Goal: Task Accomplishment & Management: Complete application form

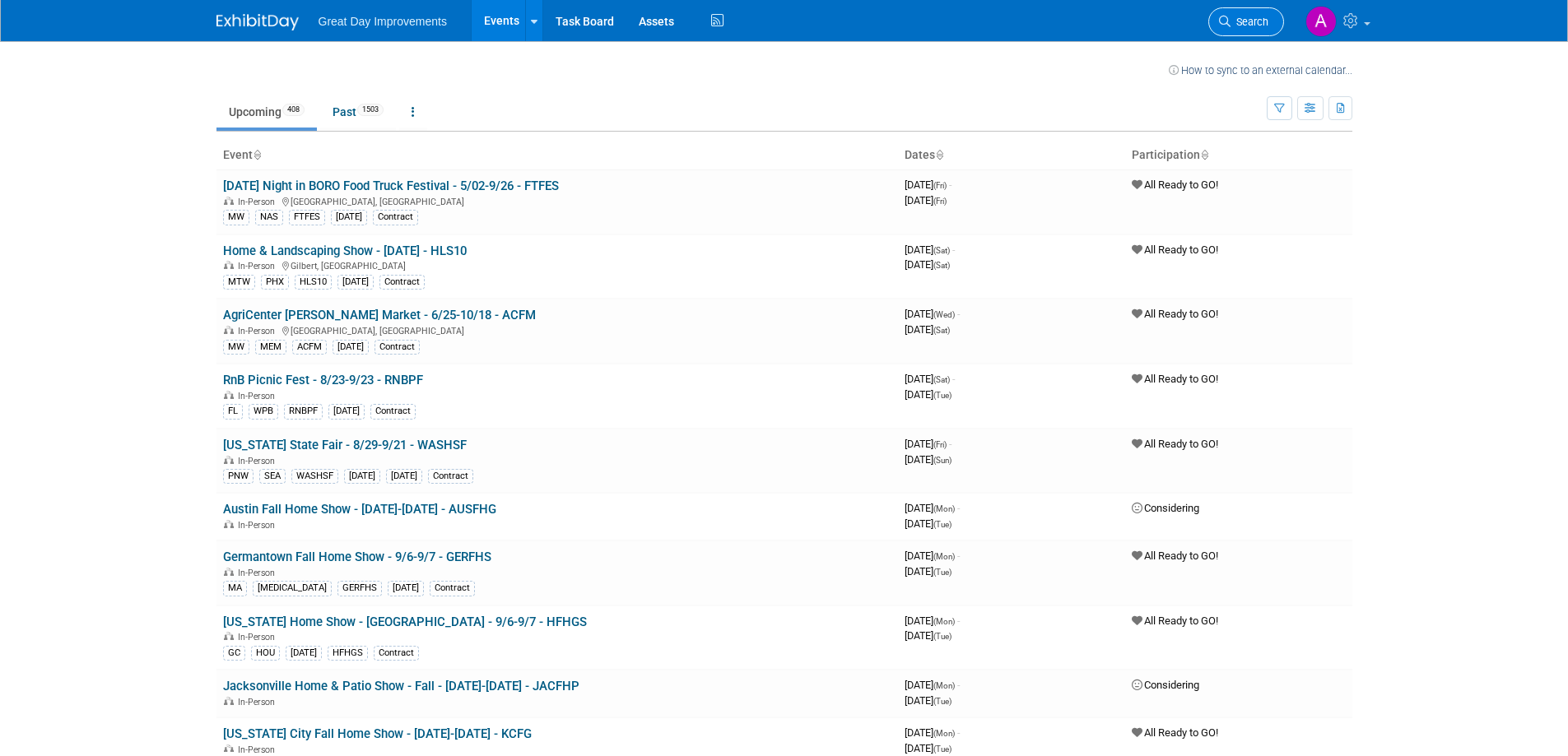
click at [1253, 15] on link "Search" at bounding box center [1245, 21] width 76 height 29
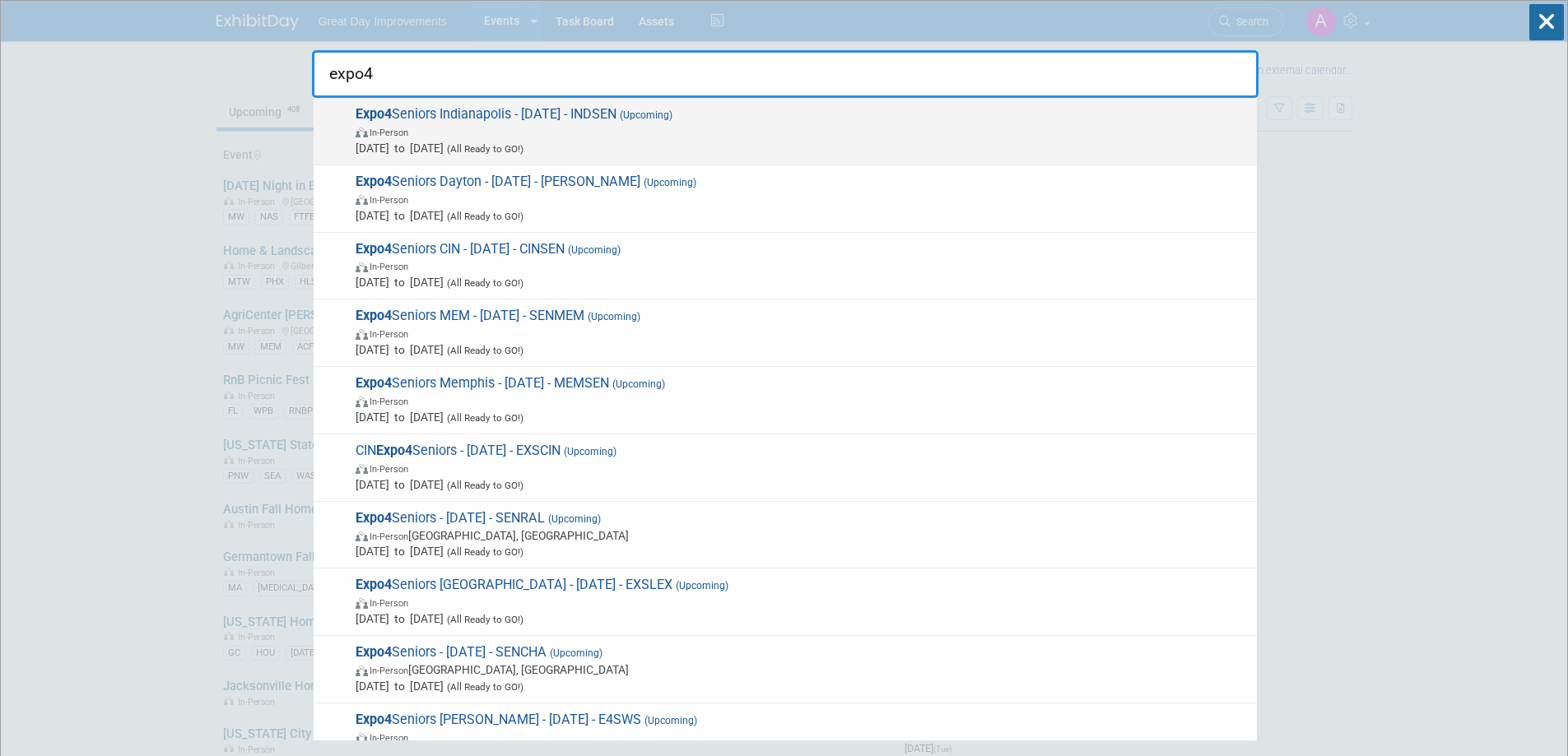
type input "expo4"
click at [796, 132] on span "In-Person" at bounding box center [802, 132] width 893 height 17
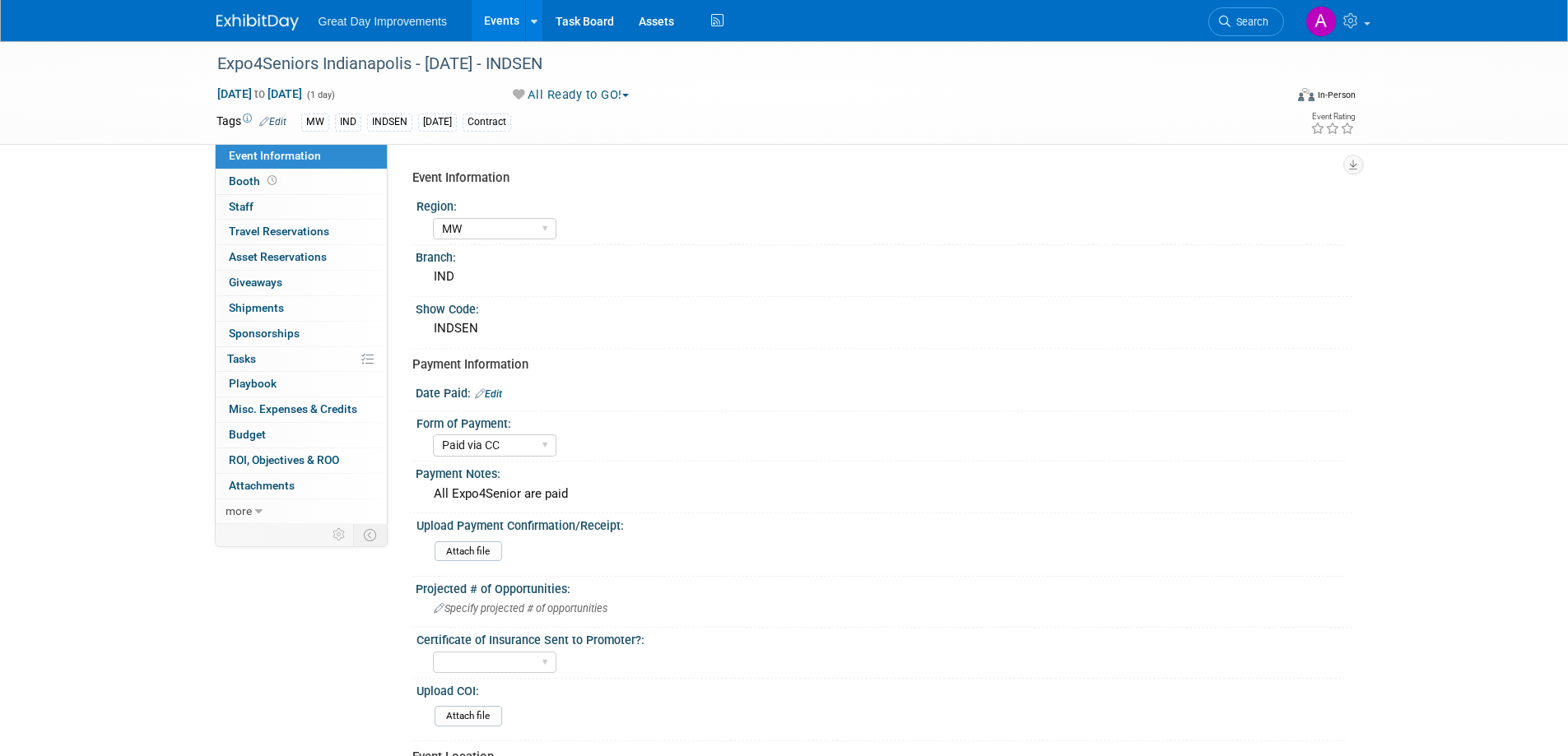
select select "MW"
select select "Paid via CC"
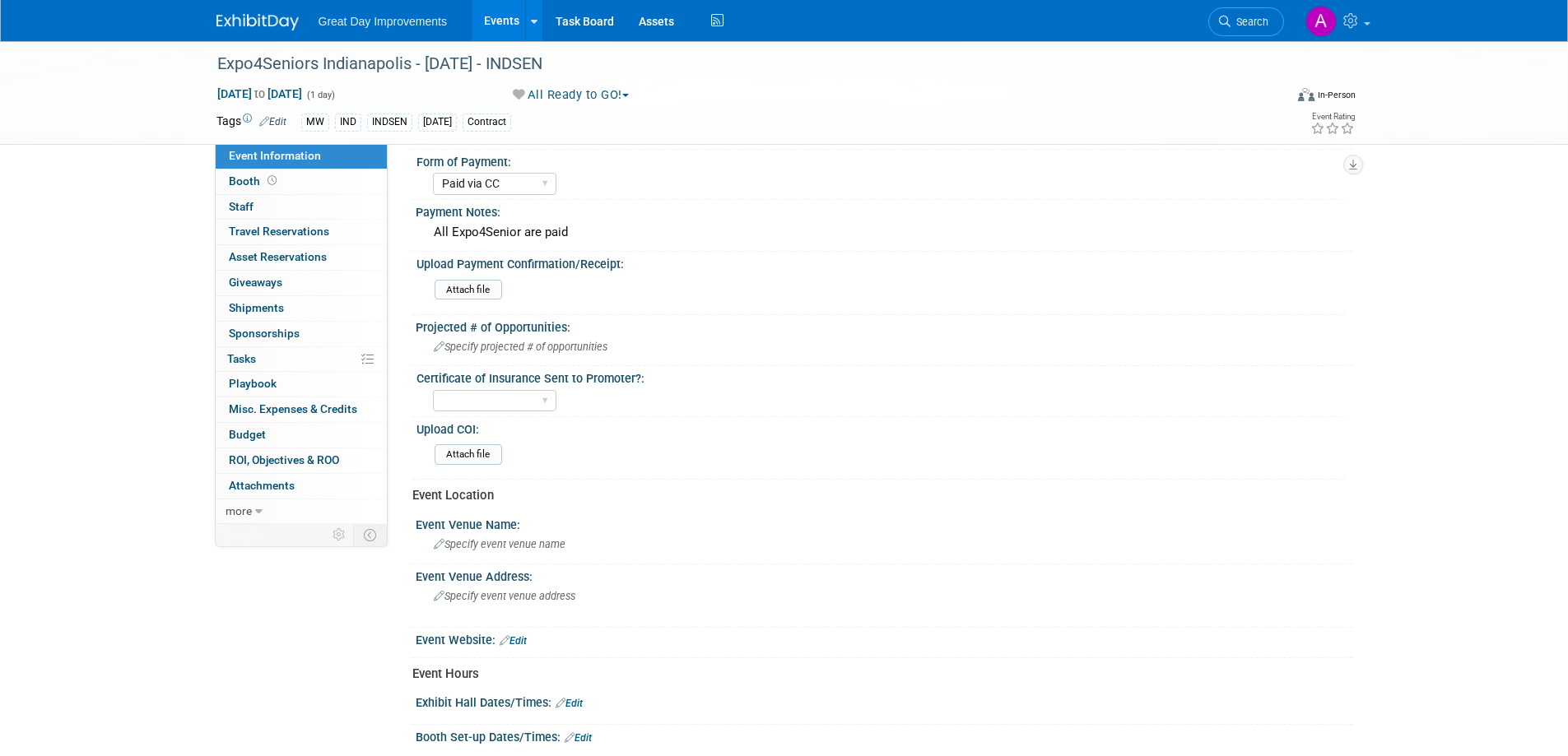
scroll to position [329, 0]
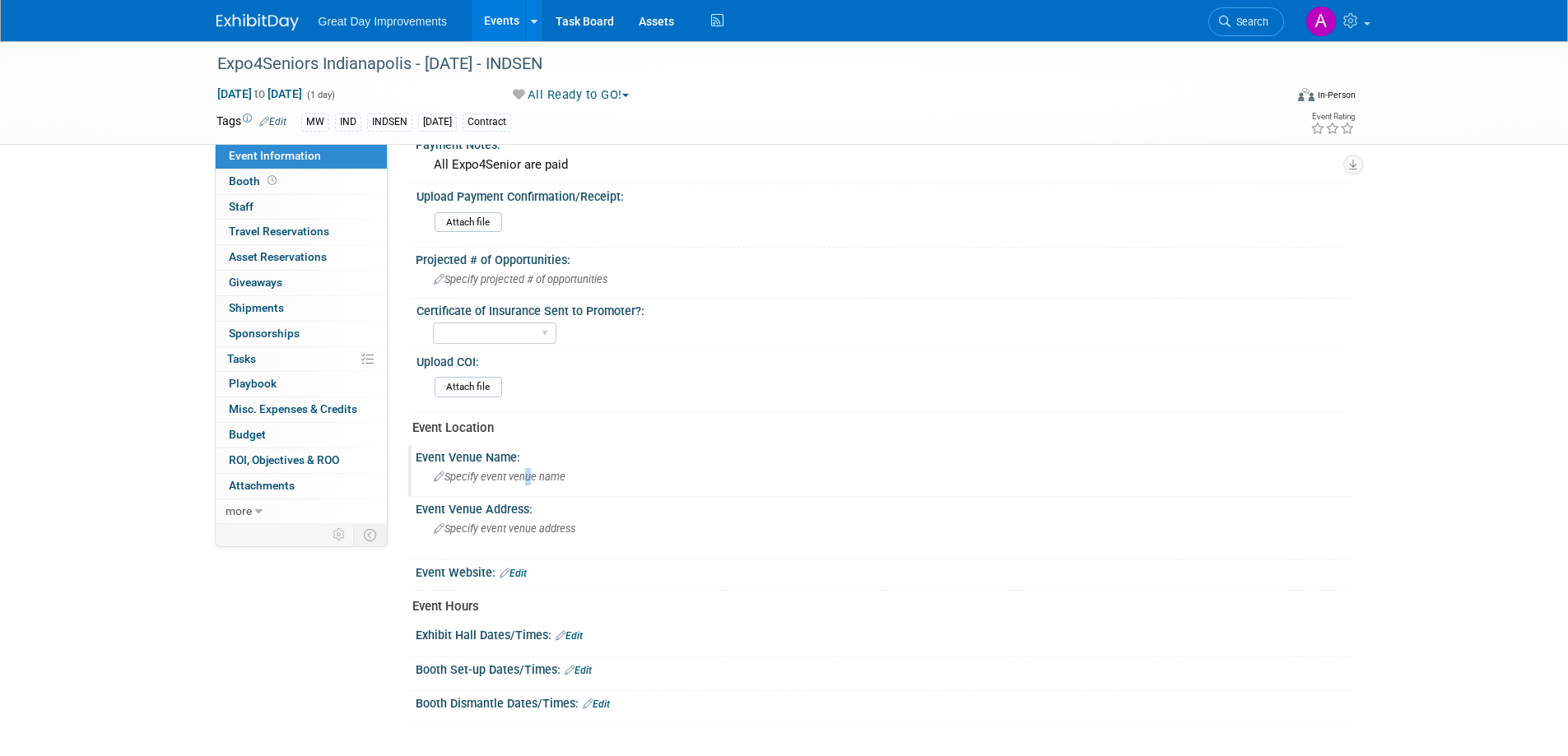
click at [524, 474] on span "Specify event venue name" at bounding box center [499, 476] width 132 height 12
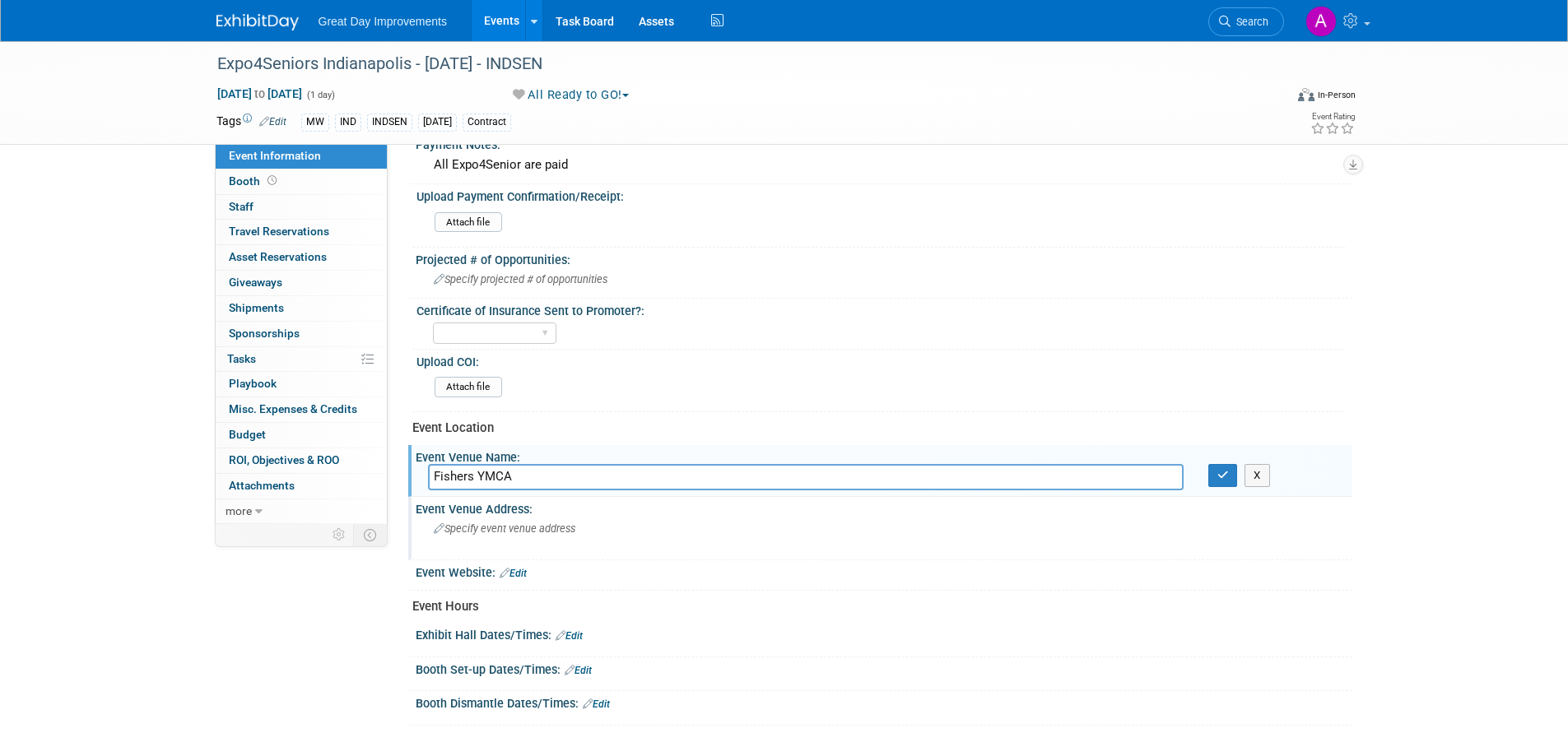
type input "Fishers YMCA"
click at [532, 534] on div "Specify event venue address" at bounding box center [611, 535] width 366 height 38
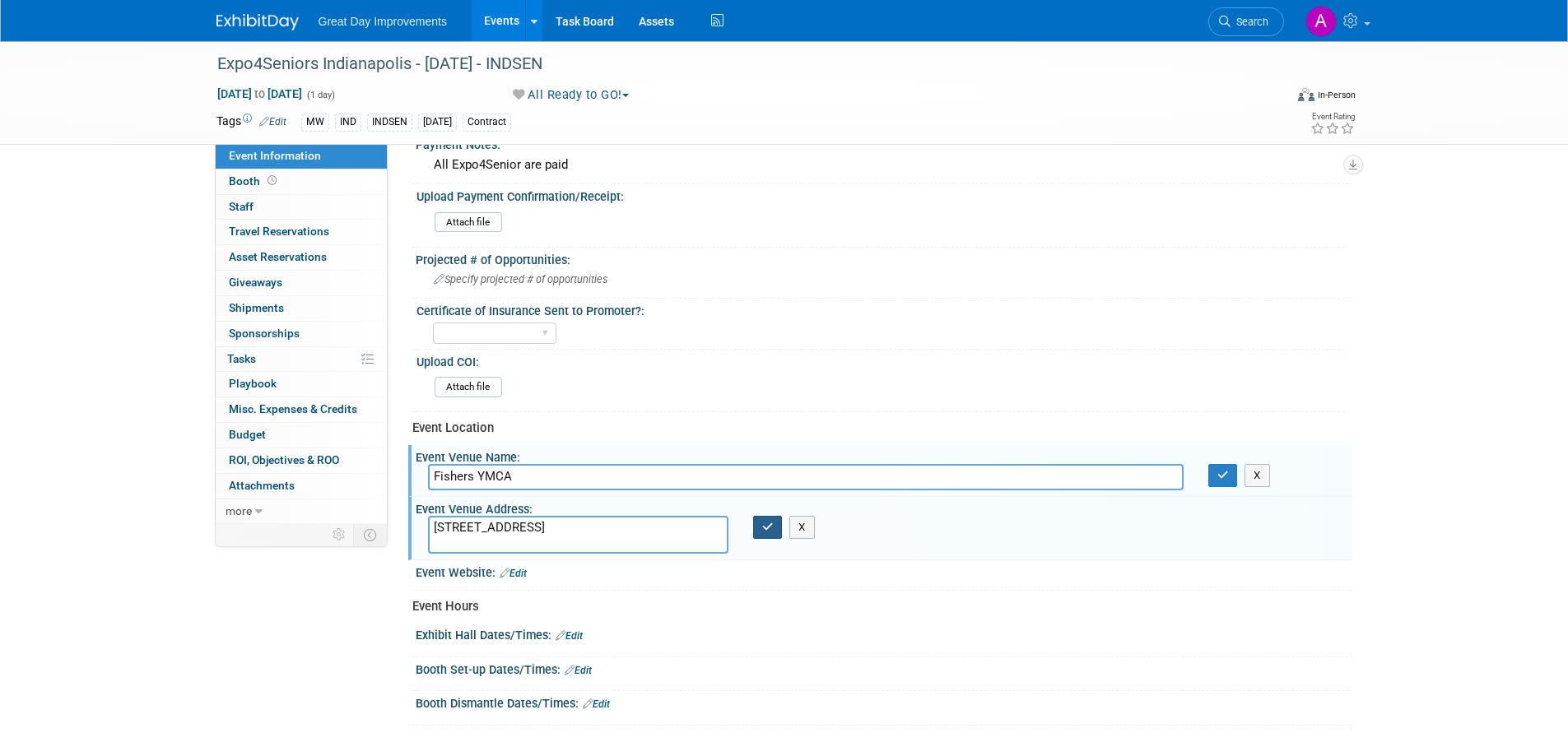
type textarea "9012 E 12th Street Fishers, IN 46038"
click at [771, 526] on icon "button" at bounding box center [768, 526] width 11 height 10
click at [1227, 467] on button "button" at bounding box center [1223, 475] width 30 height 23
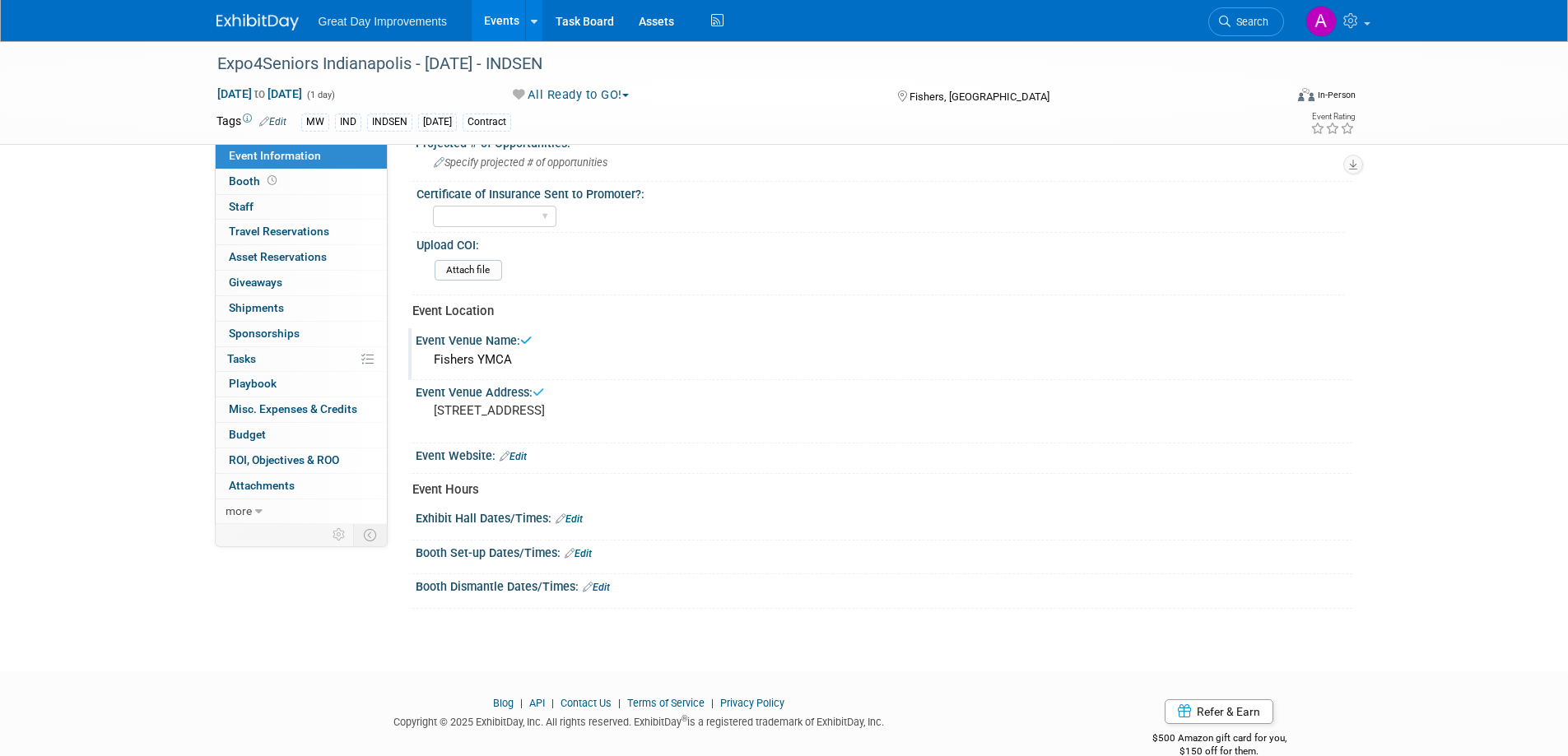
scroll to position [476, 0]
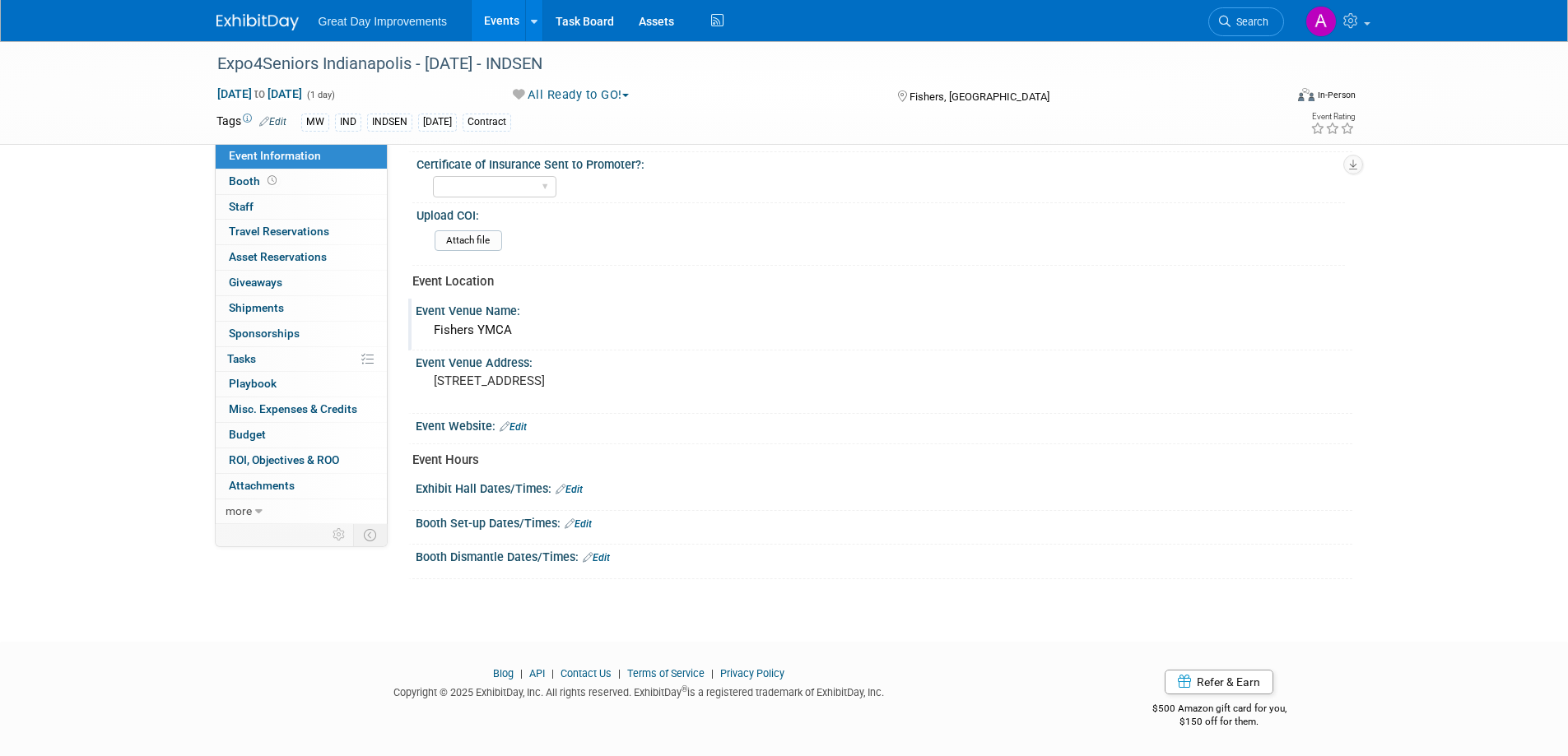
click at [581, 488] on link "Edit" at bounding box center [568, 489] width 27 height 11
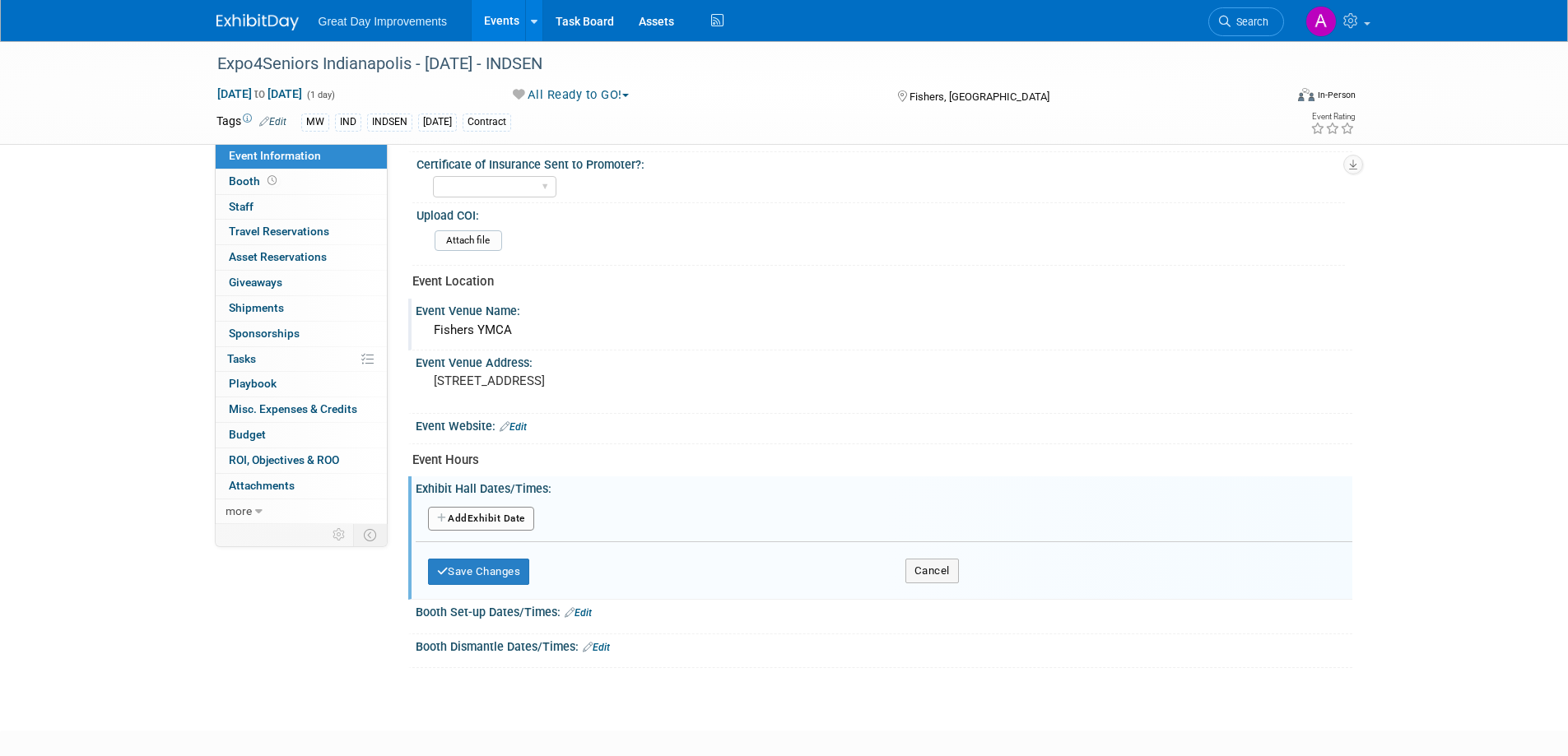
click at [498, 517] on button "Add Another Exhibit Date" at bounding box center [482, 519] width 106 height 24
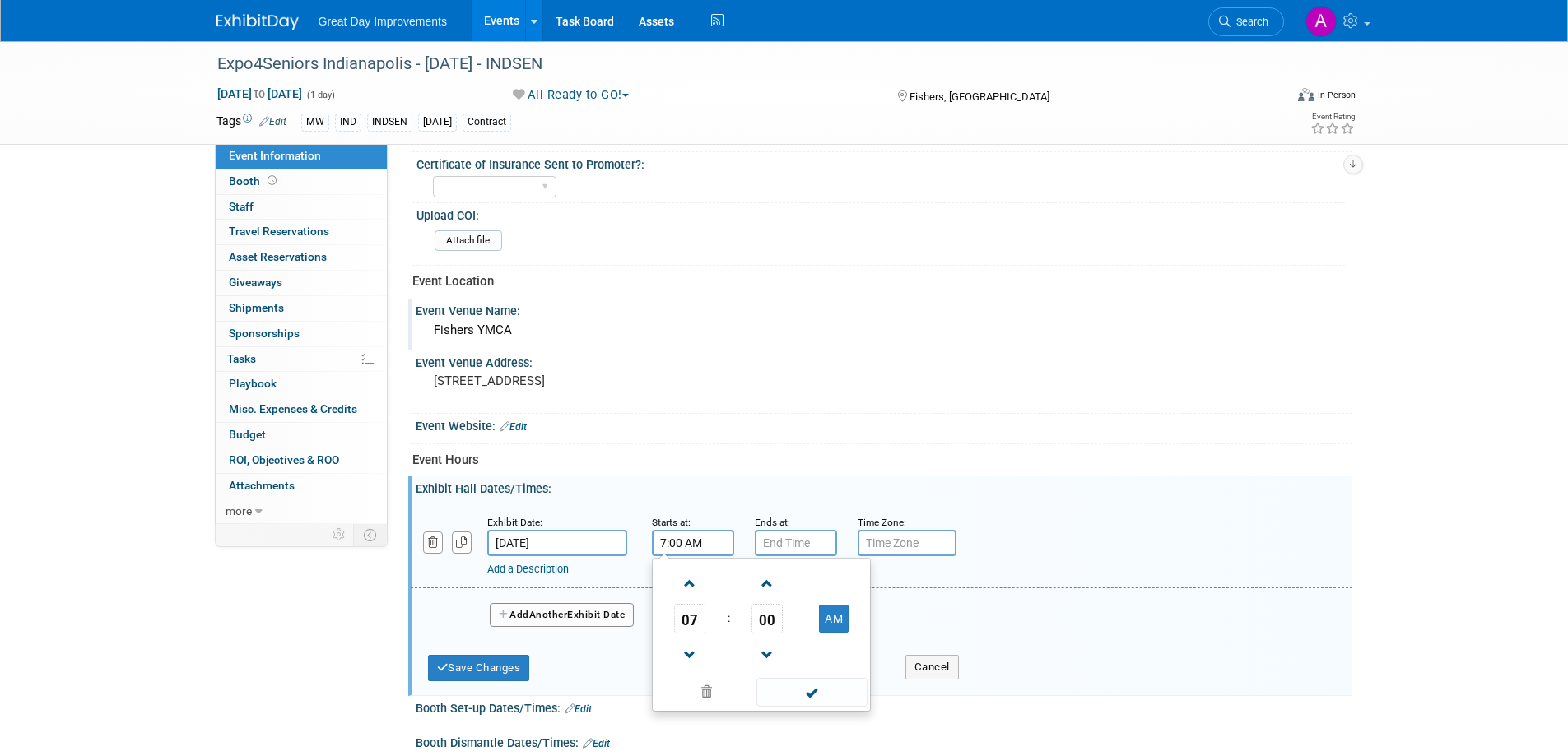
click at [674, 539] on input "7:00 AM" at bounding box center [693, 543] width 82 height 26
click at [695, 582] on span at bounding box center [690, 583] width 29 height 29
type input "10:00 AM"
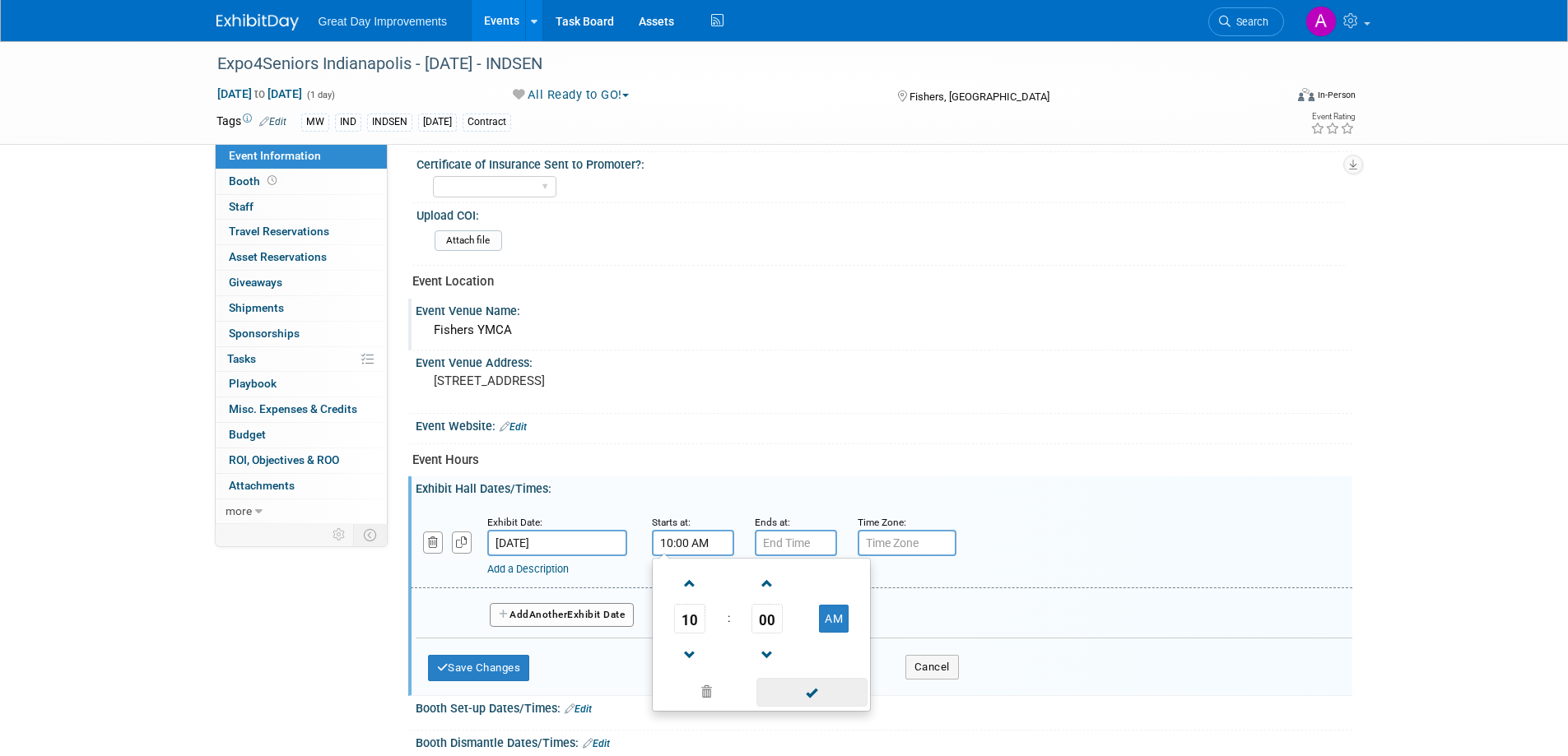
click at [818, 693] on span at bounding box center [811, 693] width 111 height 29
click at [805, 547] on input "7:00 PM" at bounding box center [796, 543] width 82 height 26
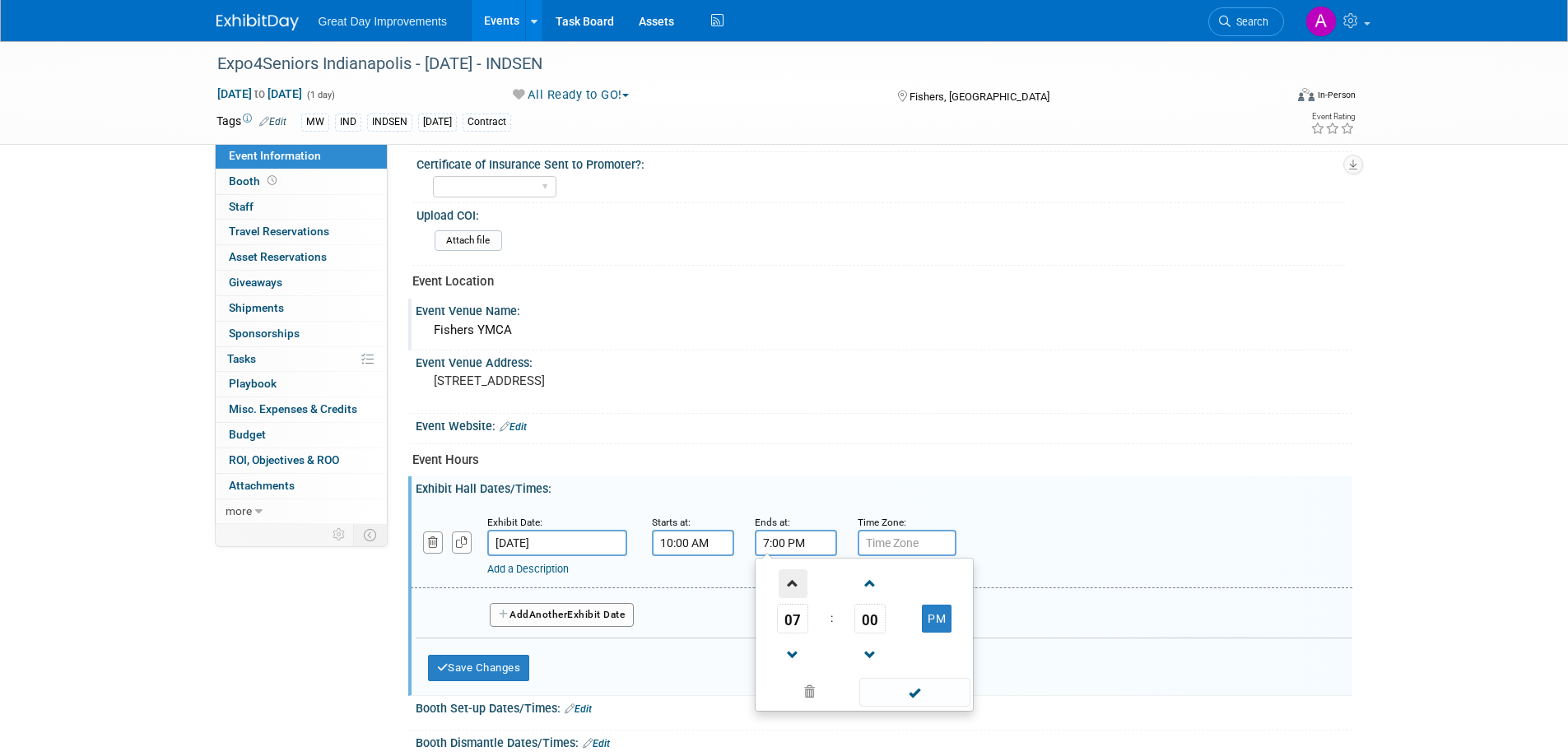
click at [792, 581] on span at bounding box center [792, 583] width 29 height 29
click at [792, 581] on span at bounding box center [792, 583] width 29 height 29
click at [792, 580] on span at bounding box center [792, 583] width 29 height 29
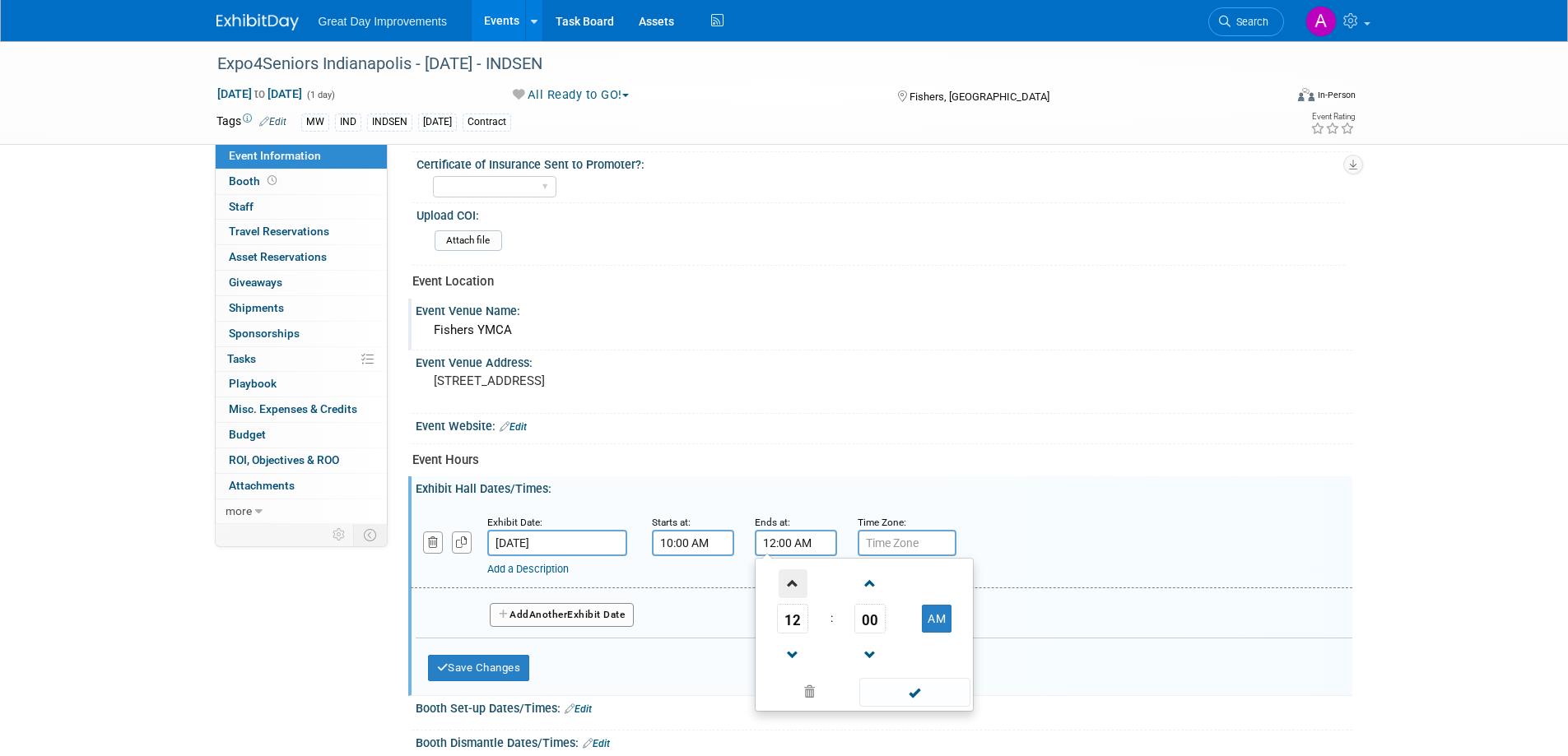
click at [792, 580] on span at bounding box center [792, 583] width 29 height 29
click at [936, 619] on button "AM" at bounding box center [937, 619] width 30 height 28
type input "1:00 PM"
click at [925, 710] on div "01 : 00 PM 12 01 02 03 04 05 06 07 08 09 10 11 00 05 10 15 20 25 30 35 40 45 50…" at bounding box center [864, 635] width 219 height 154
click at [915, 549] on input "text" at bounding box center [907, 543] width 99 height 26
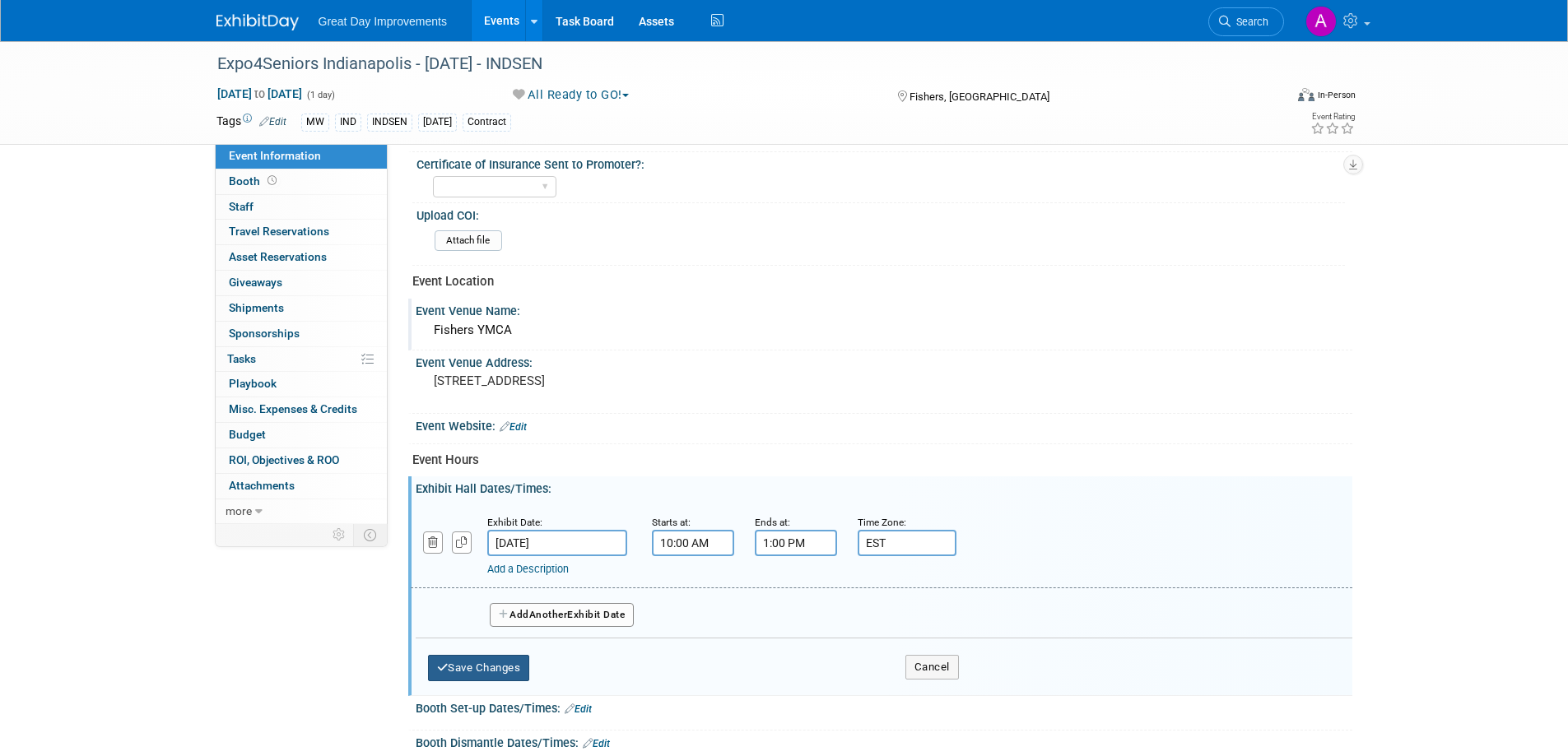
type input "EST"
click at [500, 660] on button "Save Changes" at bounding box center [479, 668] width 102 height 26
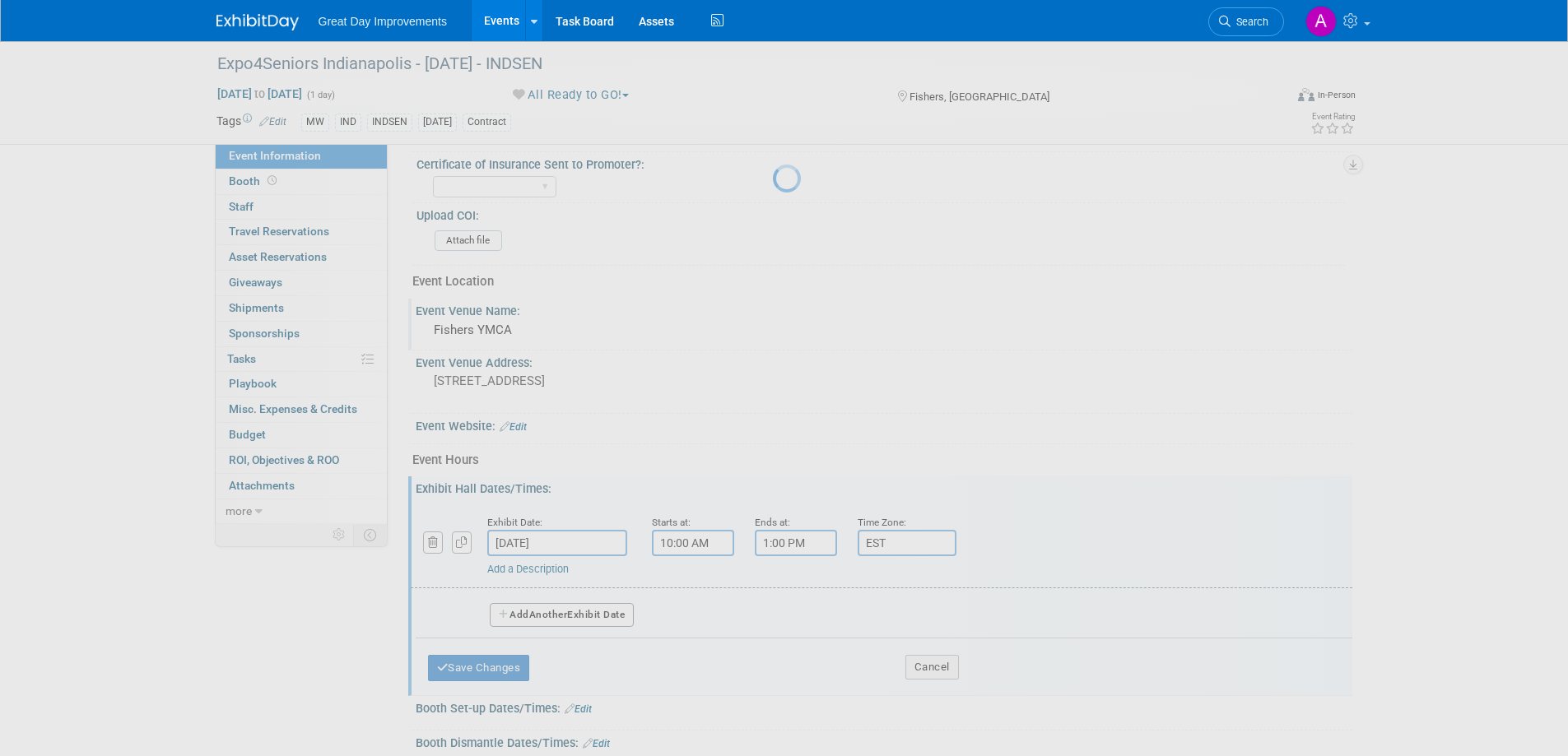
scroll to position [472, 0]
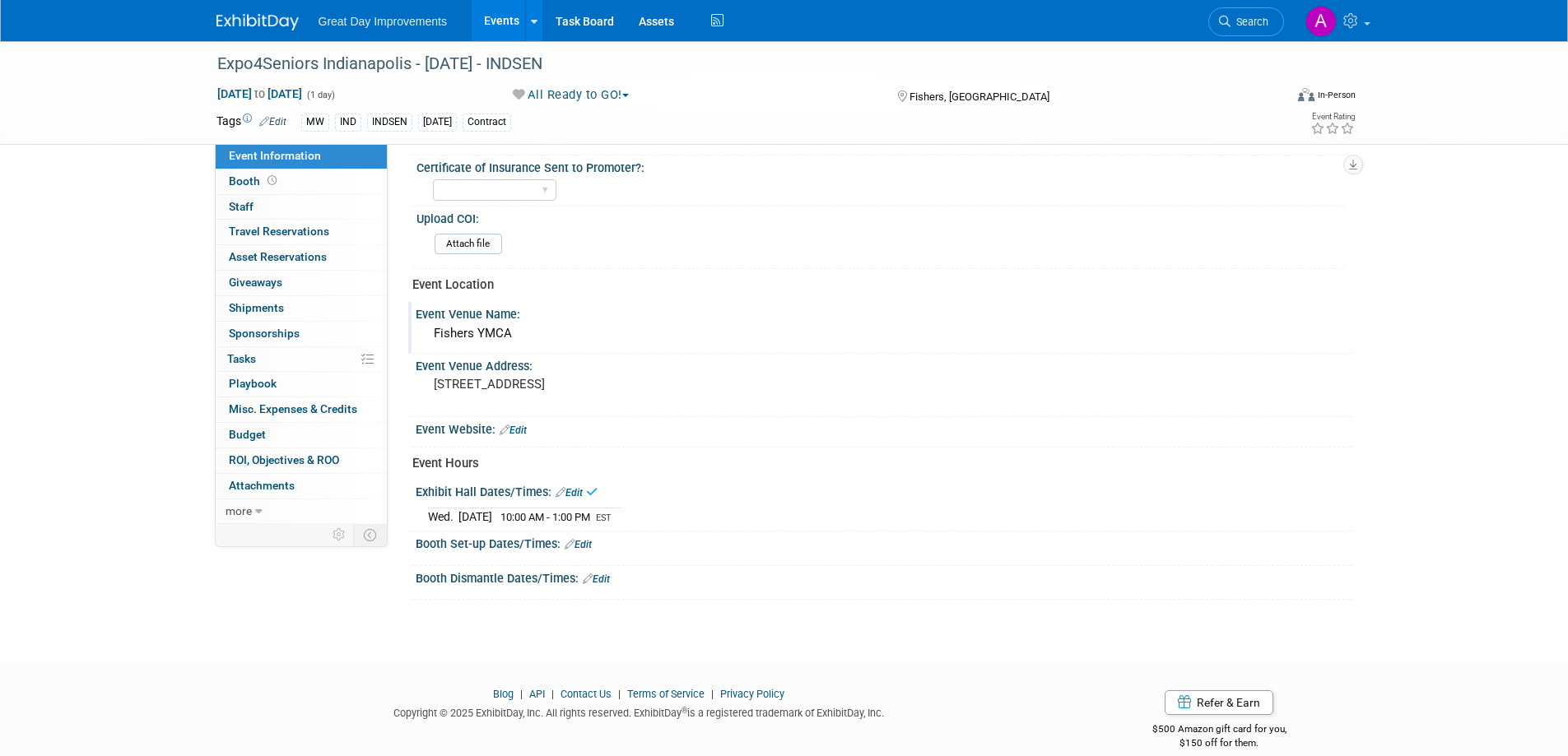
click at [581, 542] on link "Edit" at bounding box center [578, 545] width 27 height 11
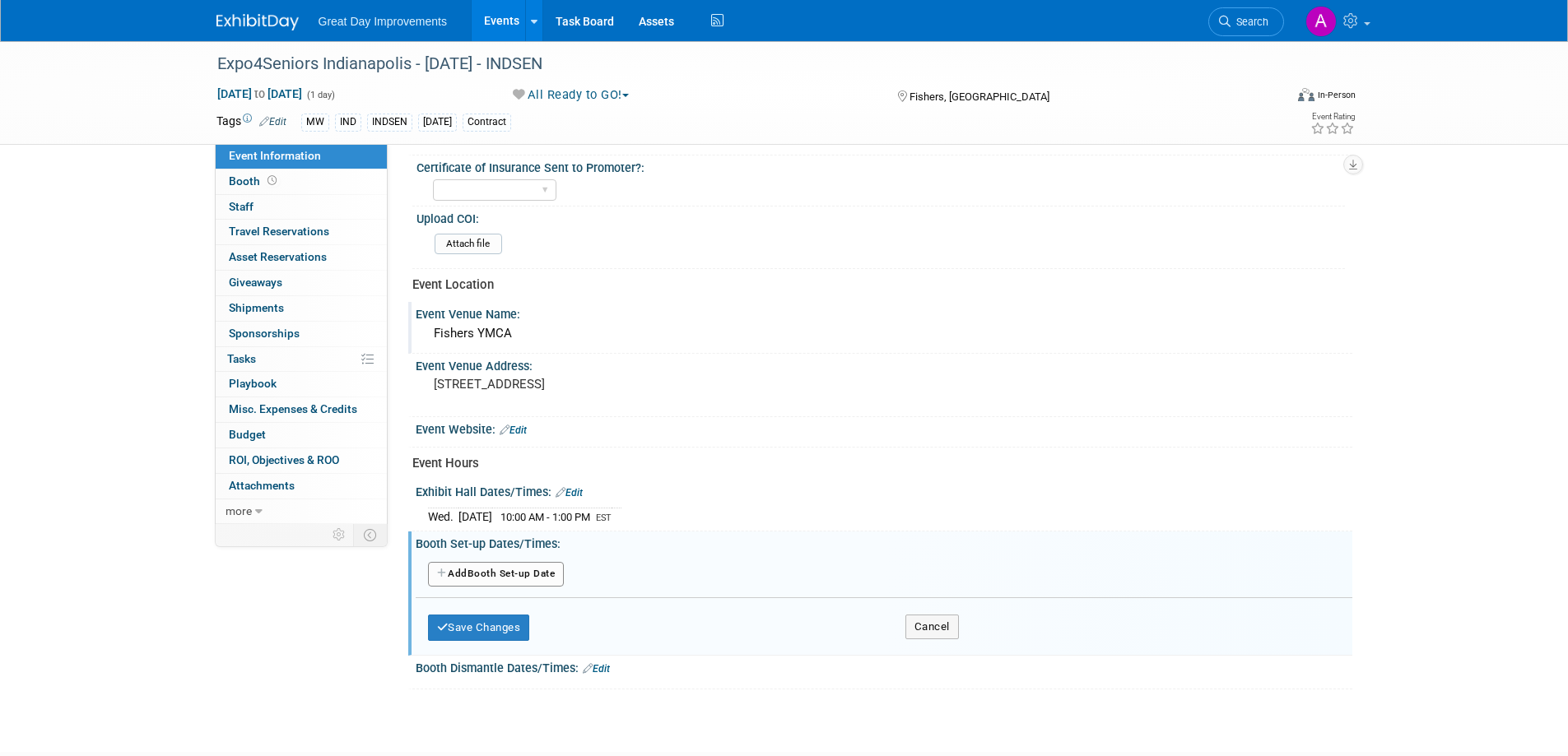
click at [539, 571] on button "Add Another Booth Set-up Date" at bounding box center [497, 574] width 136 height 24
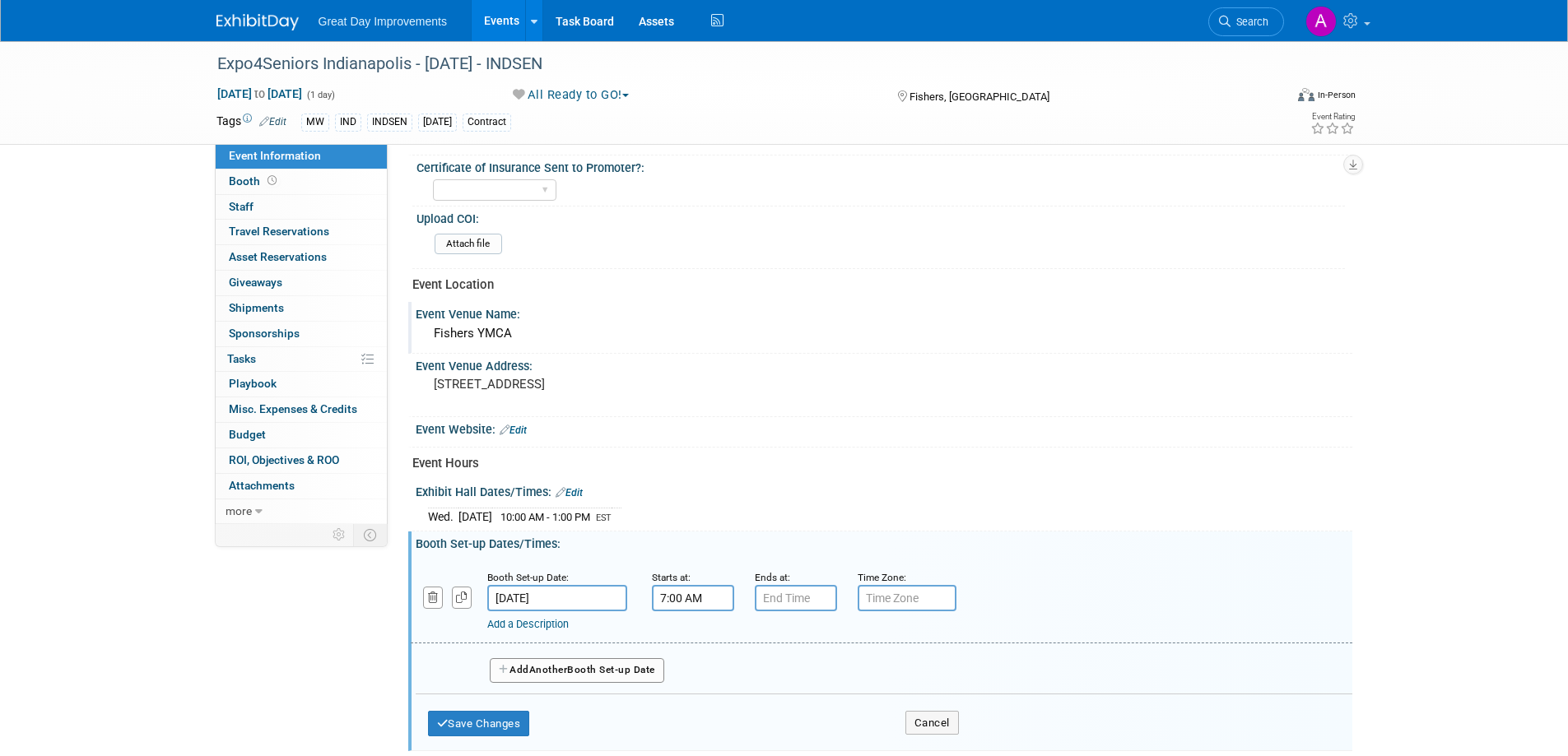
click at [666, 603] on input "7:00 AM" at bounding box center [693, 598] width 82 height 26
click at [699, 637] on span at bounding box center [690, 638] width 29 height 29
click at [695, 637] on span at bounding box center [690, 638] width 29 height 29
click at [695, 707] on span at bounding box center [690, 710] width 29 height 29
type input "8:00 AM"
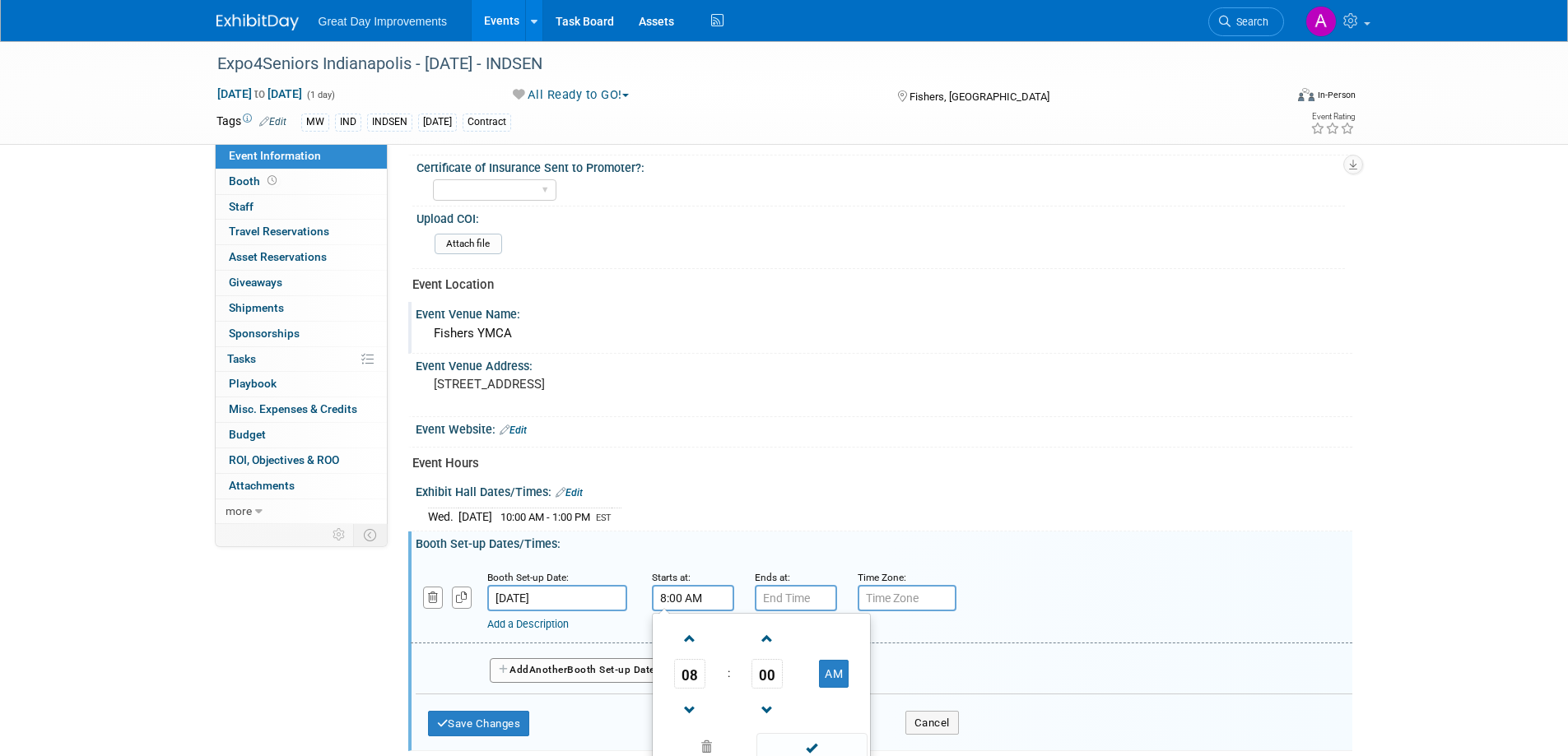
click at [790, 732] on td at bounding box center [810, 747] width 111 height 32
click at [808, 749] on span at bounding box center [811, 748] width 111 height 29
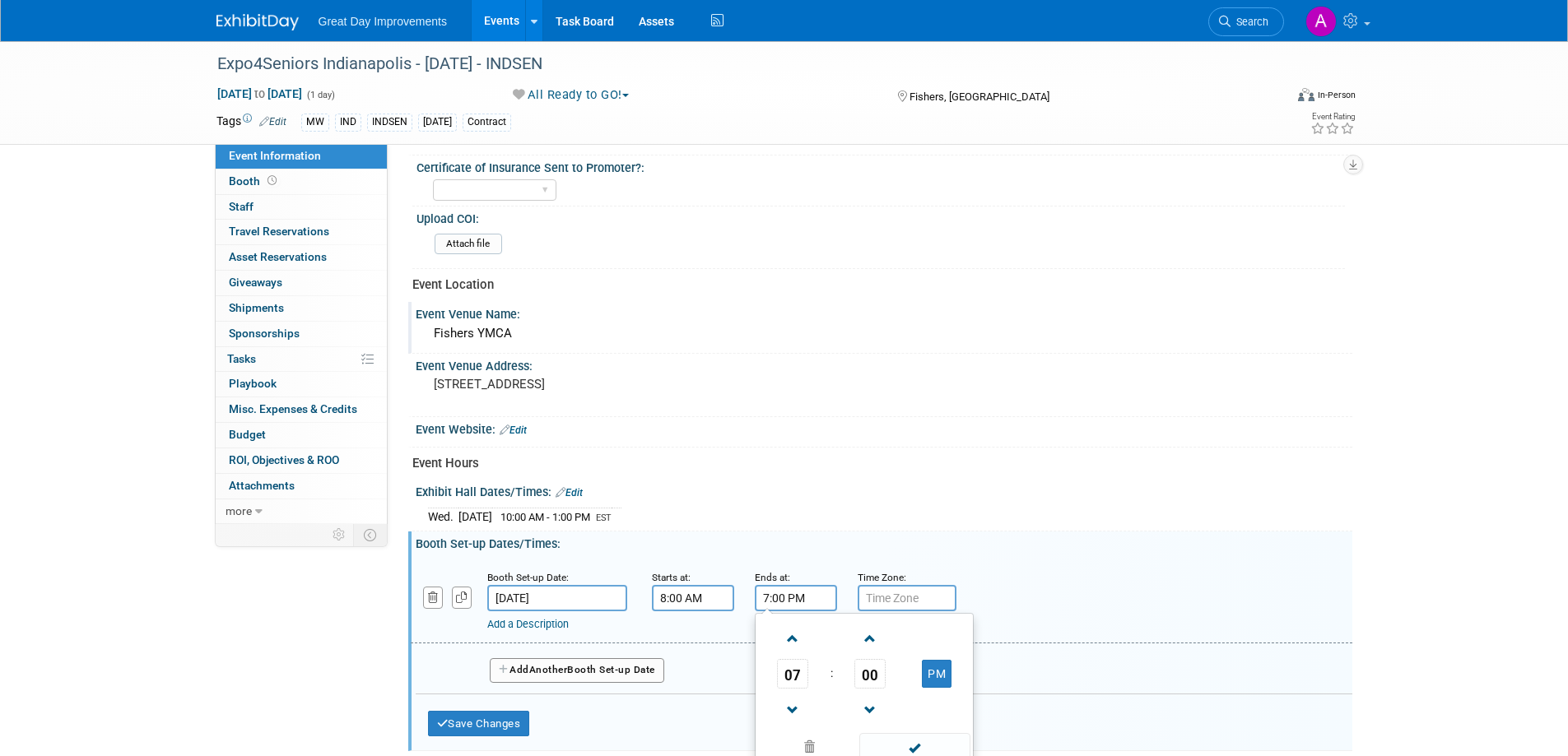
click at [796, 604] on input "7:00 PM" at bounding box center [796, 598] width 82 height 26
click at [789, 636] on span at bounding box center [792, 638] width 29 height 29
click at [790, 635] on span at bounding box center [792, 638] width 29 height 29
drag, startPoint x: 936, startPoint y: 676, endPoint x: 920, endPoint y: 672, distance: 16.5
click at [936, 676] on button "PM" at bounding box center [937, 674] width 30 height 28
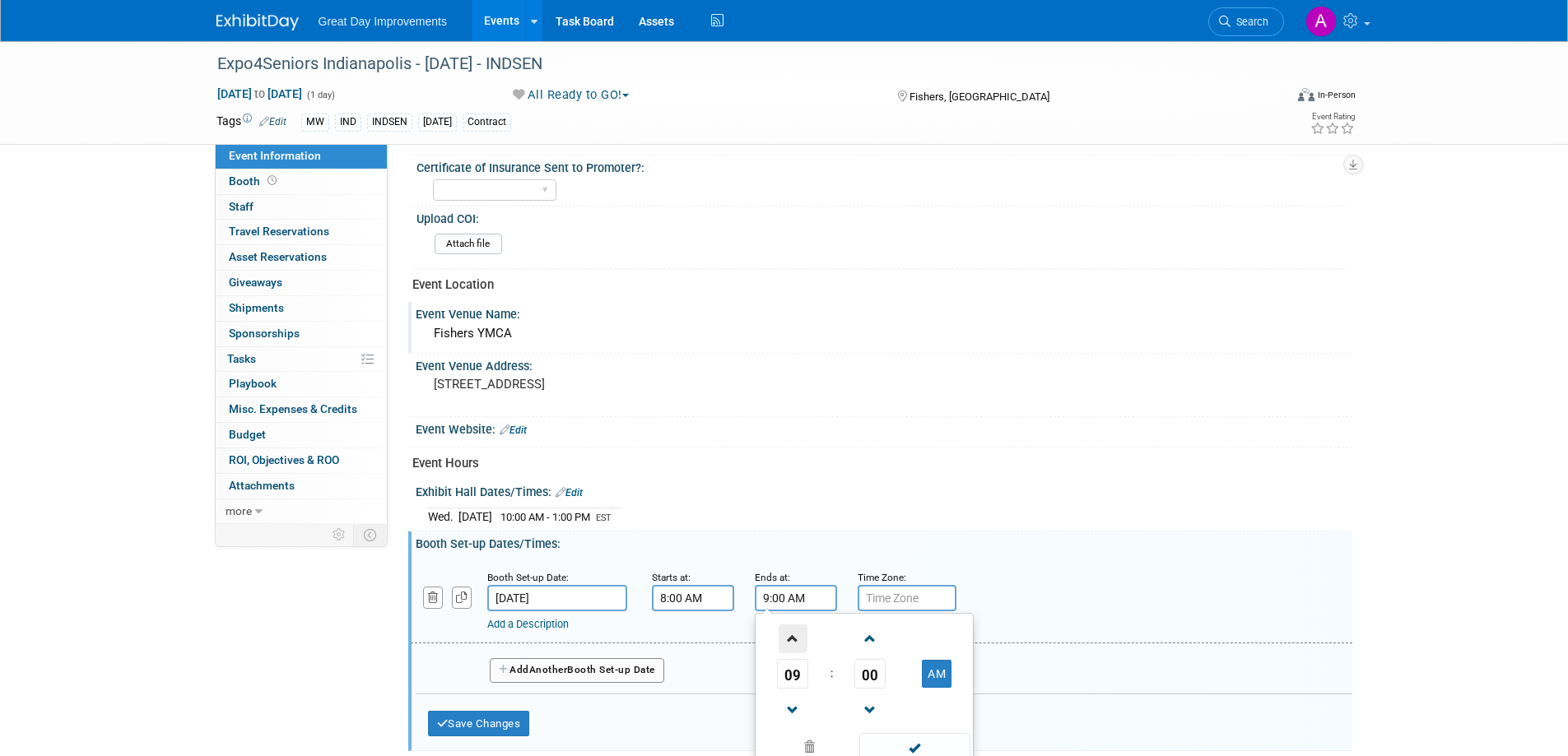
click at [797, 636] on span at bounding box center [792, 638] width 29 height 29
type input "10:00 AM"
click at [925, 738] on span at bounding box center [915, 748] width 111 height 29
click at [896, 603] on input "text" at bounding box center [907, 598] width 99 height 26
type input "EST"
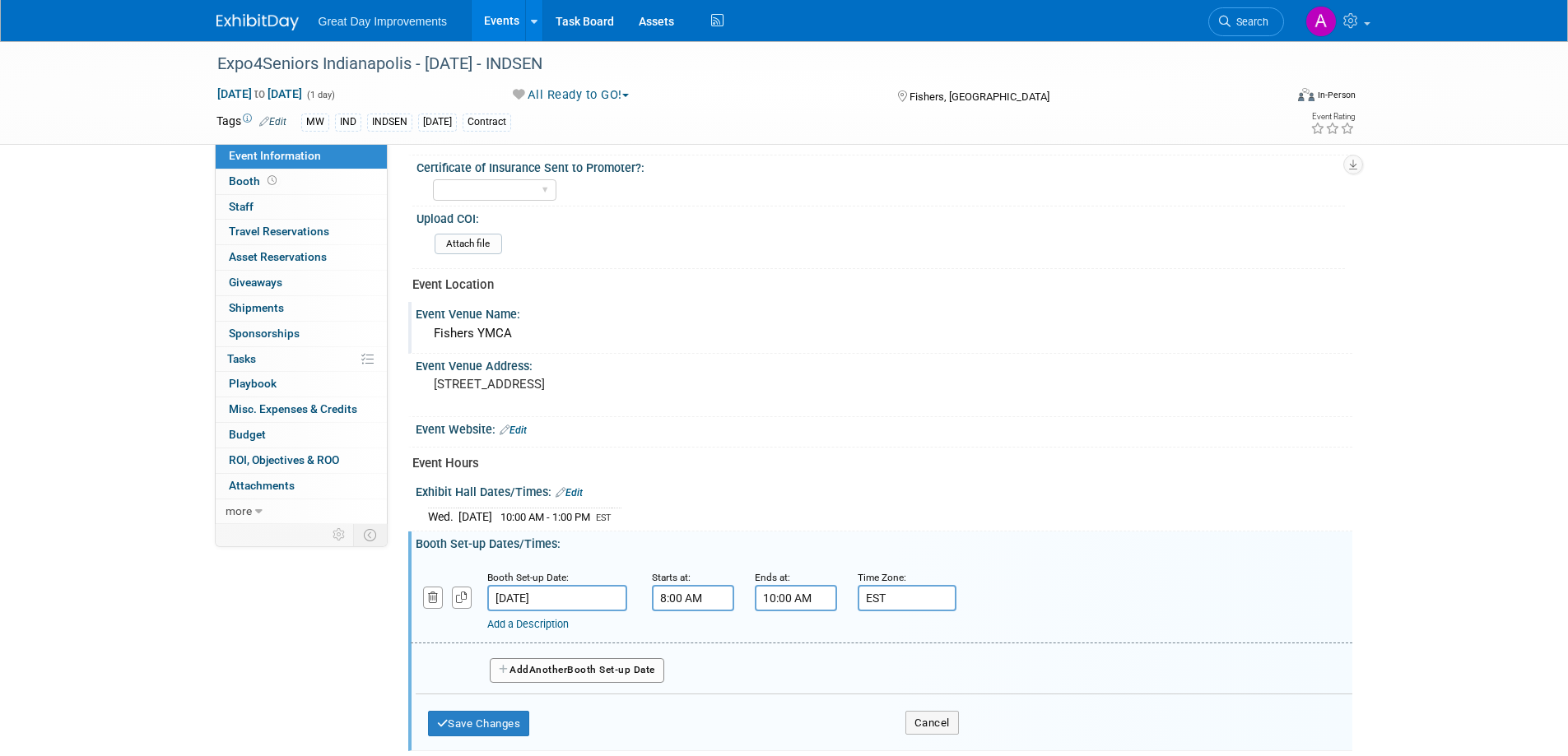
click at [771, 595] on input "10:00 AM" at bounding box center [796, 598] width 82 height 26
click at [796, 724] on link at bounding box center [792, 709] width 32 height 42
click at [791, 710] on span at bounding box center [792, 710] width 29 height 29
click at [788, 636] on span at bounding box center [792, 638] width 29 height 29
click at [868, 647] on span at bounding box center [870, 638] width 29 height 29
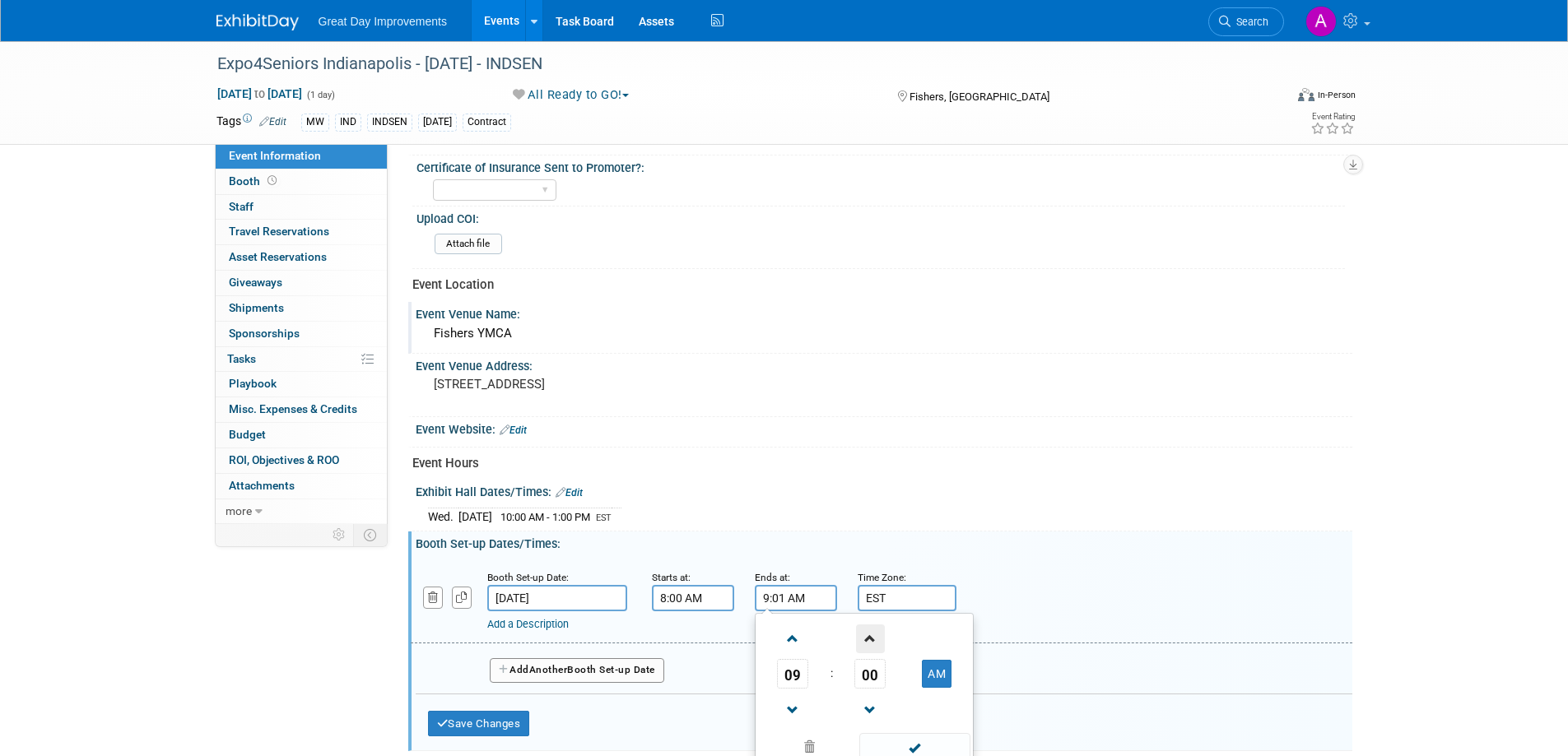
click at [868, 645] on span at bounding box center [870, 638] width 29 height 29
click at [868, 641] on span at bounding box center [870, 638] width 29 height 29
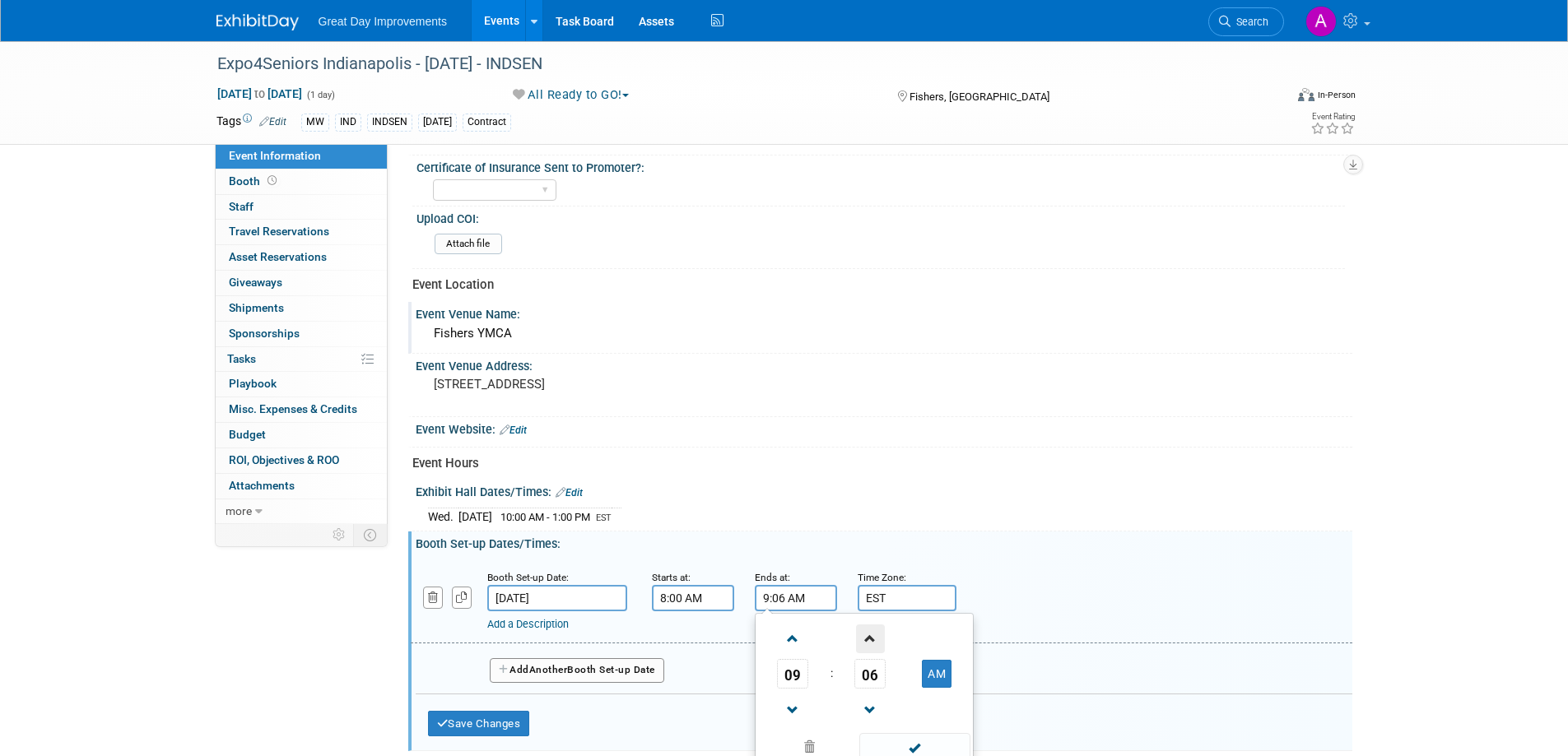
click at [868, 641] on span at bounding box center [870, 638] width 29 height 29
click at [868, 639] on span at bounding box center [870, 638] width 29 height 29
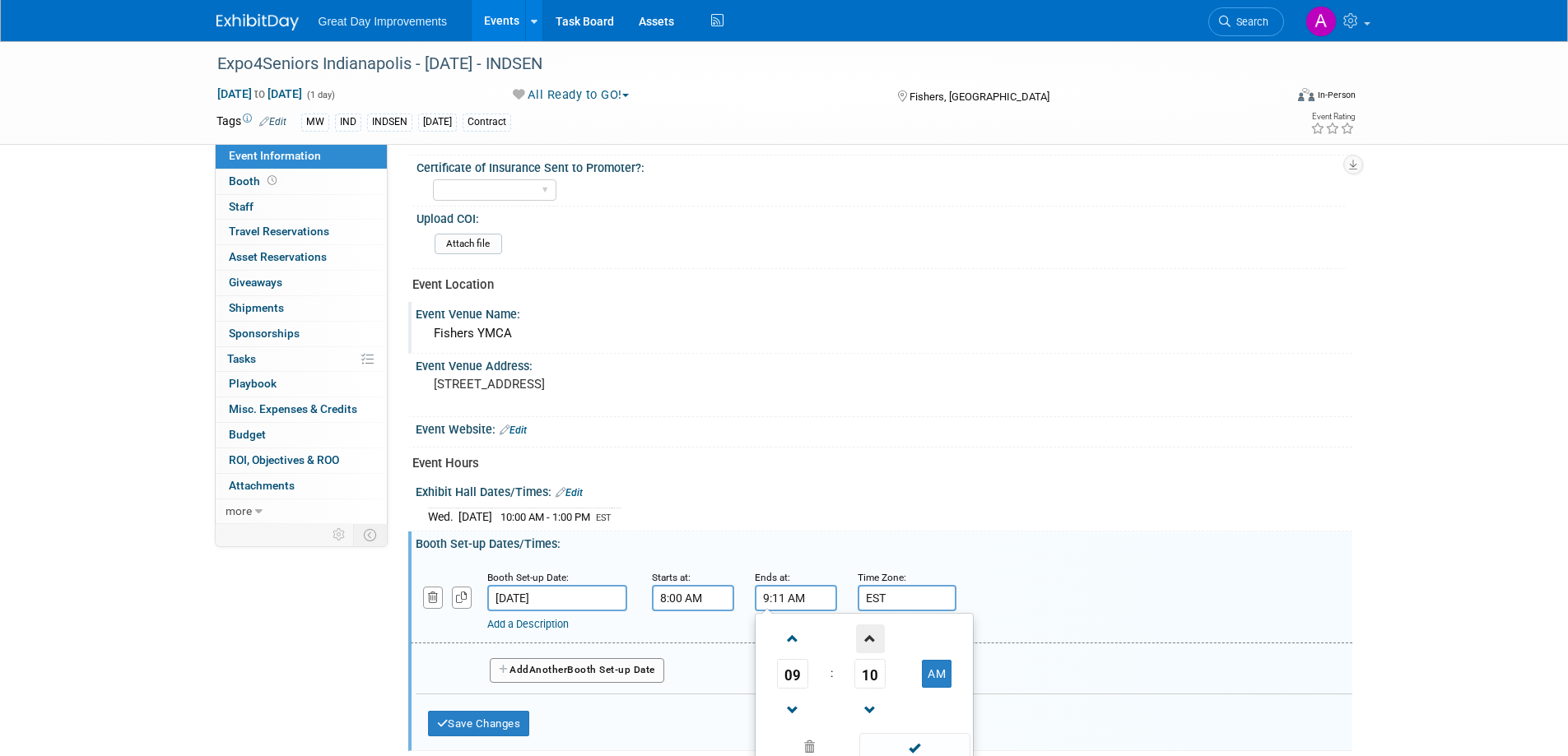
click at [869, 637] on span at bounding box center [870, 638] width 29 height 29
click at [871, 637] on span at bounding box center [870, 638] width 29 height 29
click at [874, 635] on span at bounding box center [870, 638] width 29 height 29
click at [874, 633] on span at bounding box center [870, 638] width 29 height 29
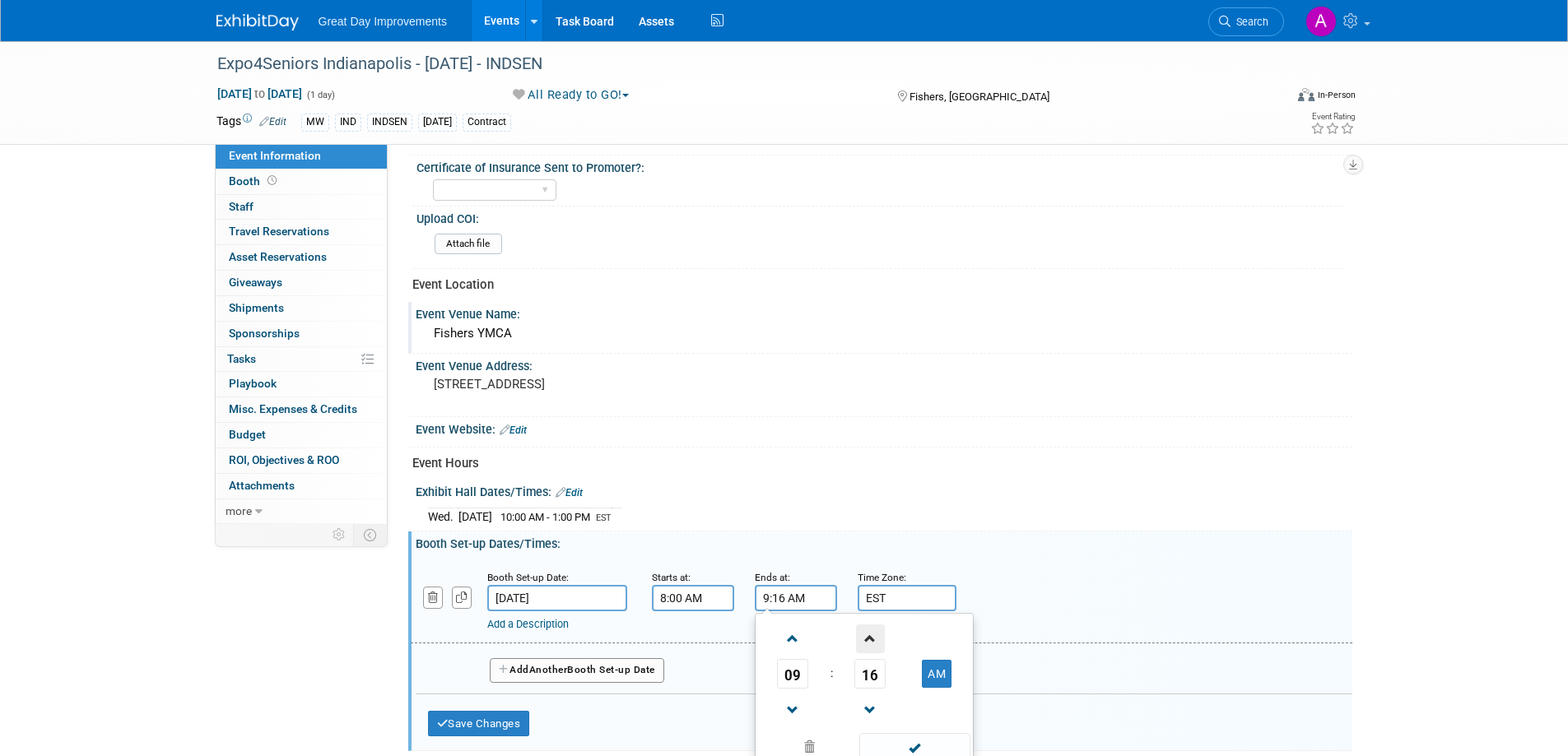
click at [874, 633] on span at bounding box center [870, 638] width 29 height 29
click at [875, 633] on span at bounding box center [870, 638] width 29 height 29
click at [875, 633] on span at bounding box center [870, 638] width 29 height 29
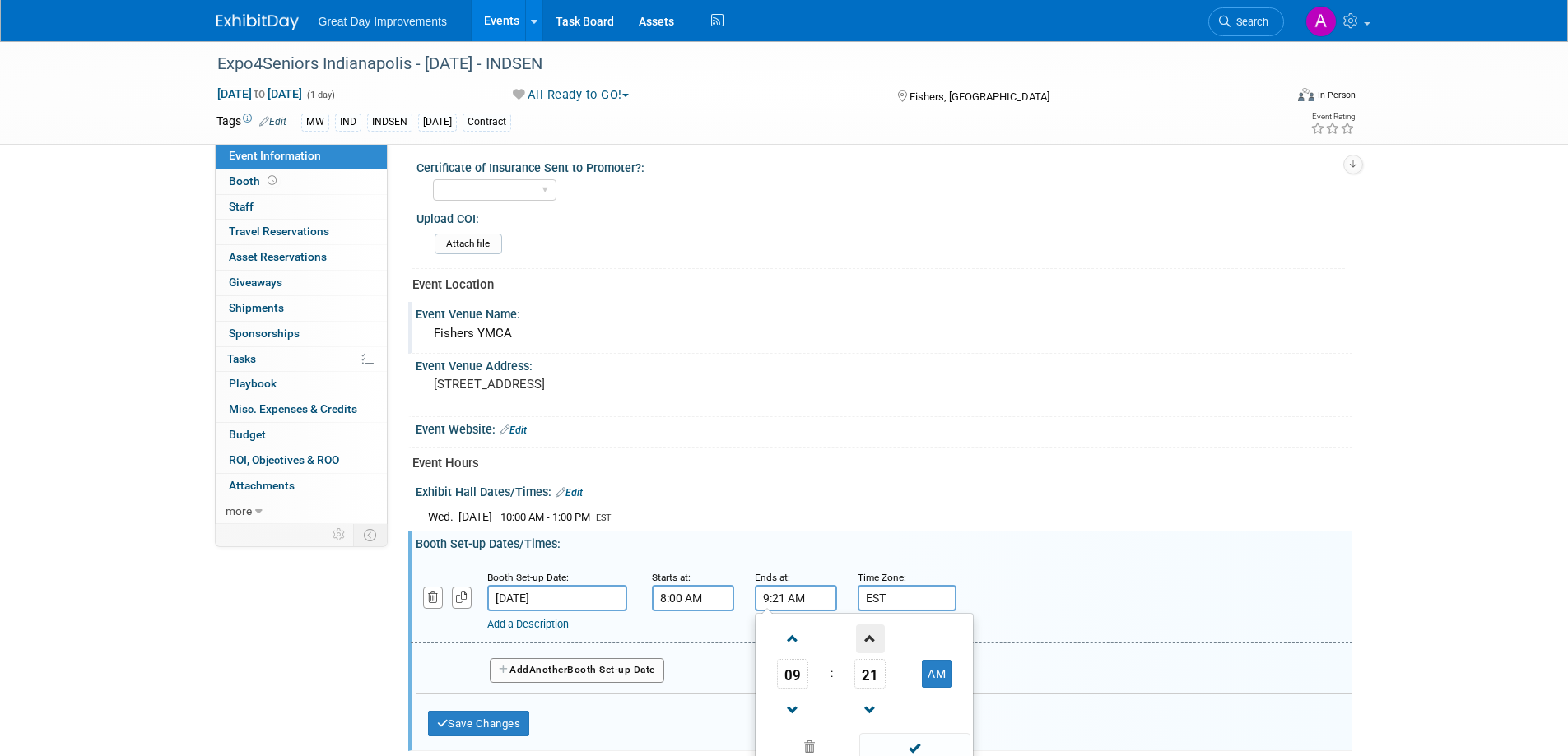
click at [875, 633] on span at bounding box center [870, 638] width 29 height 29
click at [876, 631] on span at bounding box center [870, 638] width 29 height 29
click at [876, 630] on span at bounding box center [870, 638] width 29 height 29
click at [879, 629] on span at bounding box center [870, 638] width 29 height 29
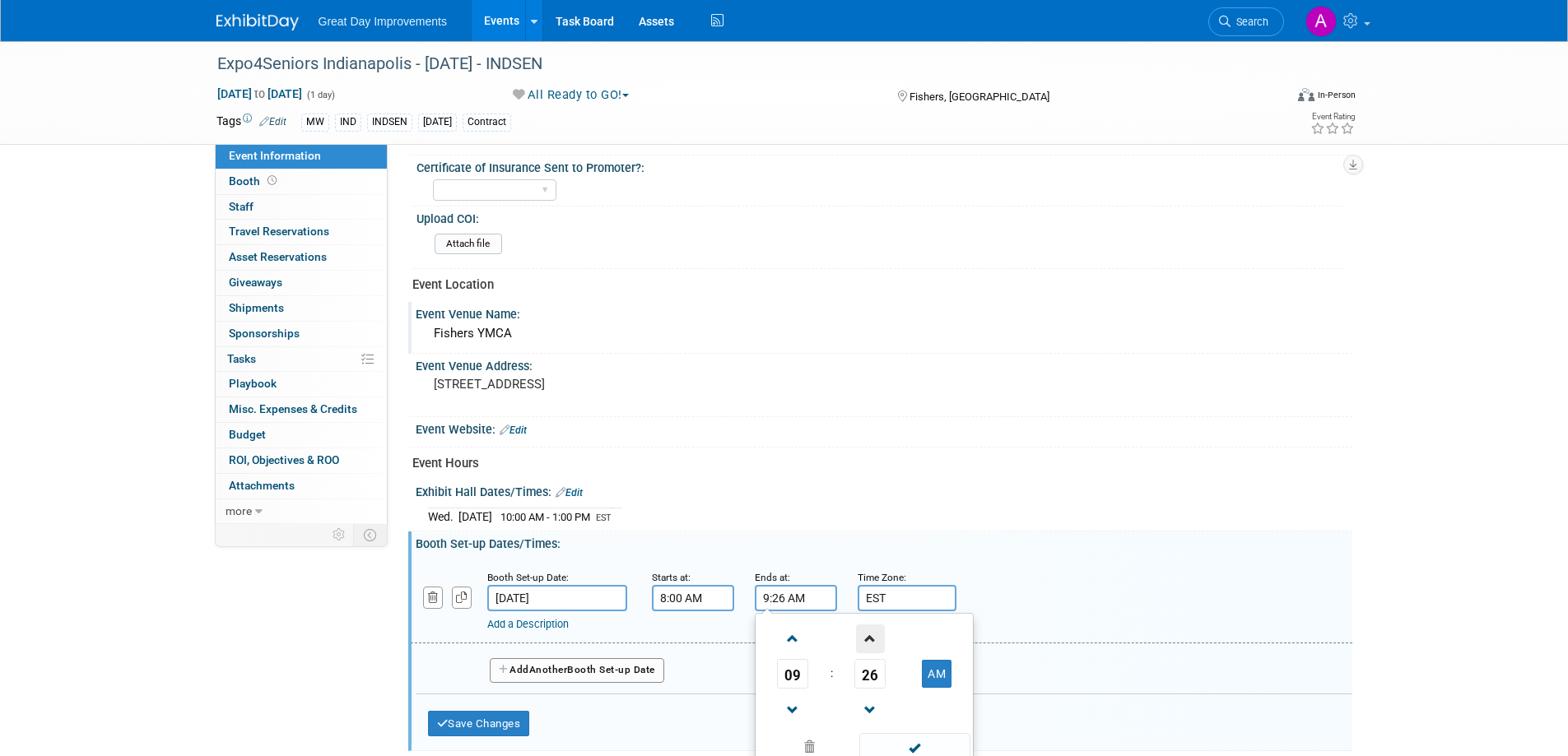
click at [880, 628] on span at bounding box center [870, 638] width 29 height 29
click at [880, 629] on span at bounding box center [870, 638] width 29 height 29
type input "9:30 AM"
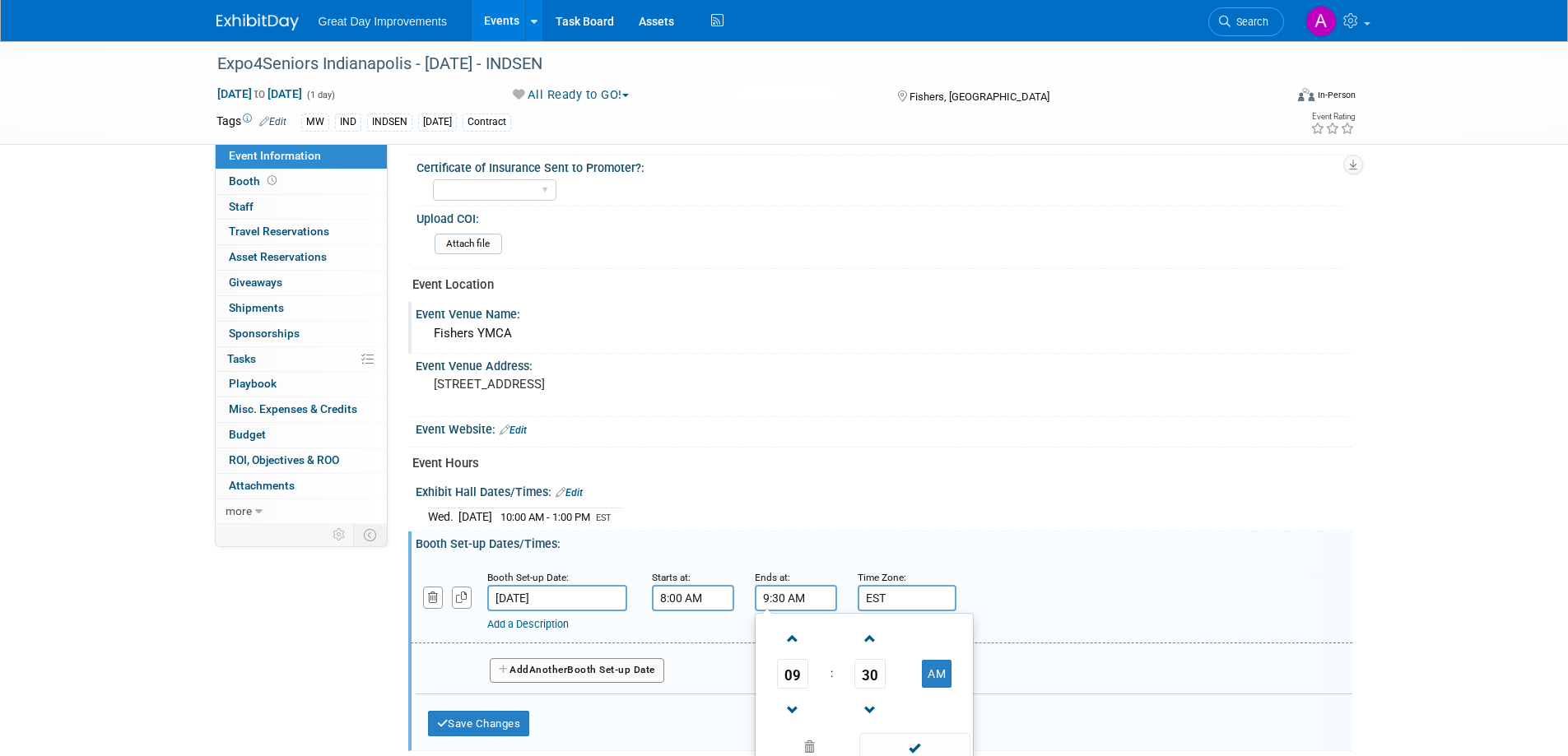
click at [916, 747] on span at bounding box center [915, 748] width 111 height 29
click at [453, 721] on button "Save Changes" at bounding box center [479, 724] width 102 height 26
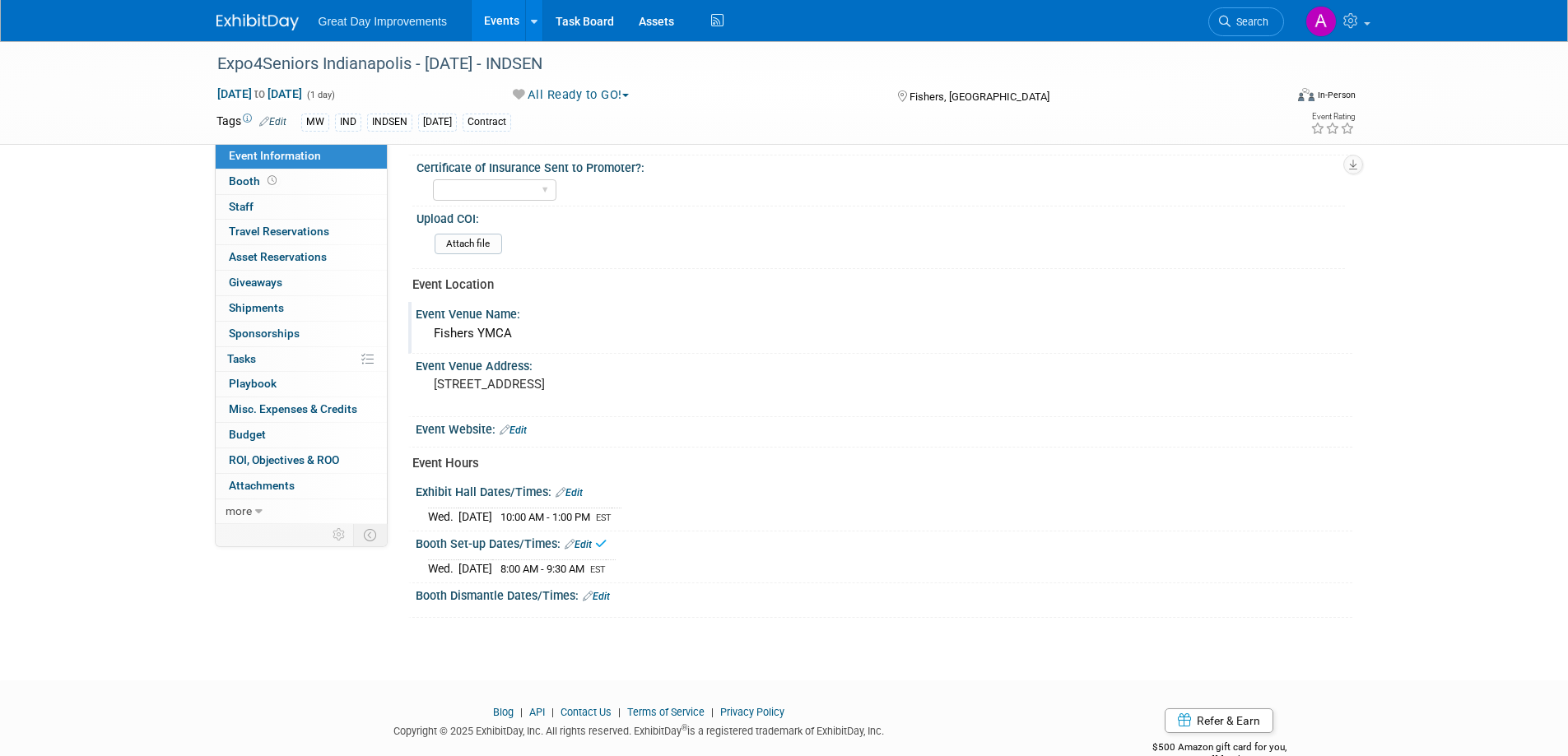
click at [600, 596] on link "Edit" at bounding box center [595, 596] width 27 height 11
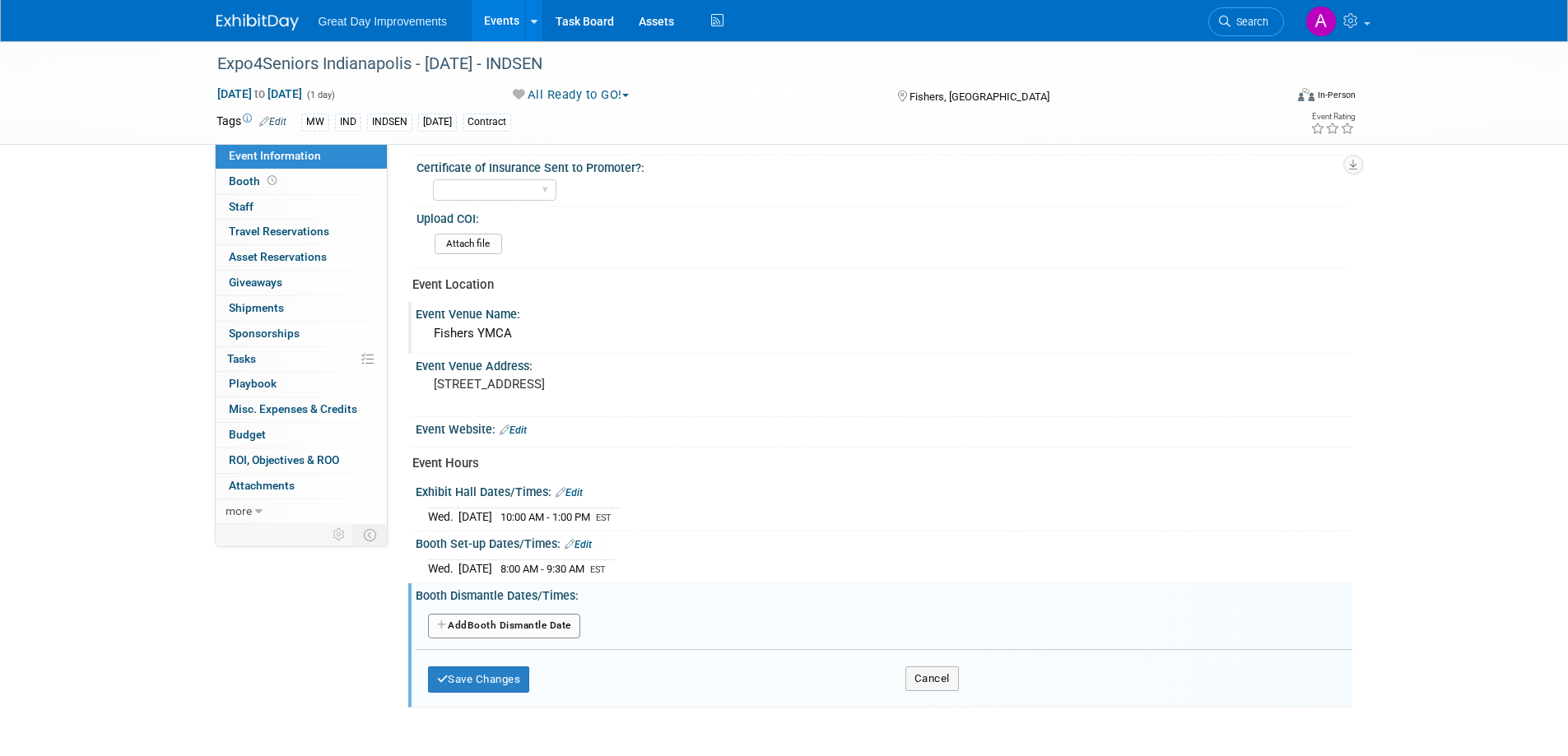
click at [512, 624] on button "Add Another Booth Dismantle Date" at bounding box center [504, 626] width 152 height 24
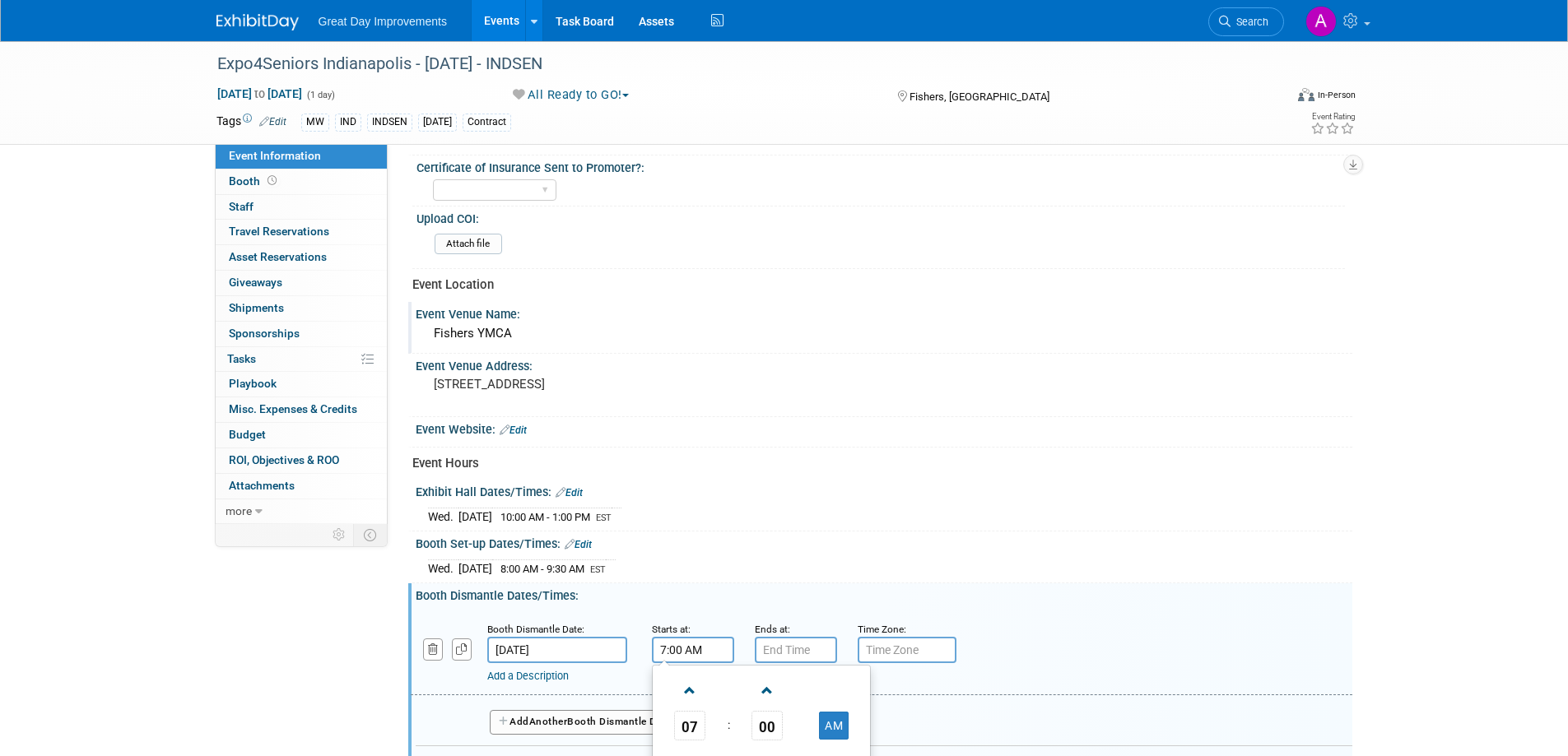
click at [687, 648] on input "7:00 AM" at bounding box center [693, 650] width 82 height 26
click at [688, 679] on span at bounding box center [690, 691] width 29 height 29
click at [690, 679] on span at bounding box center [690, 691] width 29 height 29
click at [691, 681] on span at bounding box center [690, 691] width 29 height 29
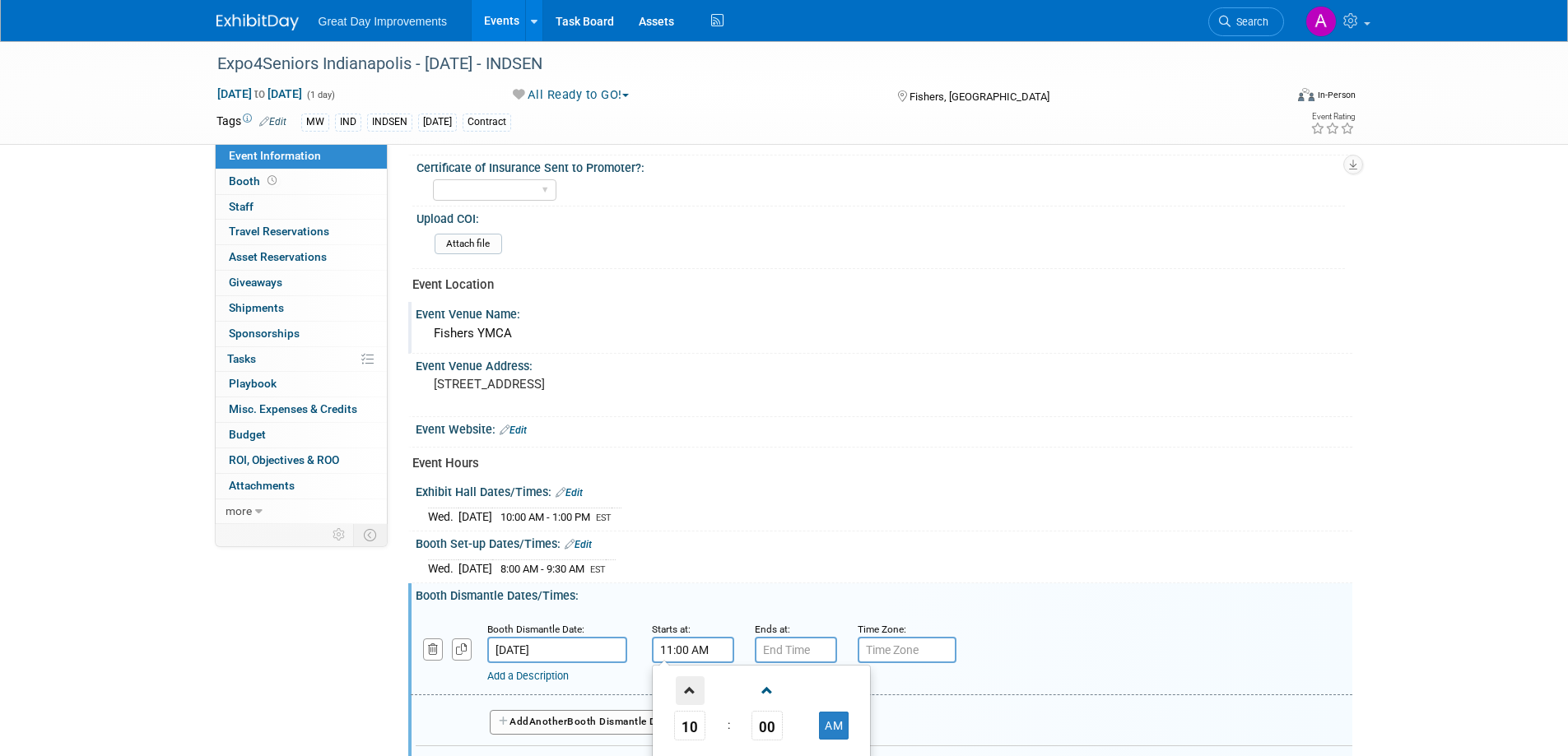
click at [692, 681] on span at bounding box center [690, 691] width 29 height 29
click at [693, 681] on span at bounding box center [690, 691] width 29 height 29
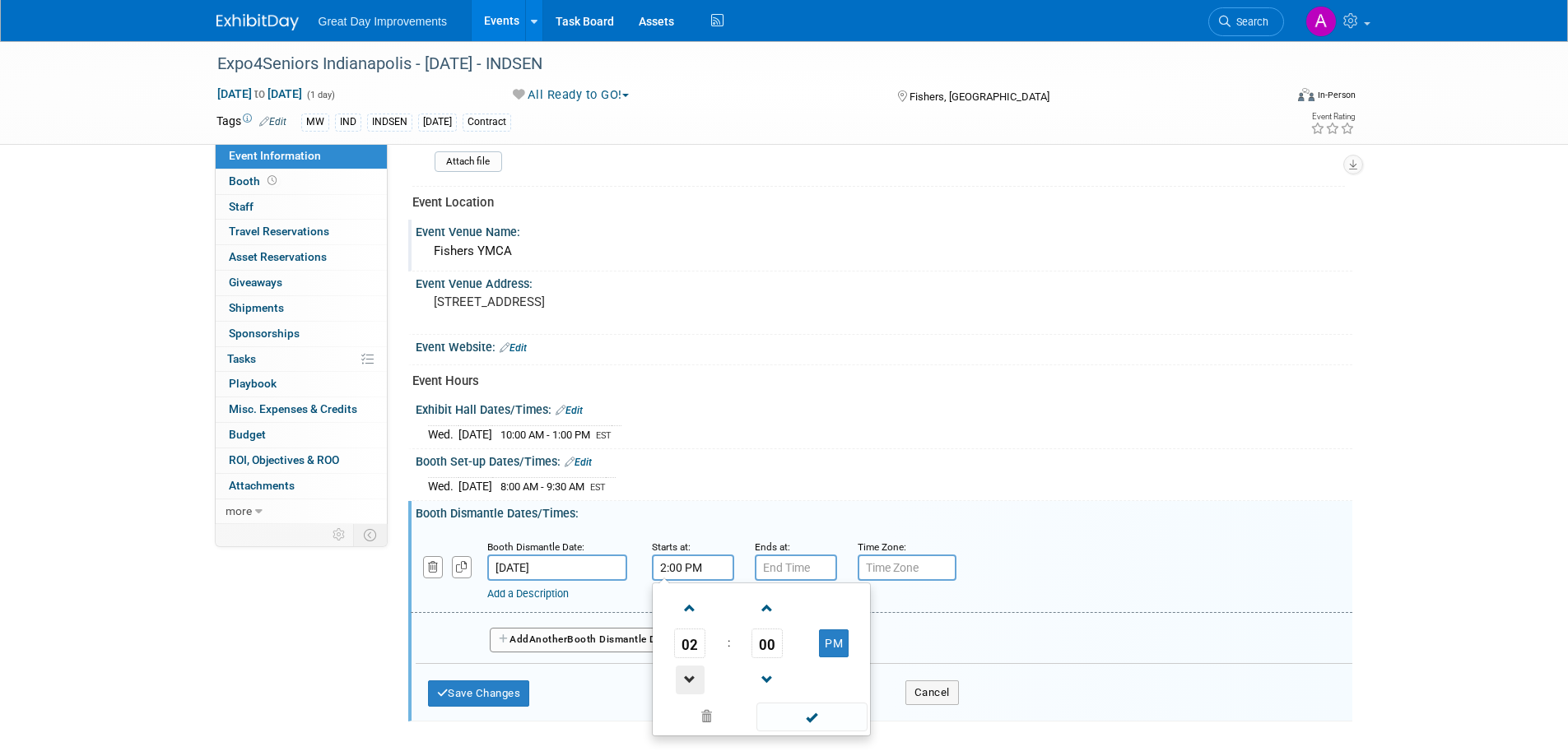
click at [695, 679] on span at bounding box center [690, 679] width 29 height 29
type input "1:00 PM"
drag, startPoint x: 822, startPoint y: 713, endPoint x: 819, endPoint y: 697, distance: 16.3
click at [821, 713] on span at bounding box center [811, 717] width 111 height 29
click at [790, 574] on input "7:00 PM" at bounding box center [796, 567] width 82 height 26
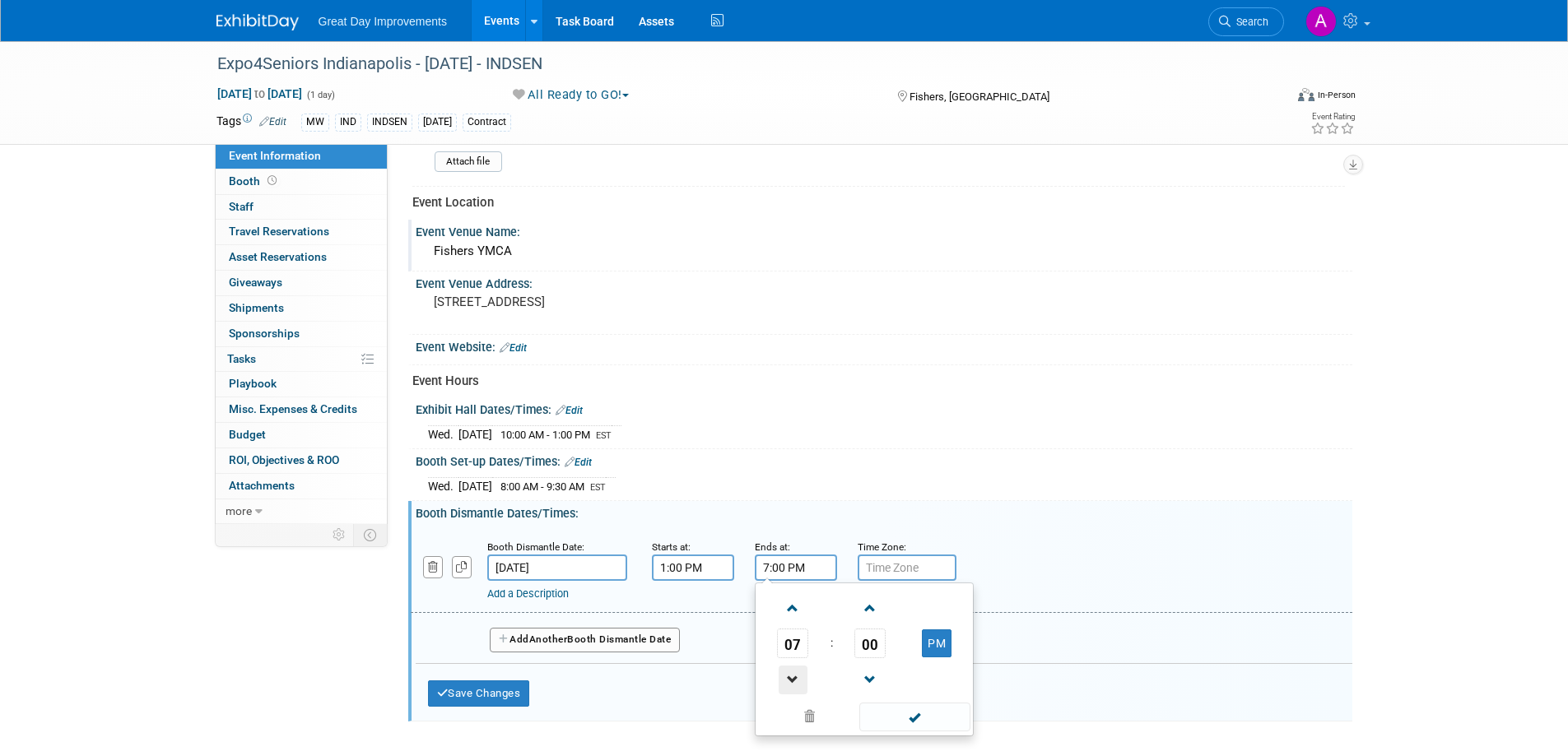
click at [789, 672] on span at bounding box center [792, 679] width 29 height 29
click at [789, 671] on span at bounding box center [792, 679] width 29 height 29
click at [790, 671] on span at bounding box center [792, 679] width 29 height 29
click at [790, 670] on span at bounding box center [792, 679] width 29 height 29
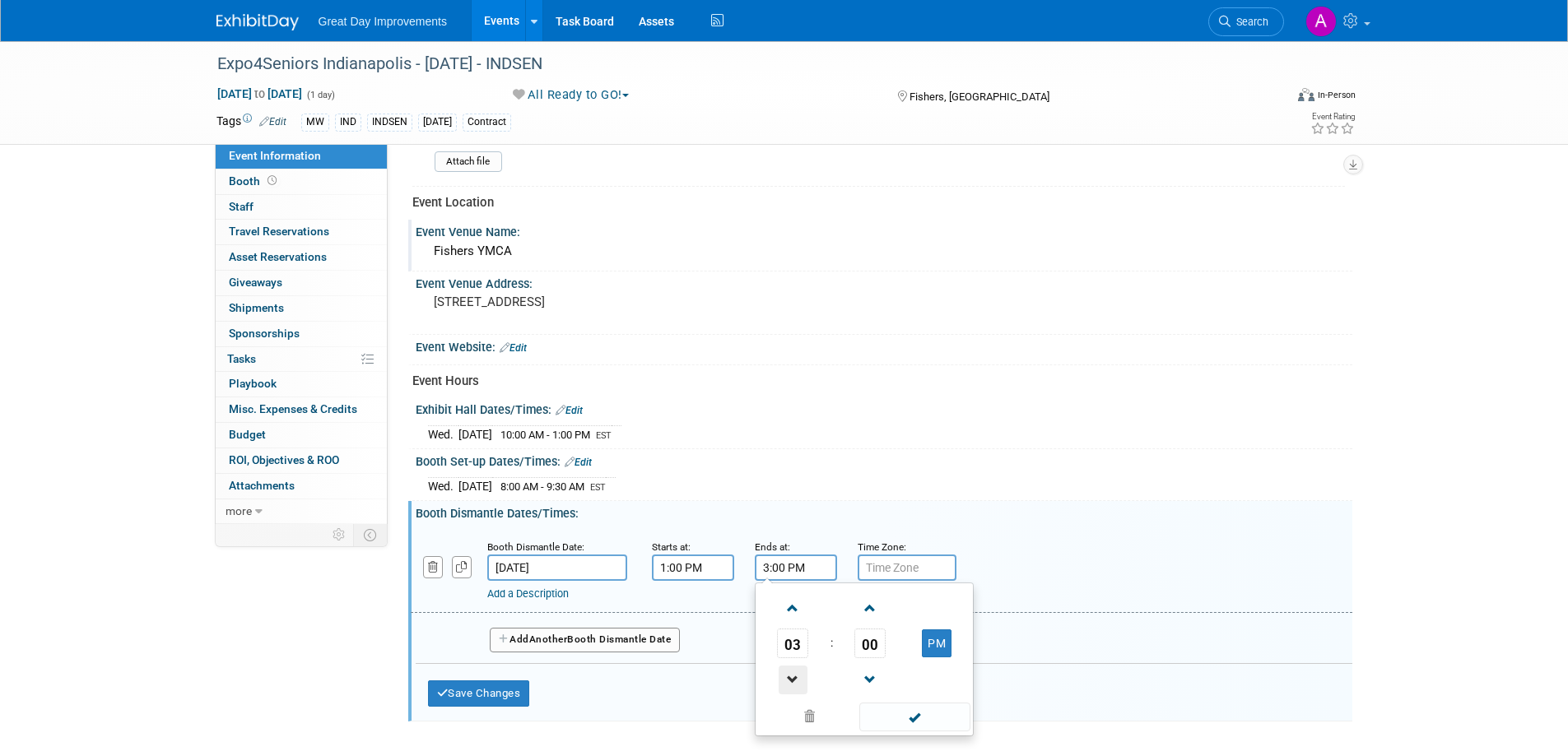
type input "2:00 PM"
click at [897, 716] on span at bounding box center [915, 717] width 111 height 29
drag, startPoint x: 917, startPoint y: 564, endPoint x: 923, endPoint y: 571, distance: 9.2
click at [917, 565] on input "text" at bounding box center [907, 567] width 99 height 26
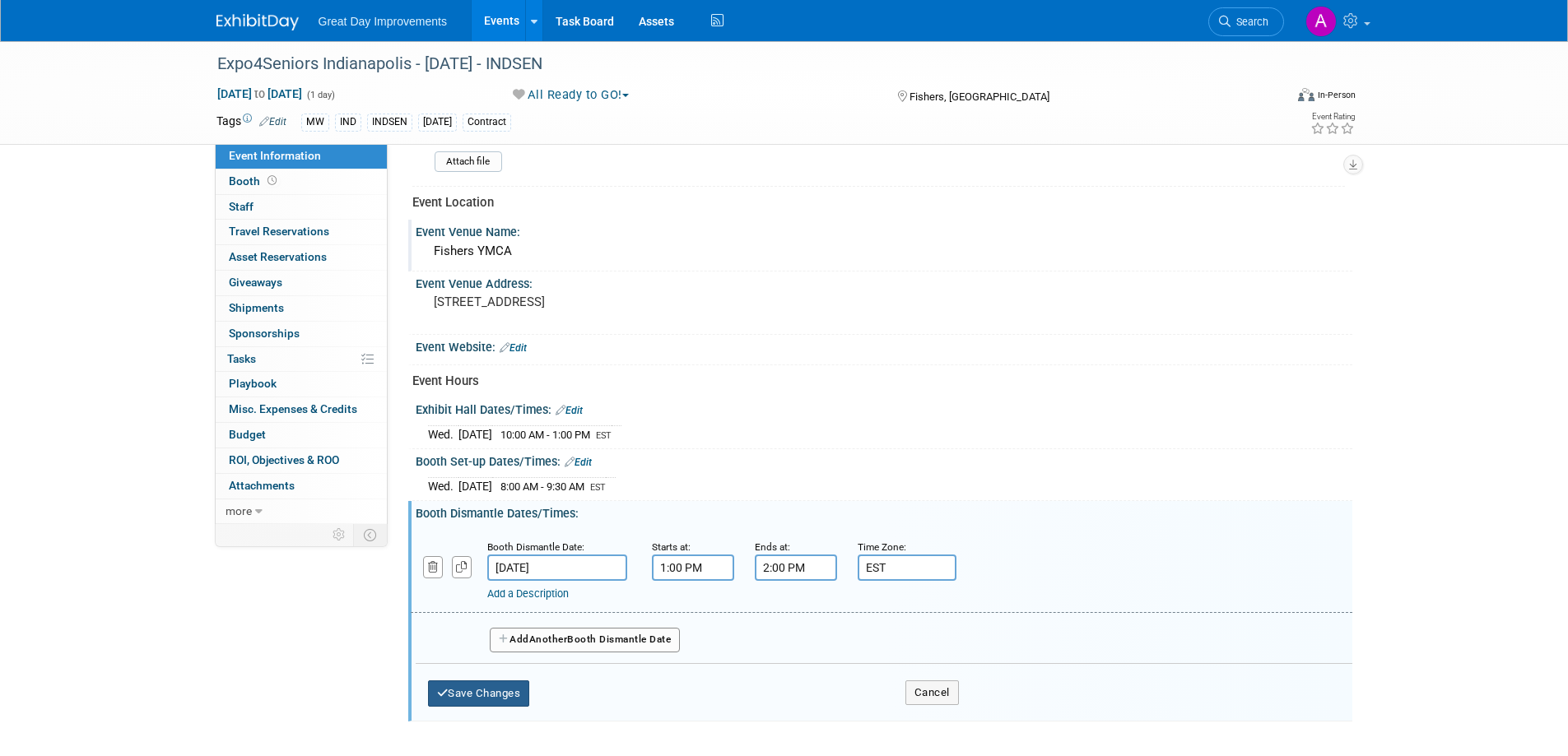
type input "EST"
click at [495, 697] on button "Save Changes" at bounding box center [479, 693] width 102 height 26
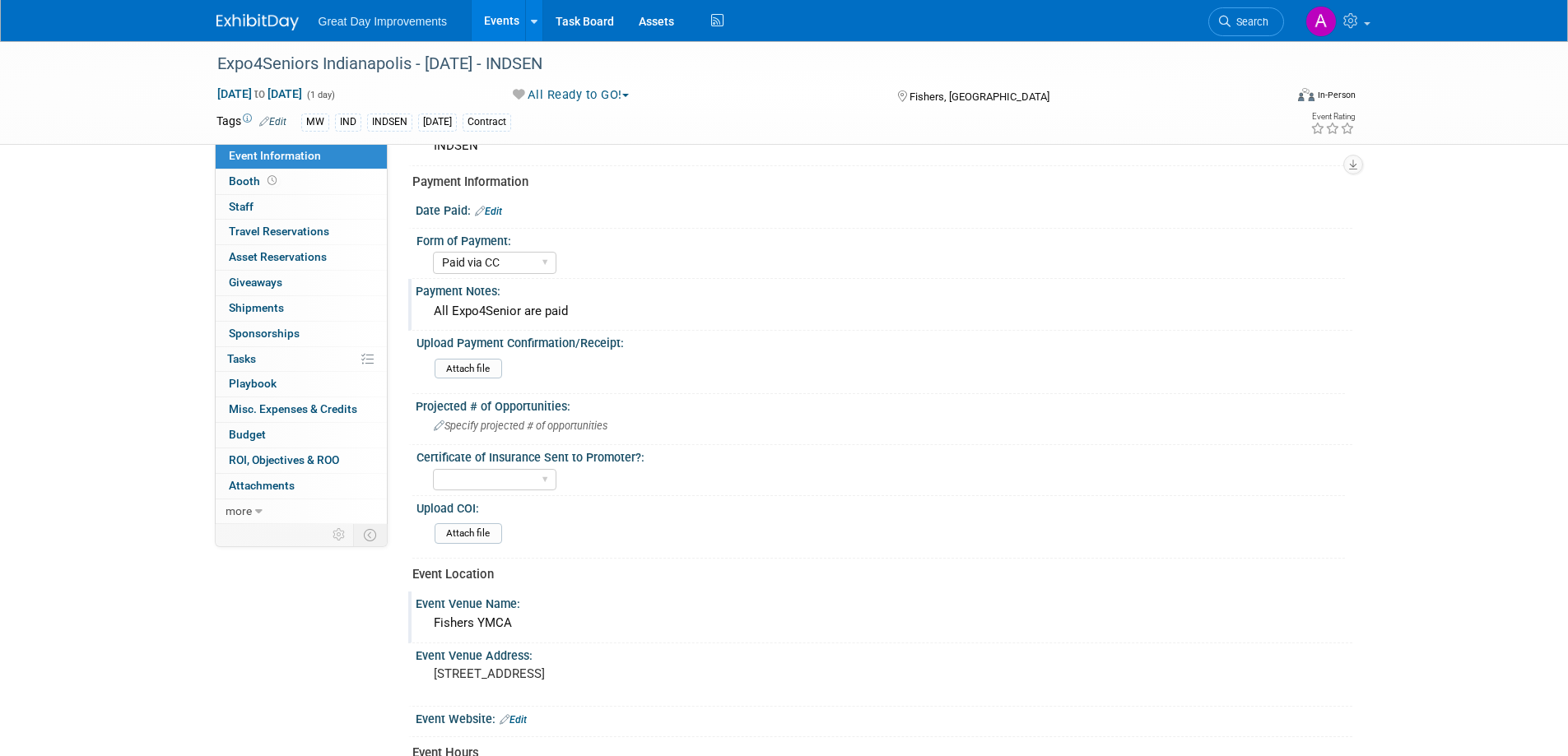
scroll to position [177, 0]
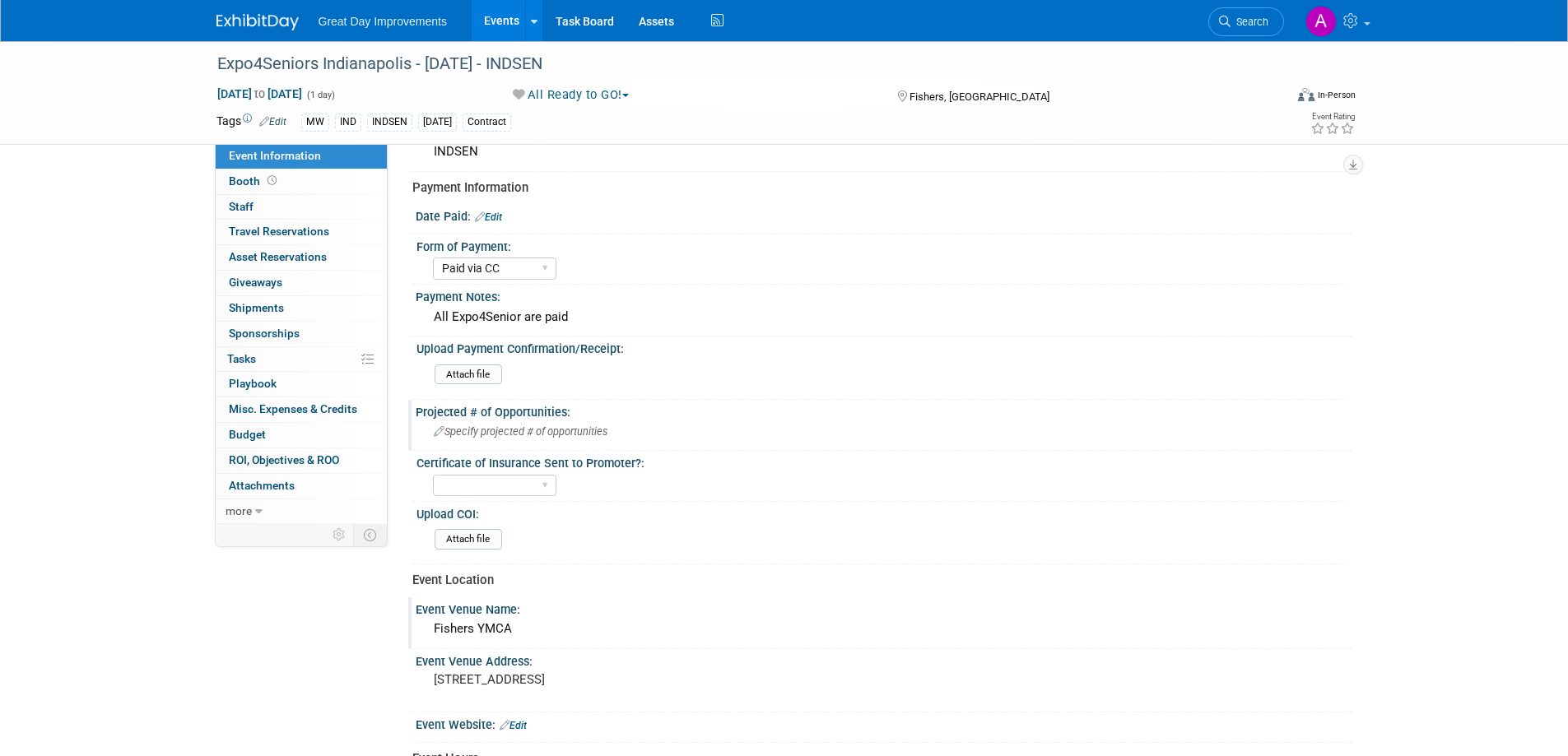
click at [526, 438] on div "Specify projected # of opportunities" at bounding box center [884, 431] width 912 height 25
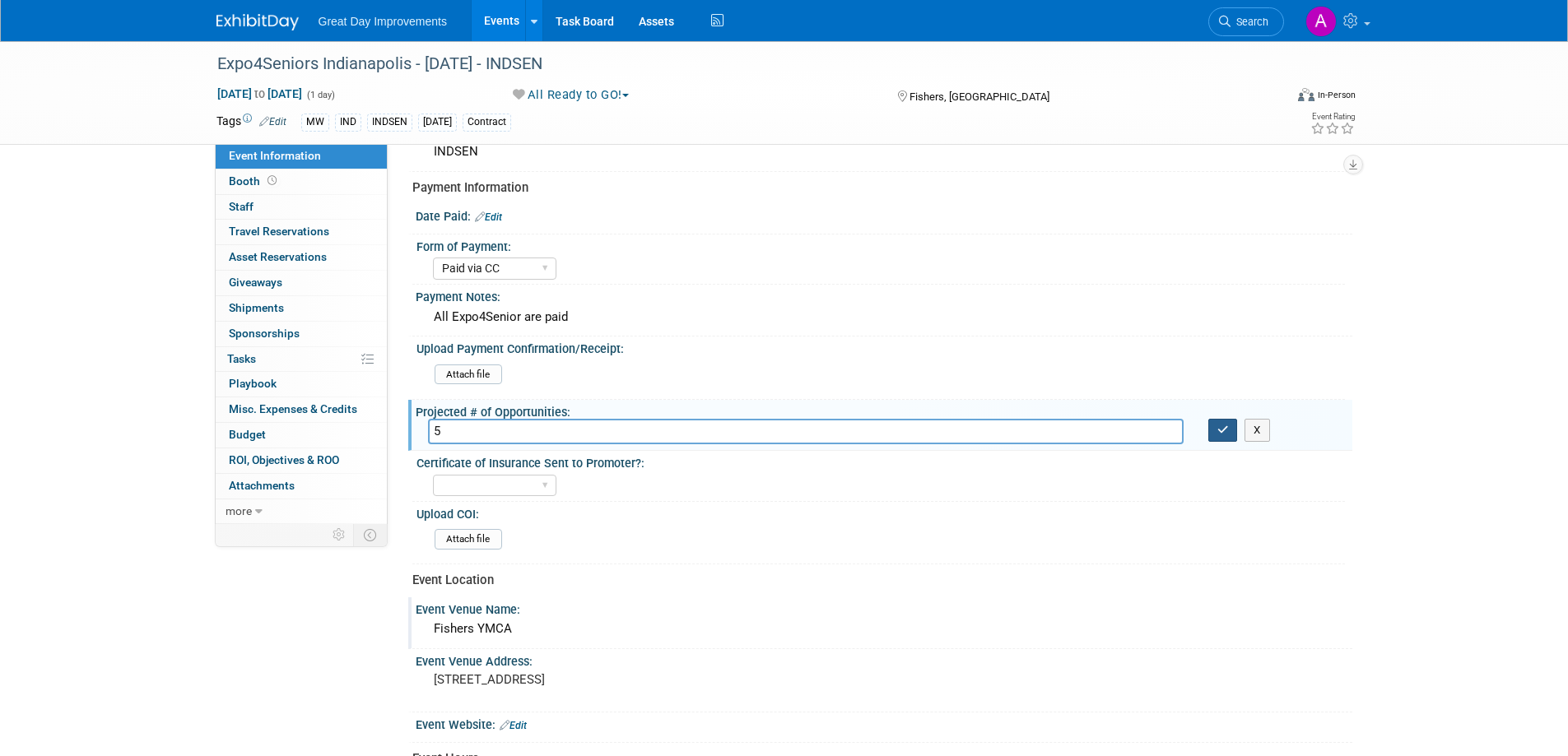
type input "5"
click at [1225, 433] on icon "button" at bounding box center [1223, 429] width 11 height 10
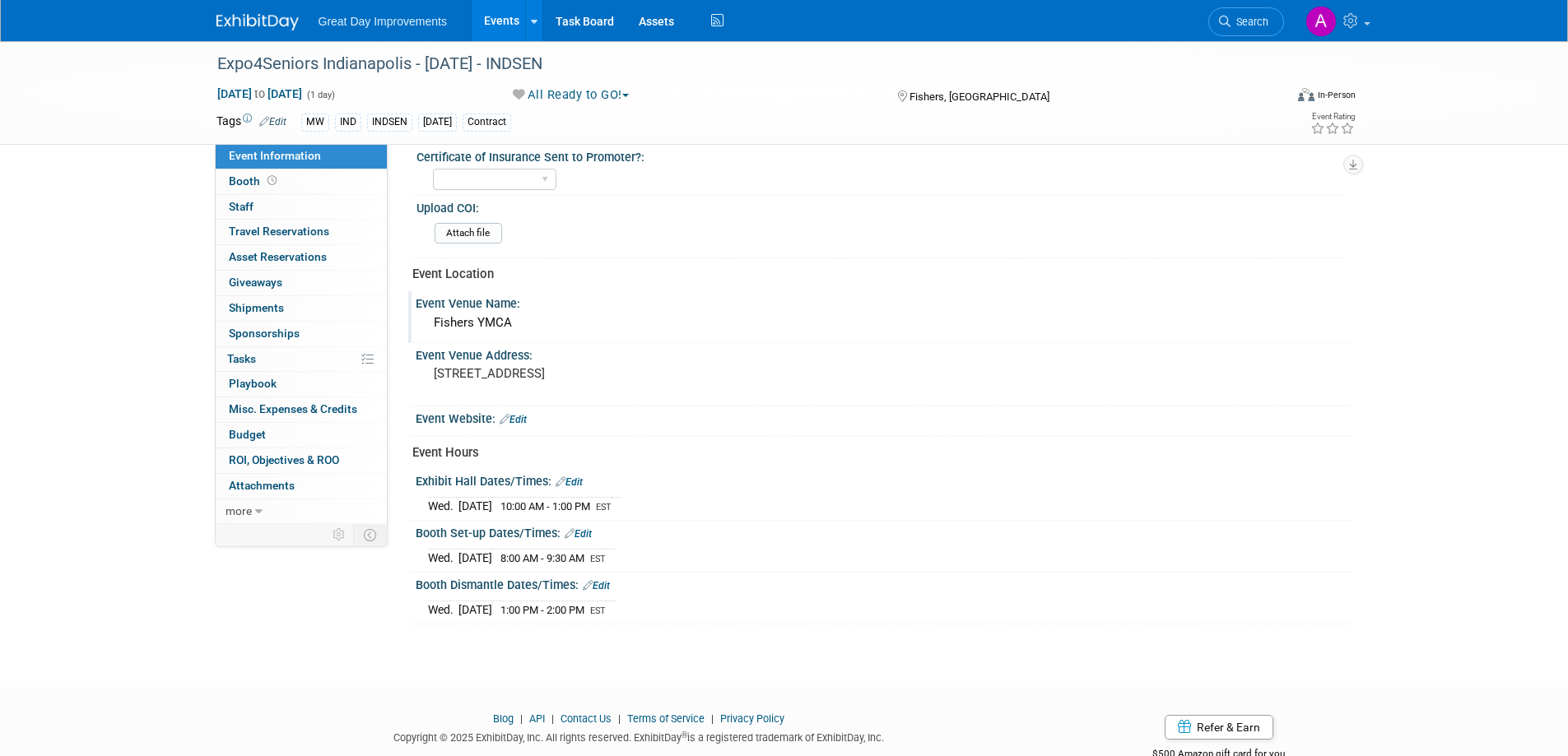
scroll to position [445, 0]
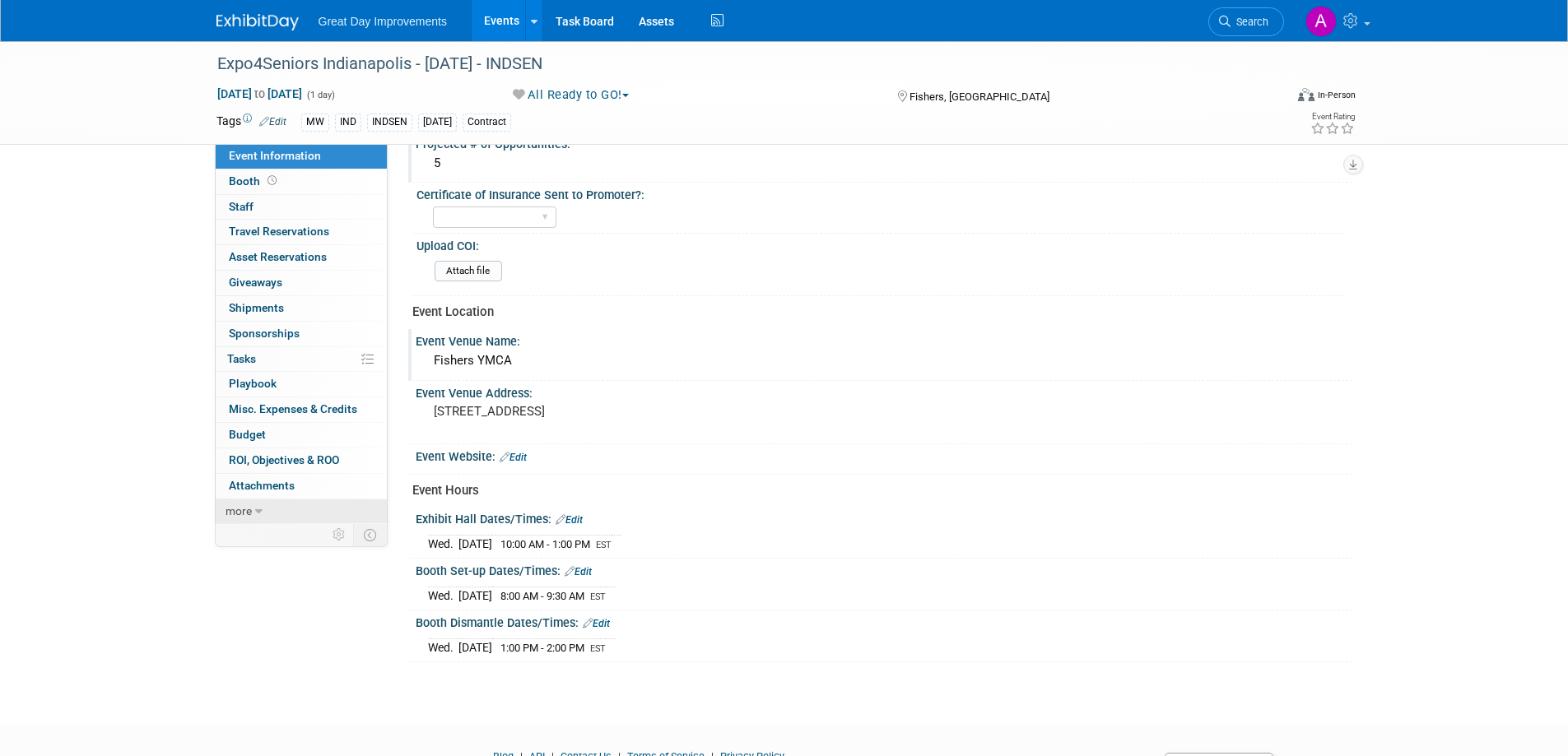
click at [251, 510] on span "more" at bounding box center [239, 511] width 26 height 13
click at [288, 538] on span "Event Binder (.pdf export)" at bounding box center [294, 536] width 132 height 13
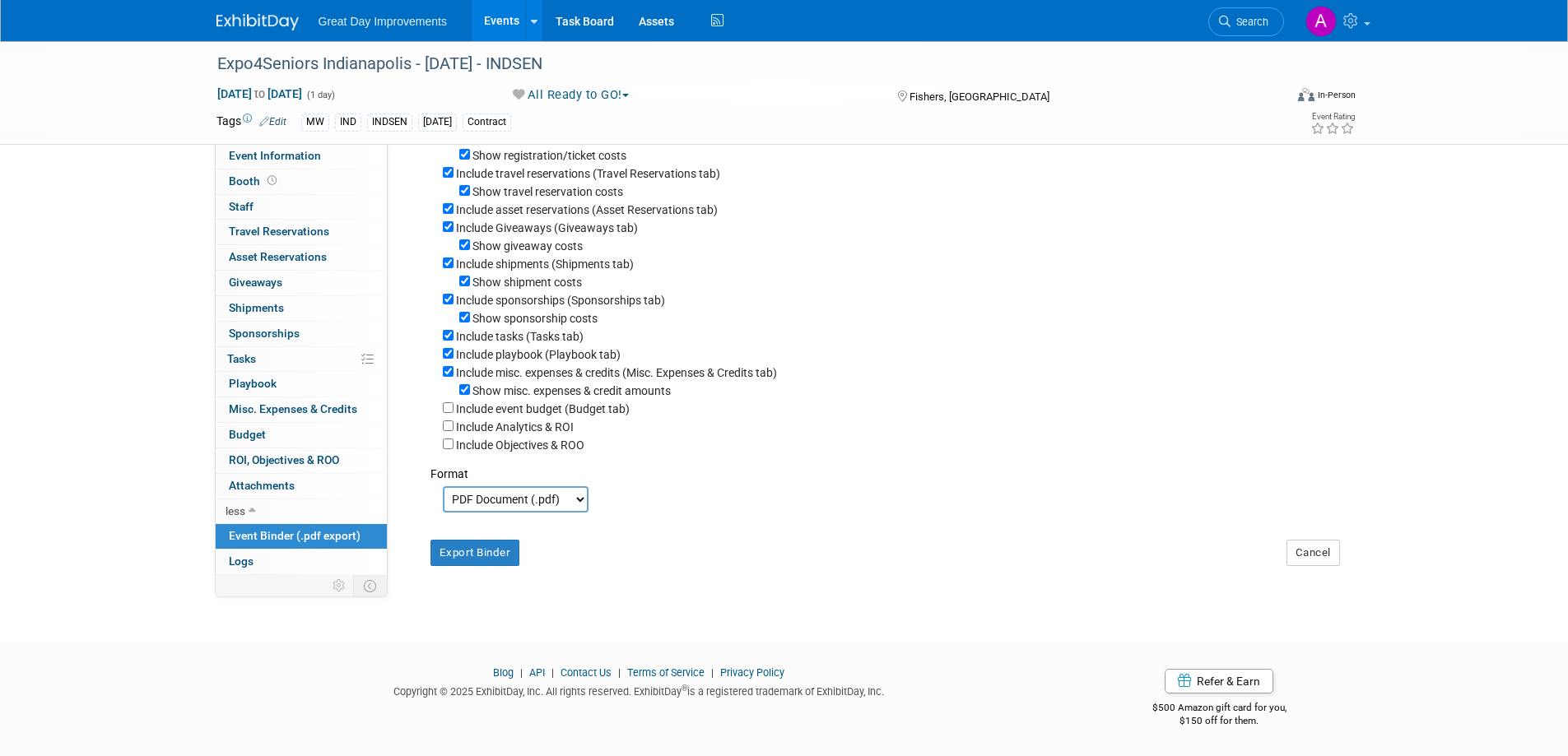
scroll to position [219, 0]
click at [470, 554] on button "Export Binder" at bounding box center [475, 553] width 90 height 26
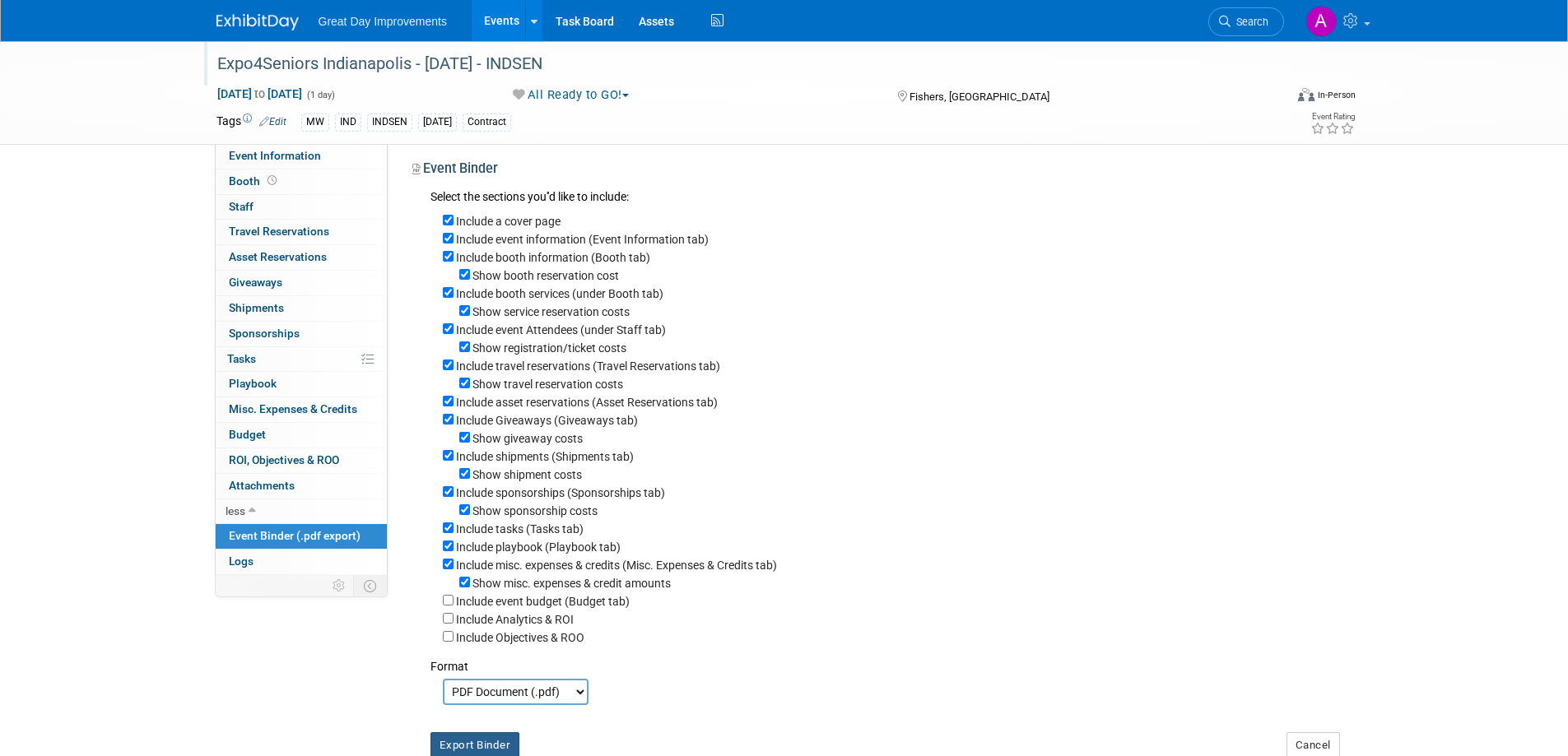
scroll to position [0, 0]
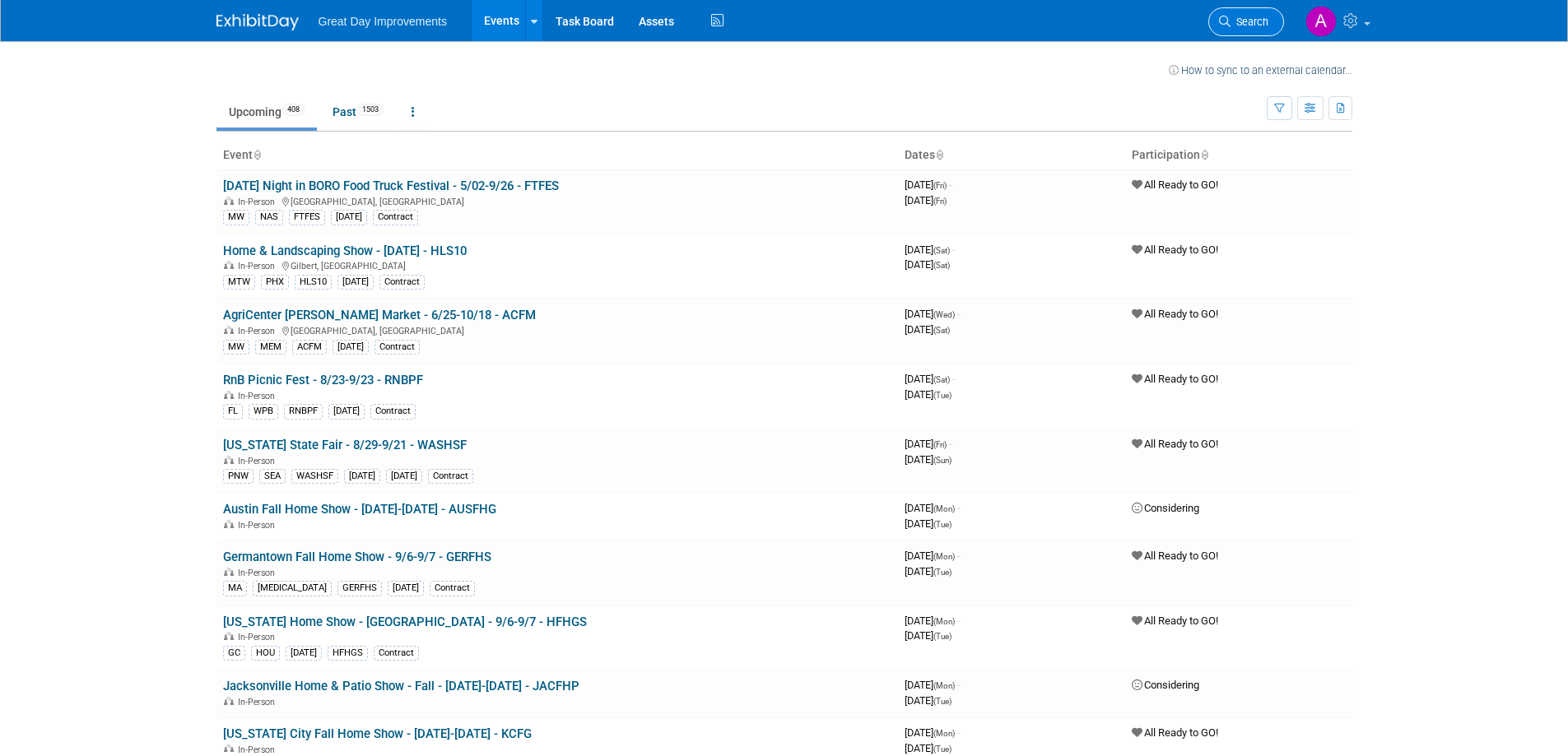
click at [1254, 23] on span "Search" at bounding box center [1249, 21] width 38 height 12
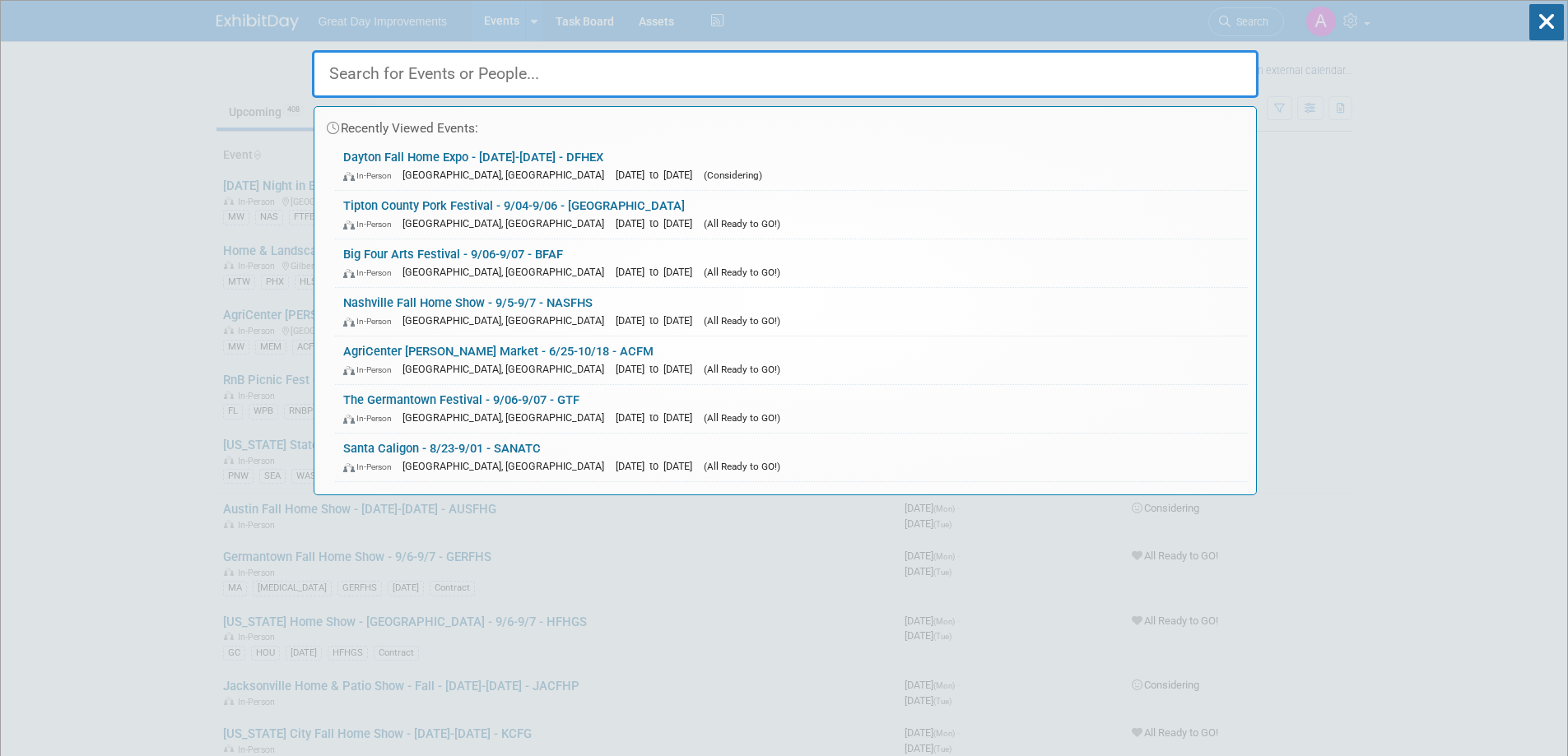
click at [613, 75] on input "text" at bounding box center [785, 74] width 946 height 48
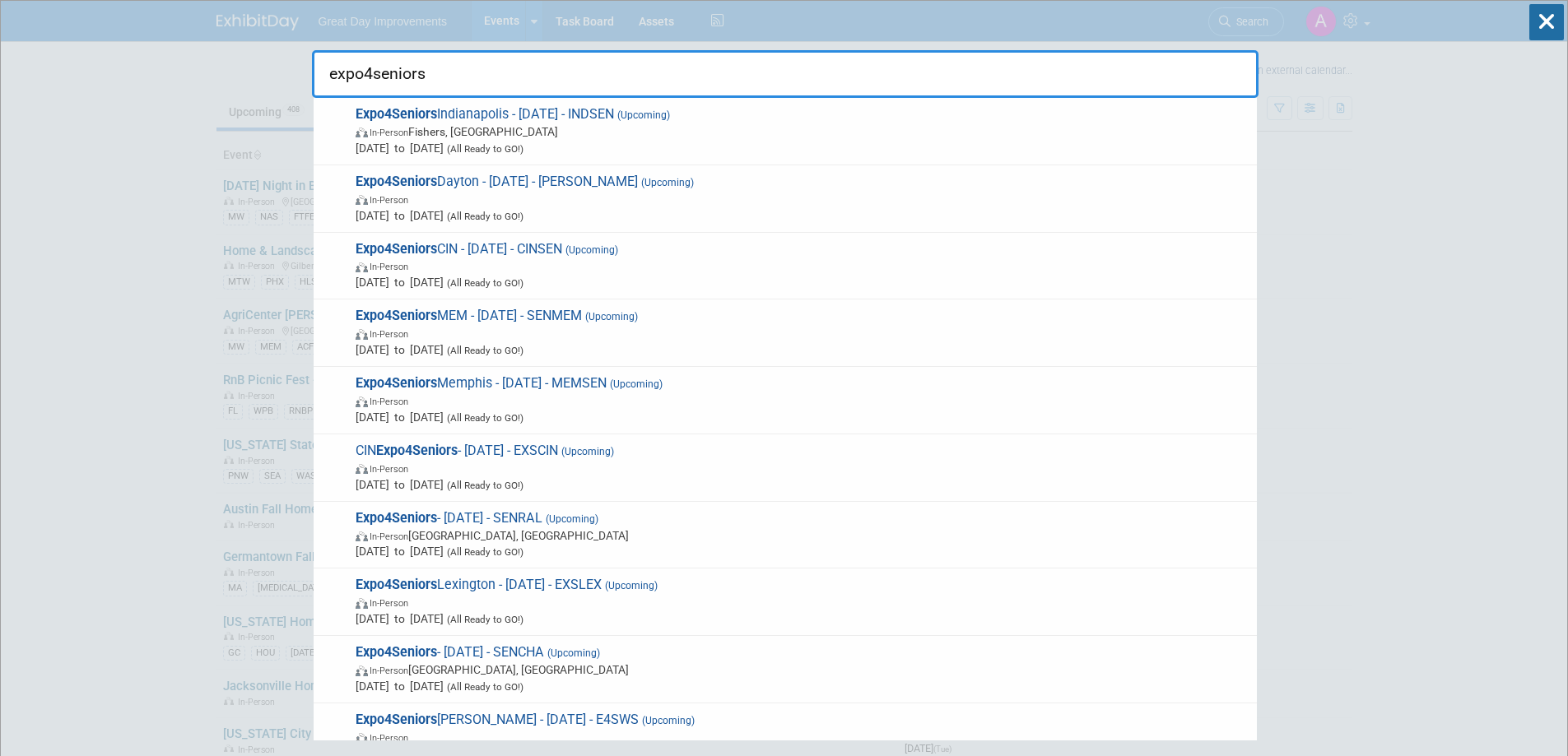
type input "expo4seniors"
click at [539, 203] on span "In-Person" at bounding box center [802, 200] width 893 height 17
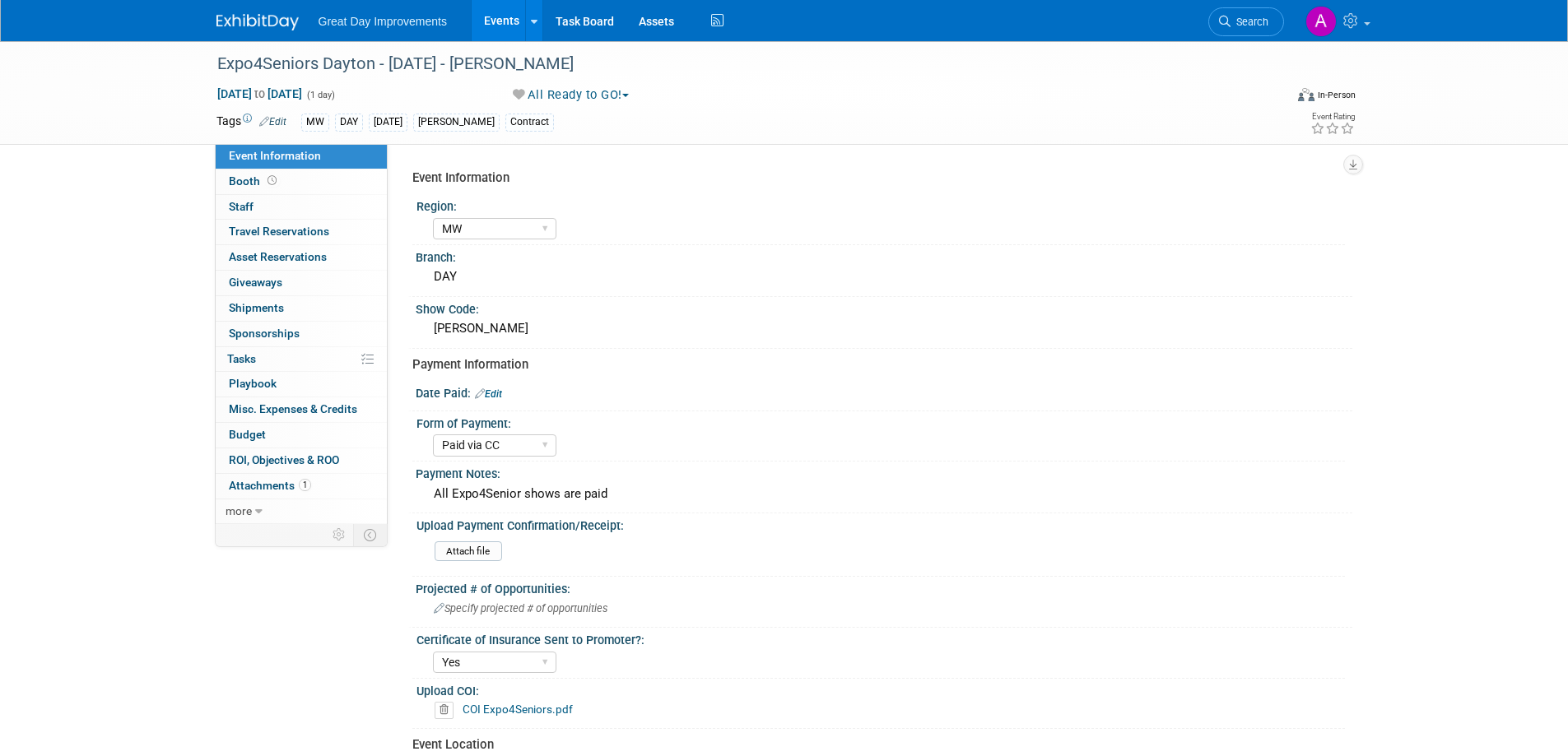
select select "MW"
select select "Paid via CC"
select select "Yes"
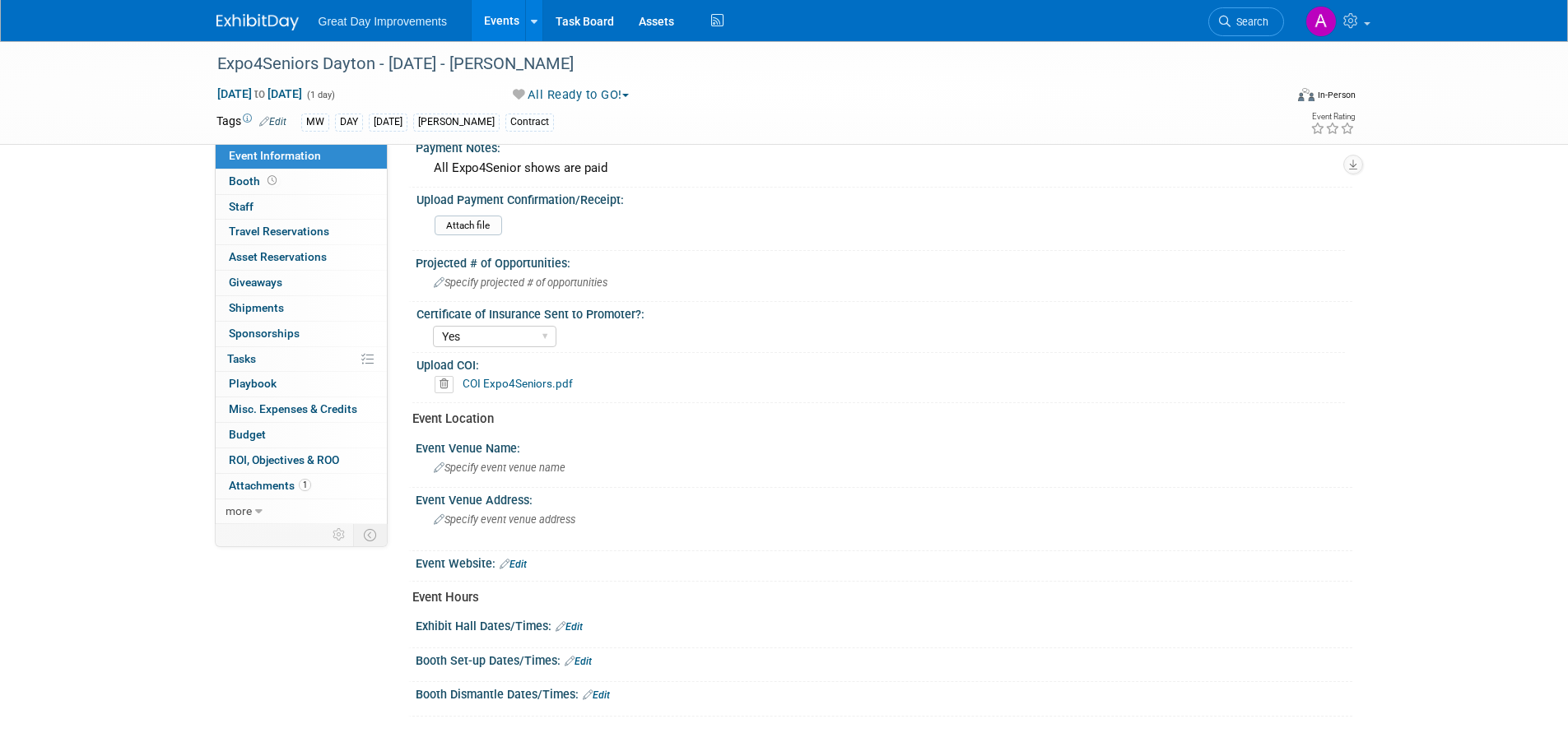
scroll to position [329, 0]
click at [558, 275] on span "Specify projected # of opportunities" at bounding box center [521, 279] width 174 height 12
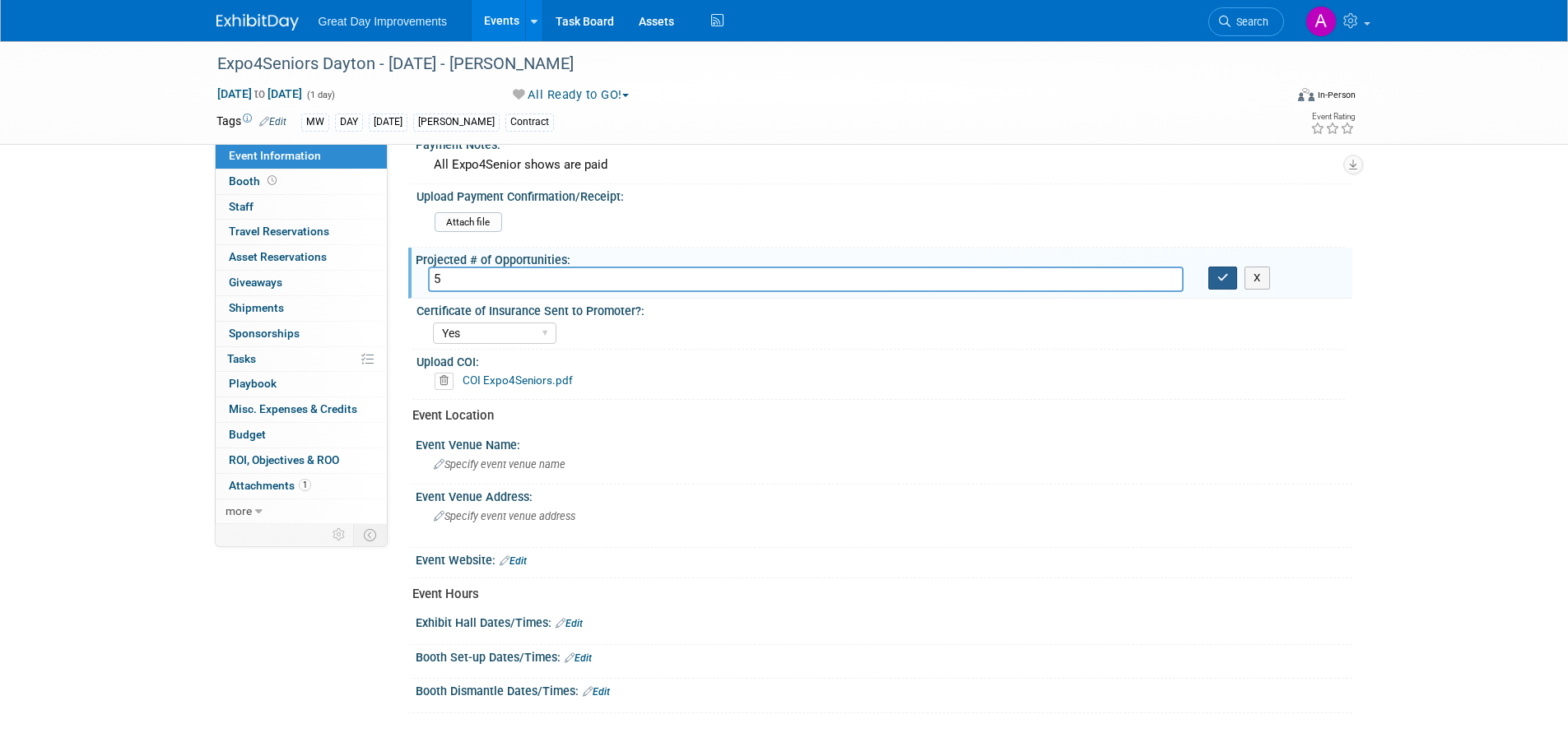
type input "5"
click at [1225, 283] on icon "button" at bounding box center [1223, 277] width 11 height 10
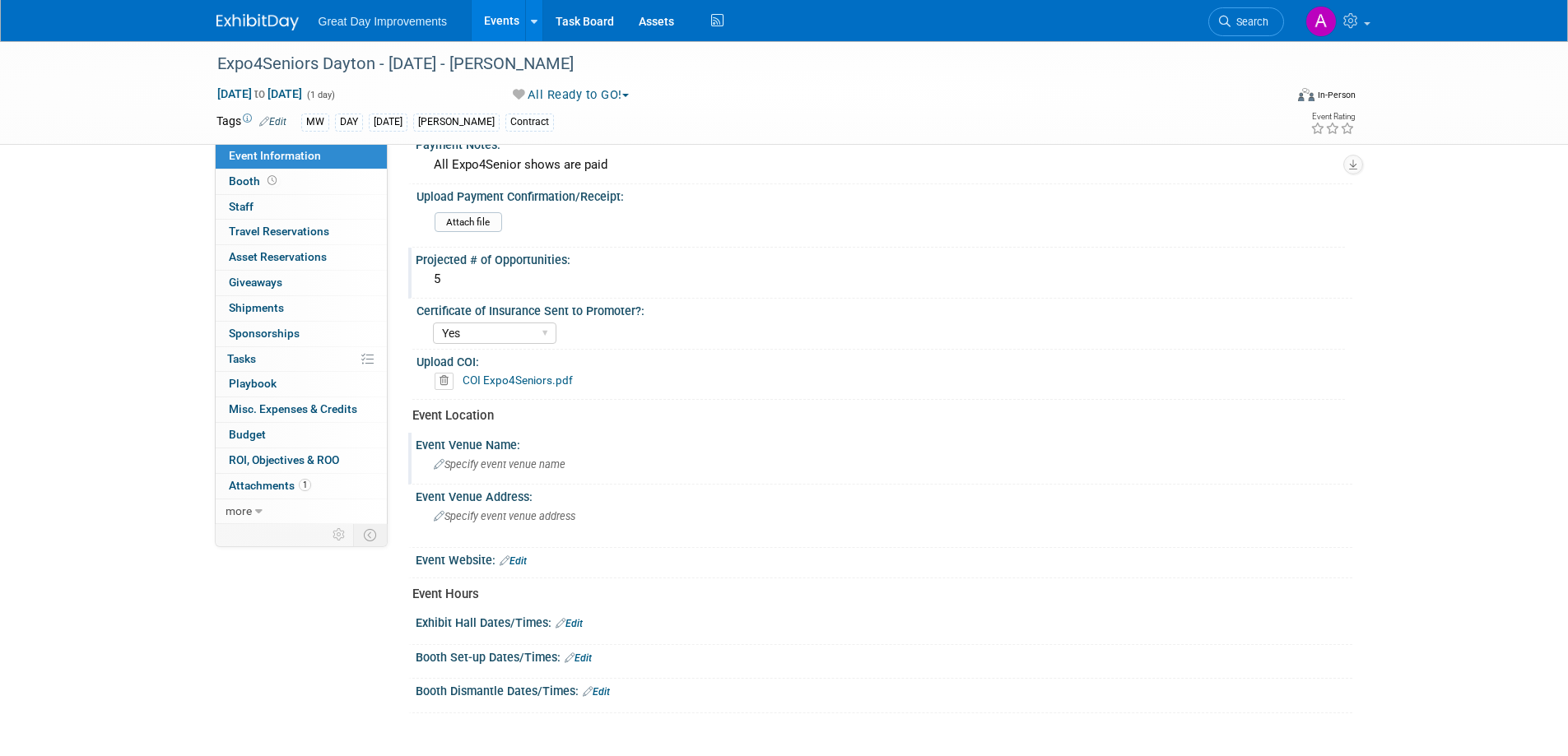
click at [491, 457] on div "Specify event venue name" at bounding box center [884, 464] width 912 height 25
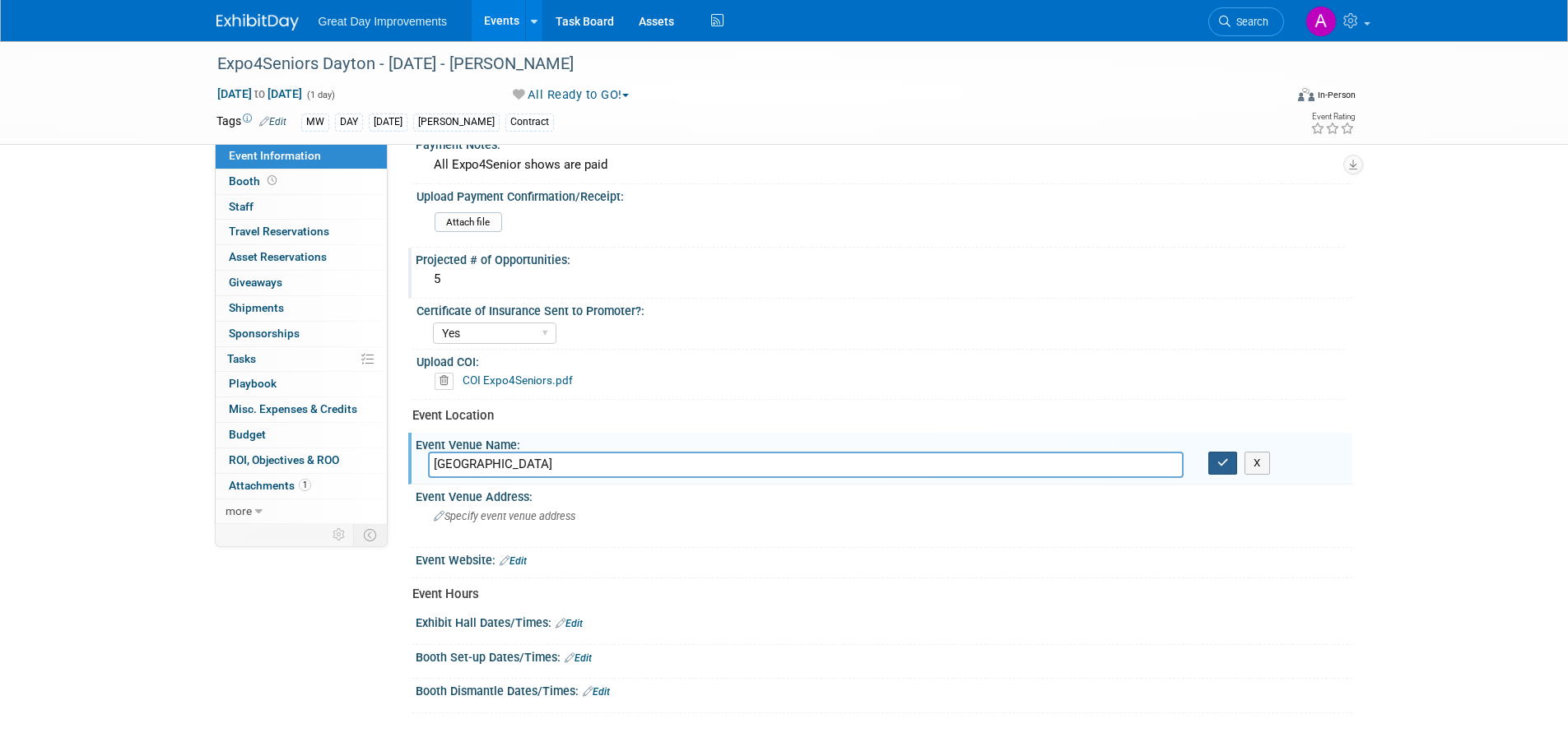
type input "[GEOGRAPHIC_DATA]"
click at [1232, 458] on button "button" at bounding box center [1223, 463] width 30 height 23
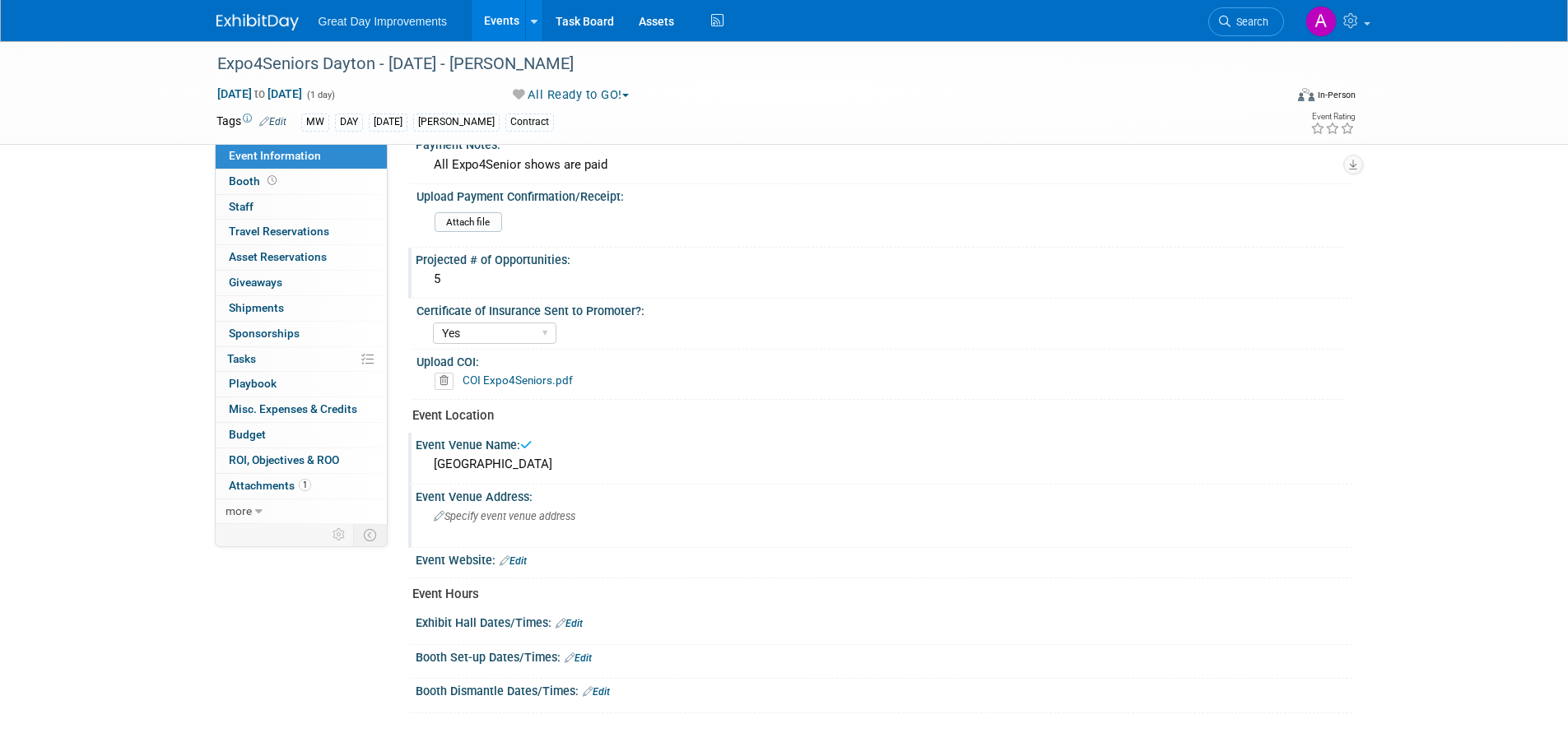
click at [535, 519] on span "Specify event venue address" at bounding box center [505, 516] width 142 height 12
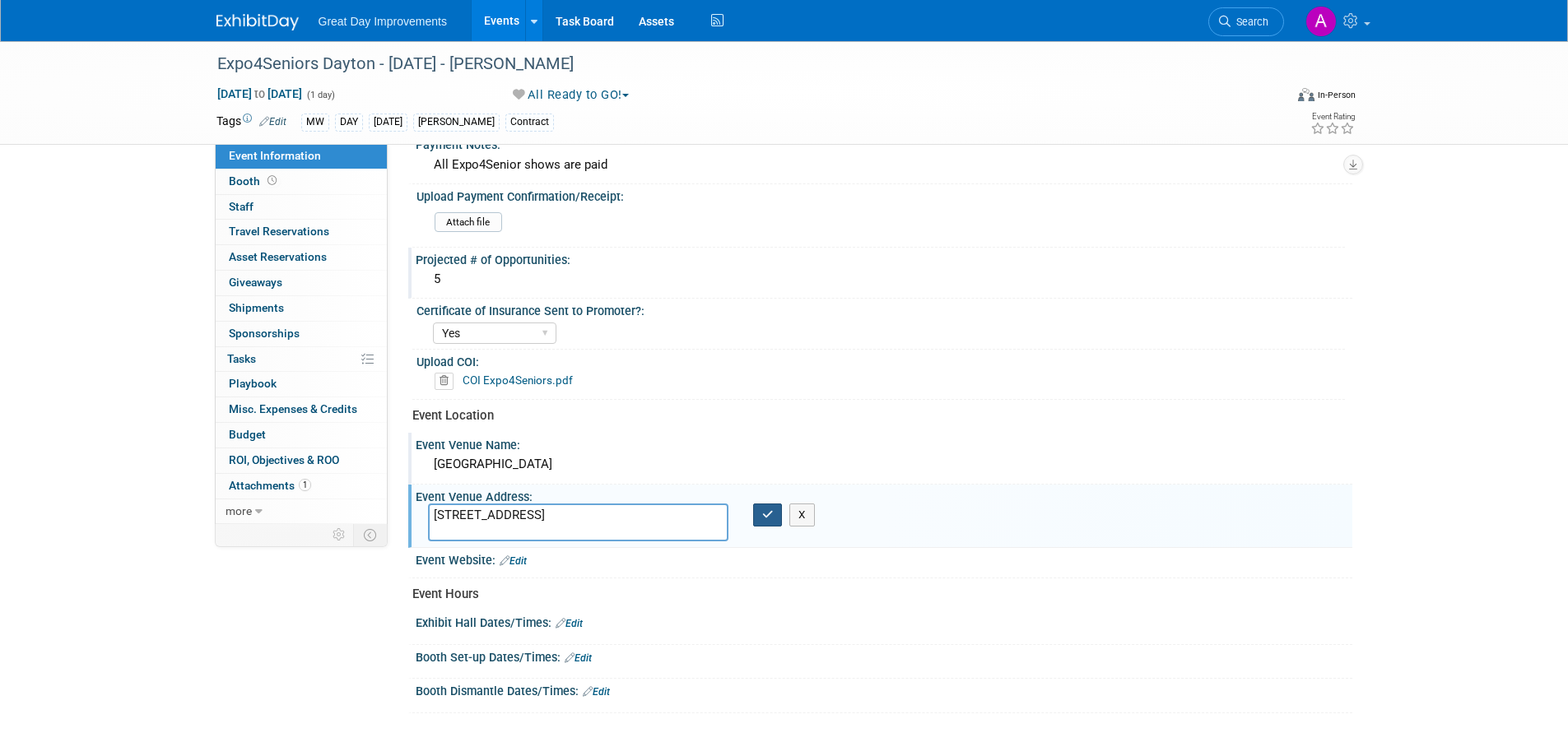
type textarea "[STREET_ADDRESS]"
click at [772, 510] on icon "button" at bounding box center [768, 514] width 11 height 10
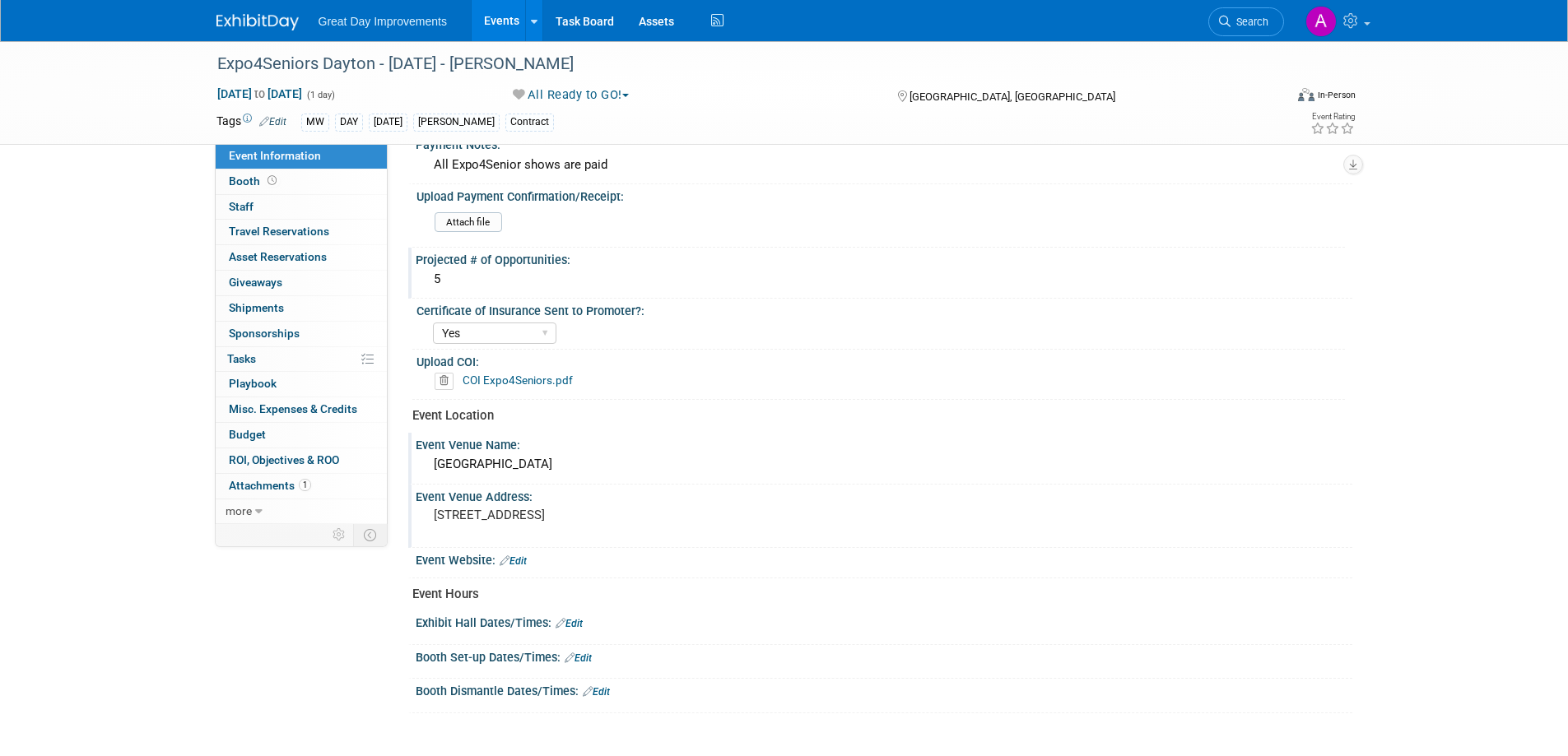
click at [577, 619] on link "Edit" at bounding box center [568, 623] width 27 height 11
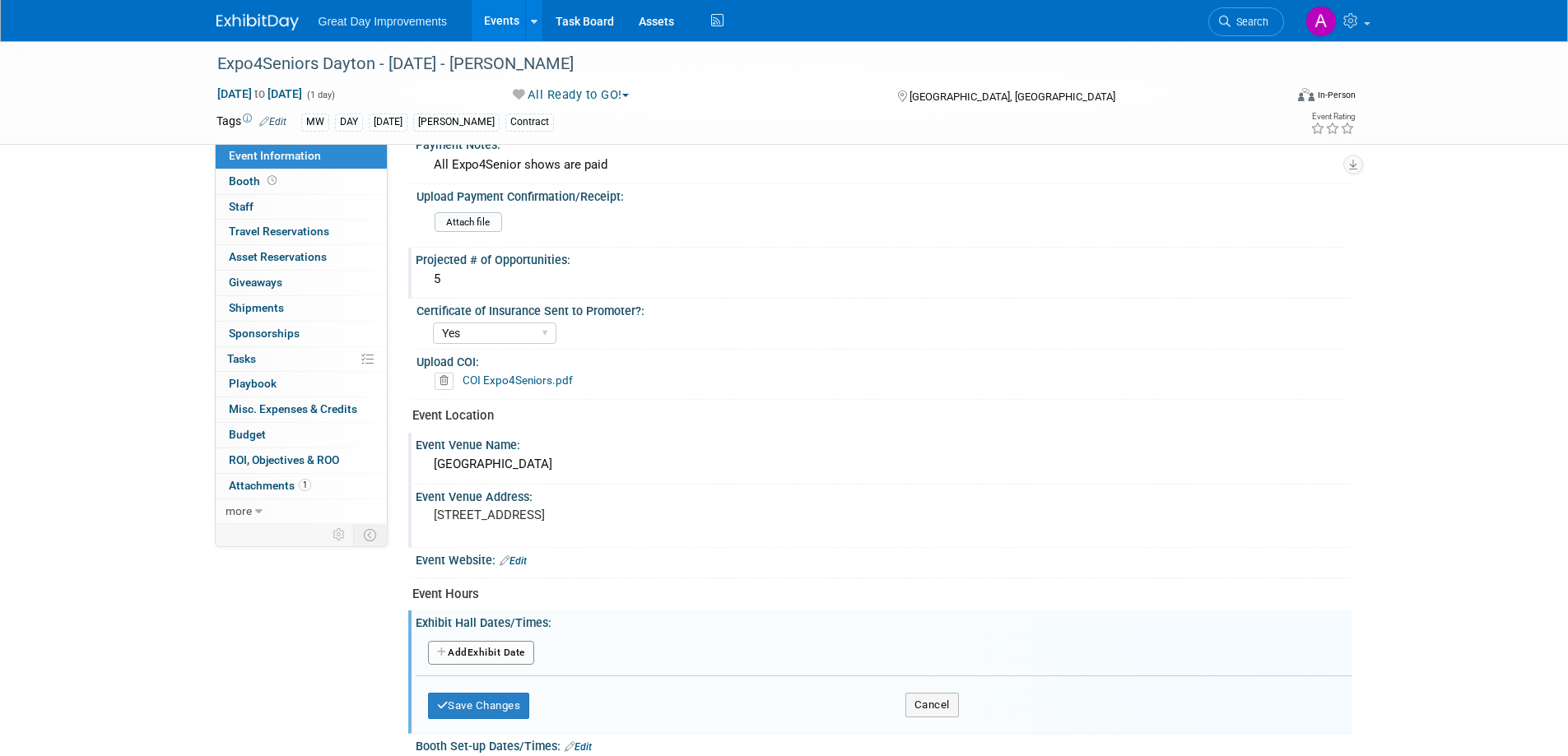
click at [513, 649] on button "Add Another Exhibit Date" at bounding box center [482, 653] width 106 height 24
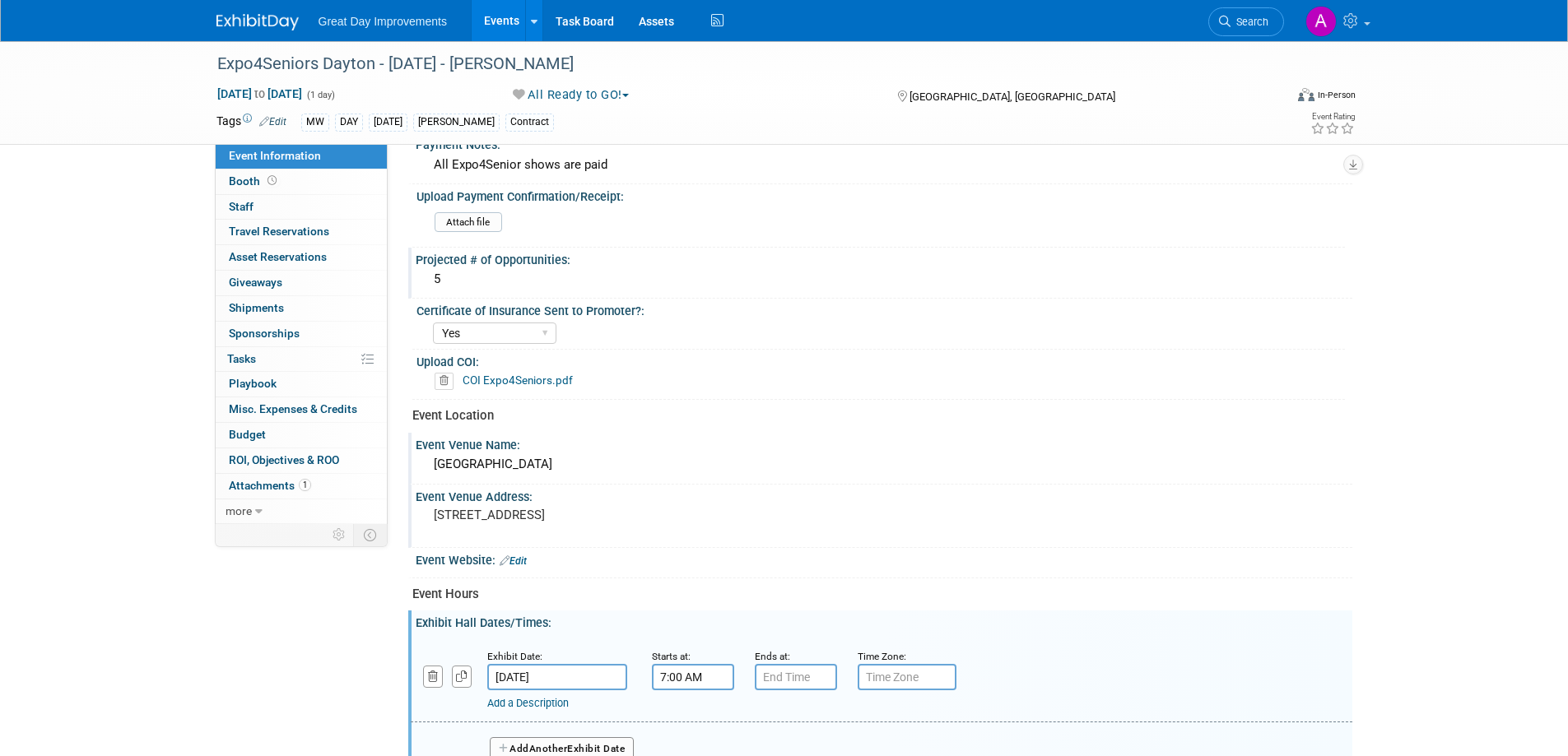
click at [707, 679] on input "7:00 AM" at bounding box center [693, 678] width 82 height 26
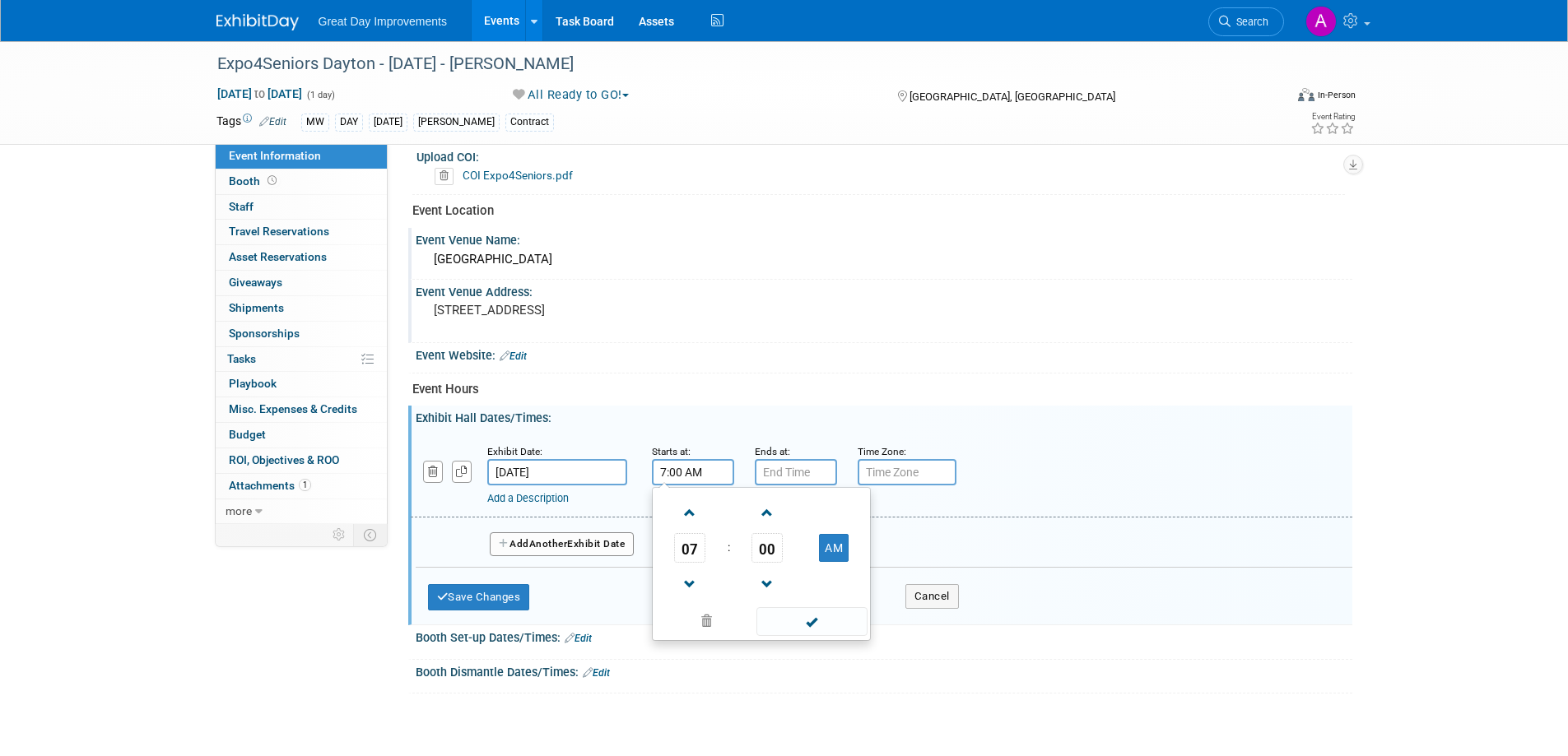
scroll to position [576, 0]
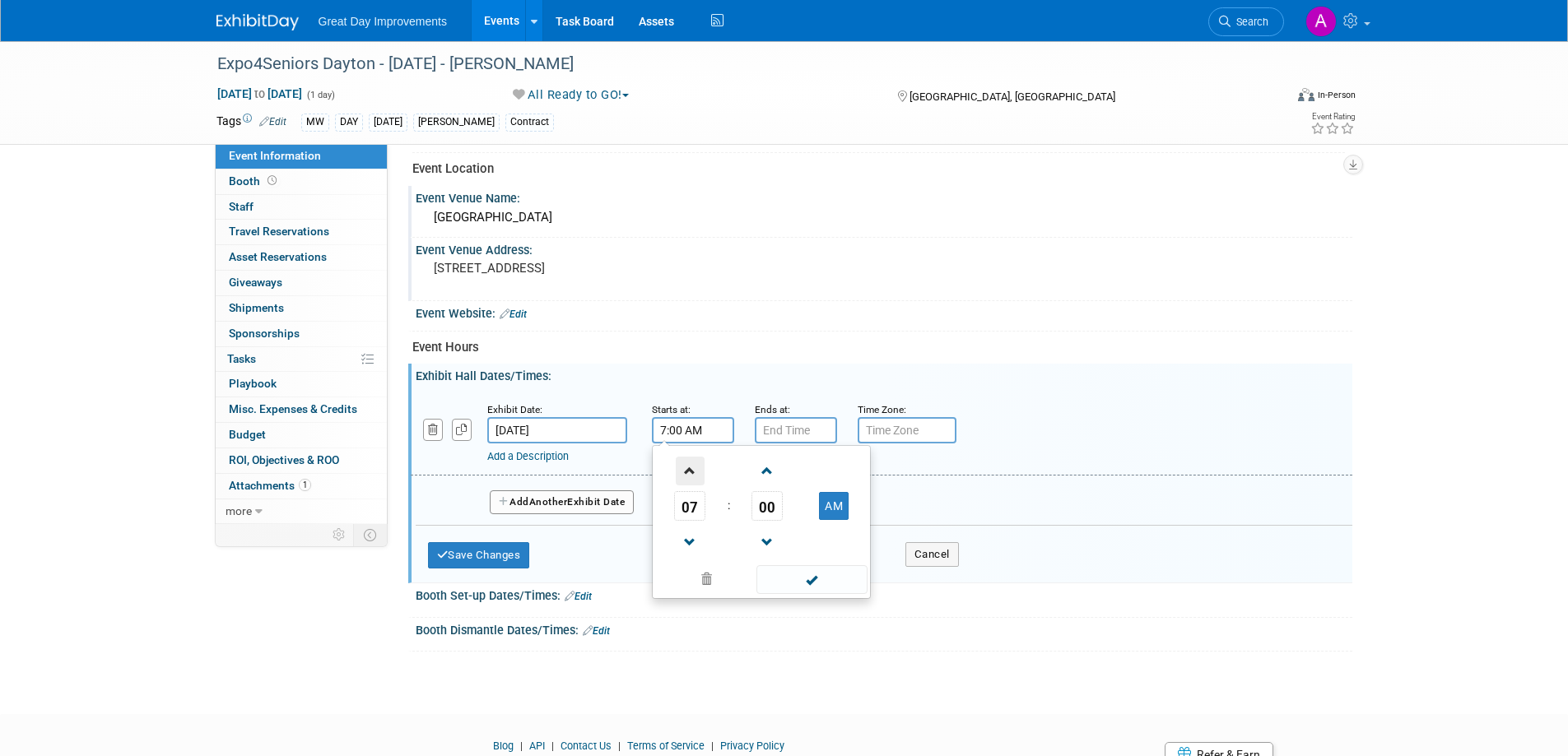
click at [693, 465] on span at bounding box center [690, 470] width 29 height 29
click at [693, 466] on span at bounding box center [690, 470] width 29 height 29
type input "10:00 AM"
click at [805, 582] on span at bounding box center [811, 580] width 111 height 29
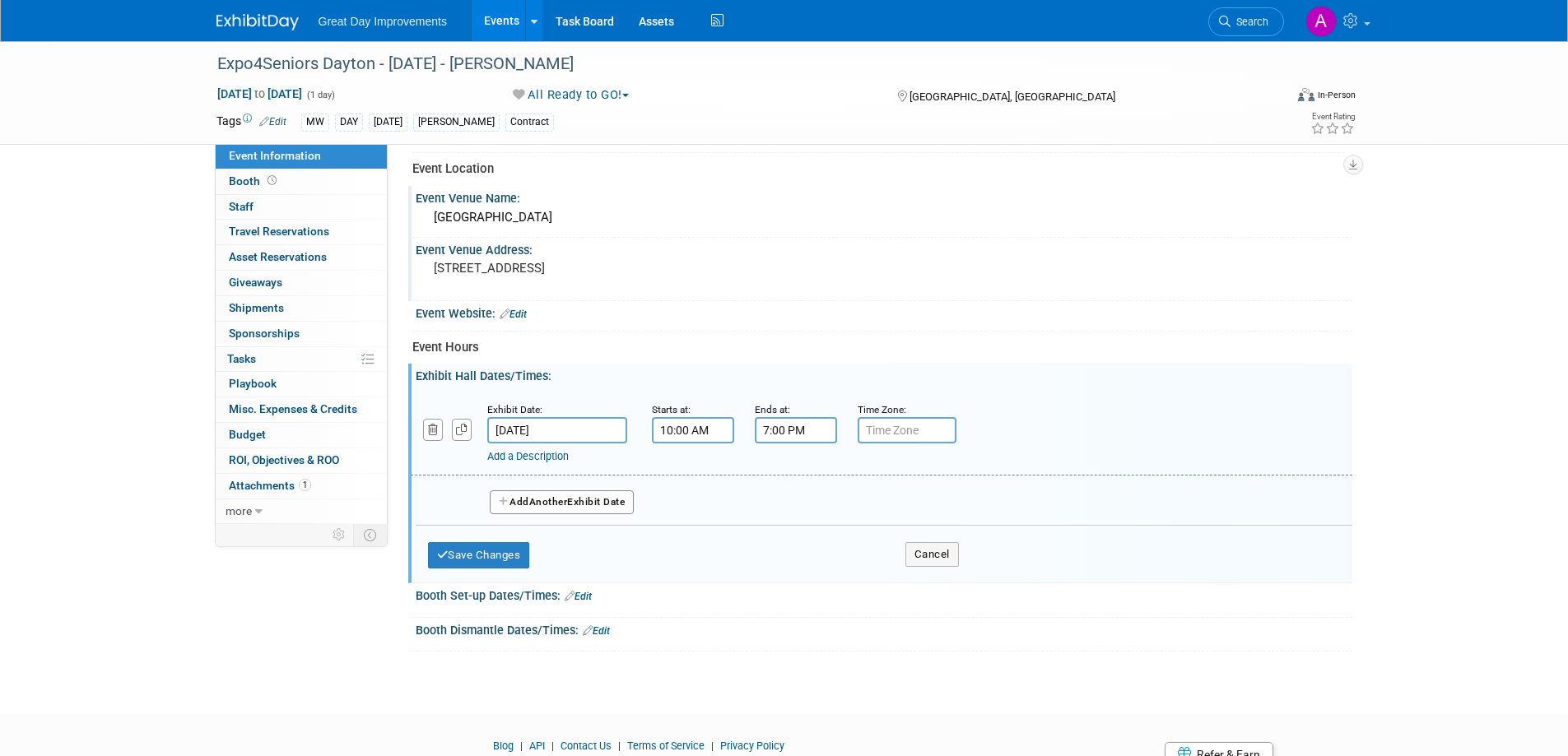
click at [798, 430] on input "7:00 PM" at bounding box center [796, 430] width 82 height 26
click at [790, 465] on span at bounding box center [792, 470] width 29 height 29
click at [790, 464] on span at bounding box center [792, 470] width 29 height 29
click at [790, 463] on span at bounding box center [792, 470] width 29 height 29
click at [790, 542] on span at bounding box center [792, 542] width 29 height 29
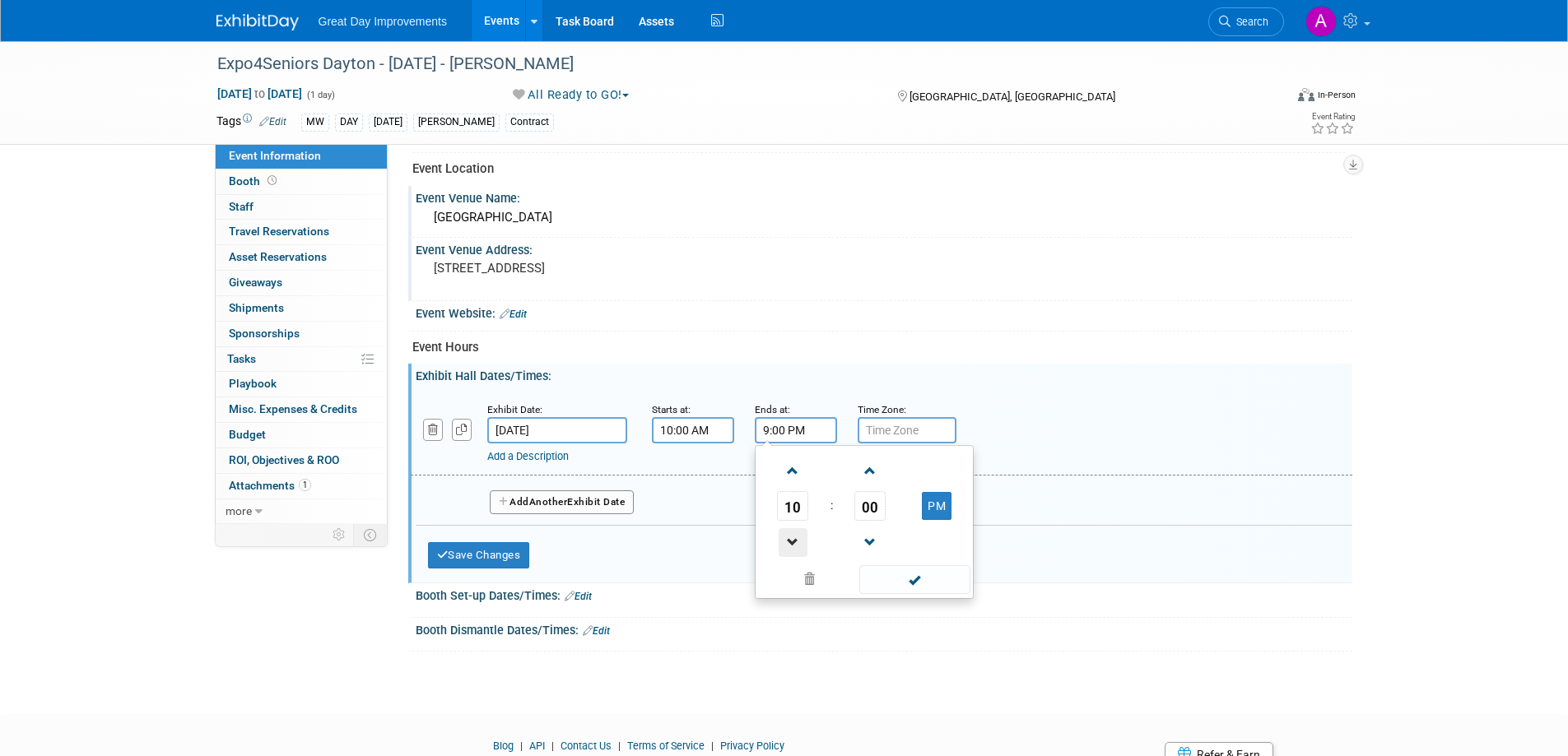
click at [790, 539] on span at bounding box center [792, 542] width 29 height 29
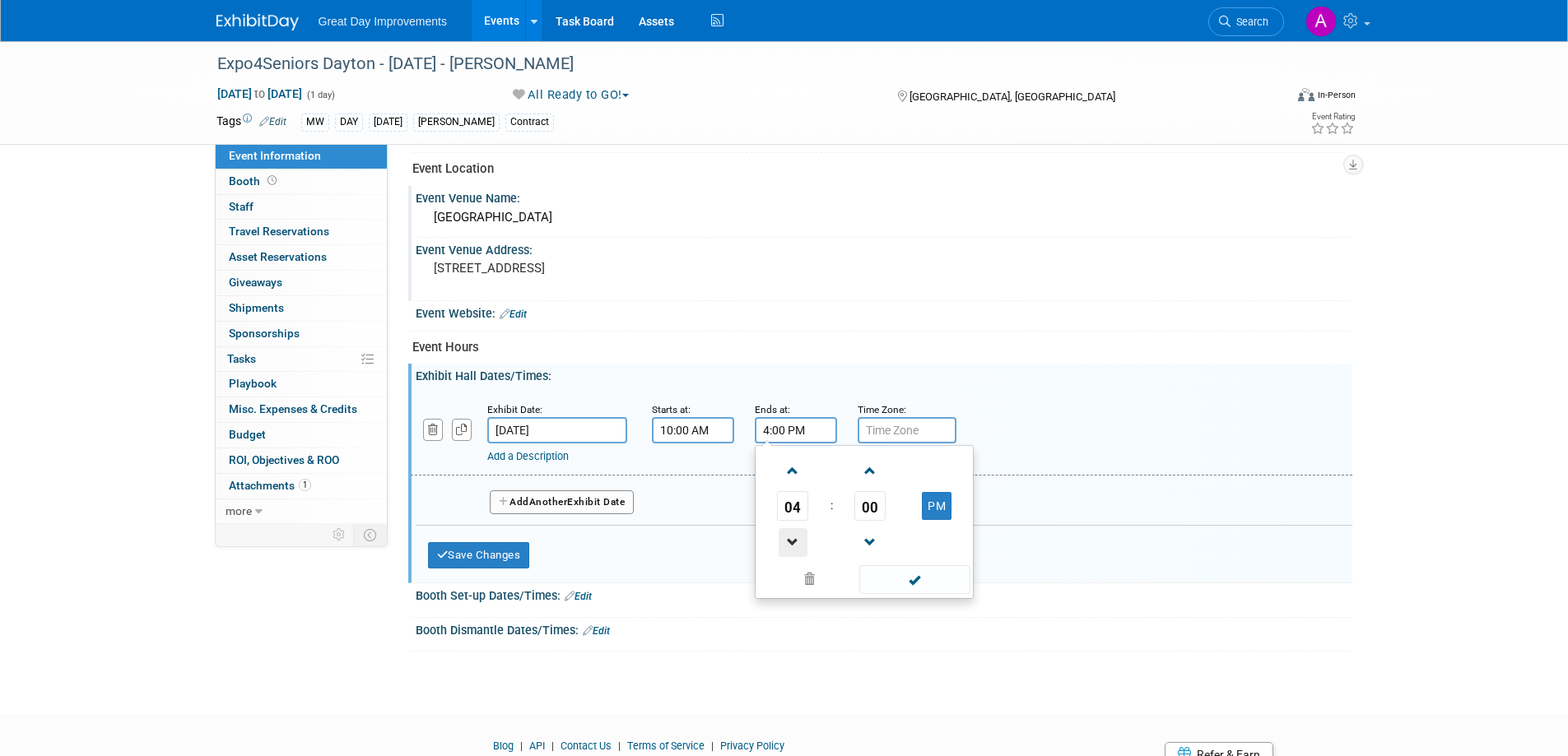
click at [790, 539] on span at bounding box center [792, 542] width 29 height 29
type input "1:00 PM"
drag, startPoint x: 916, startPoint y: 582, endPoint x: 911, endPoint y: 574, distance: 9.4
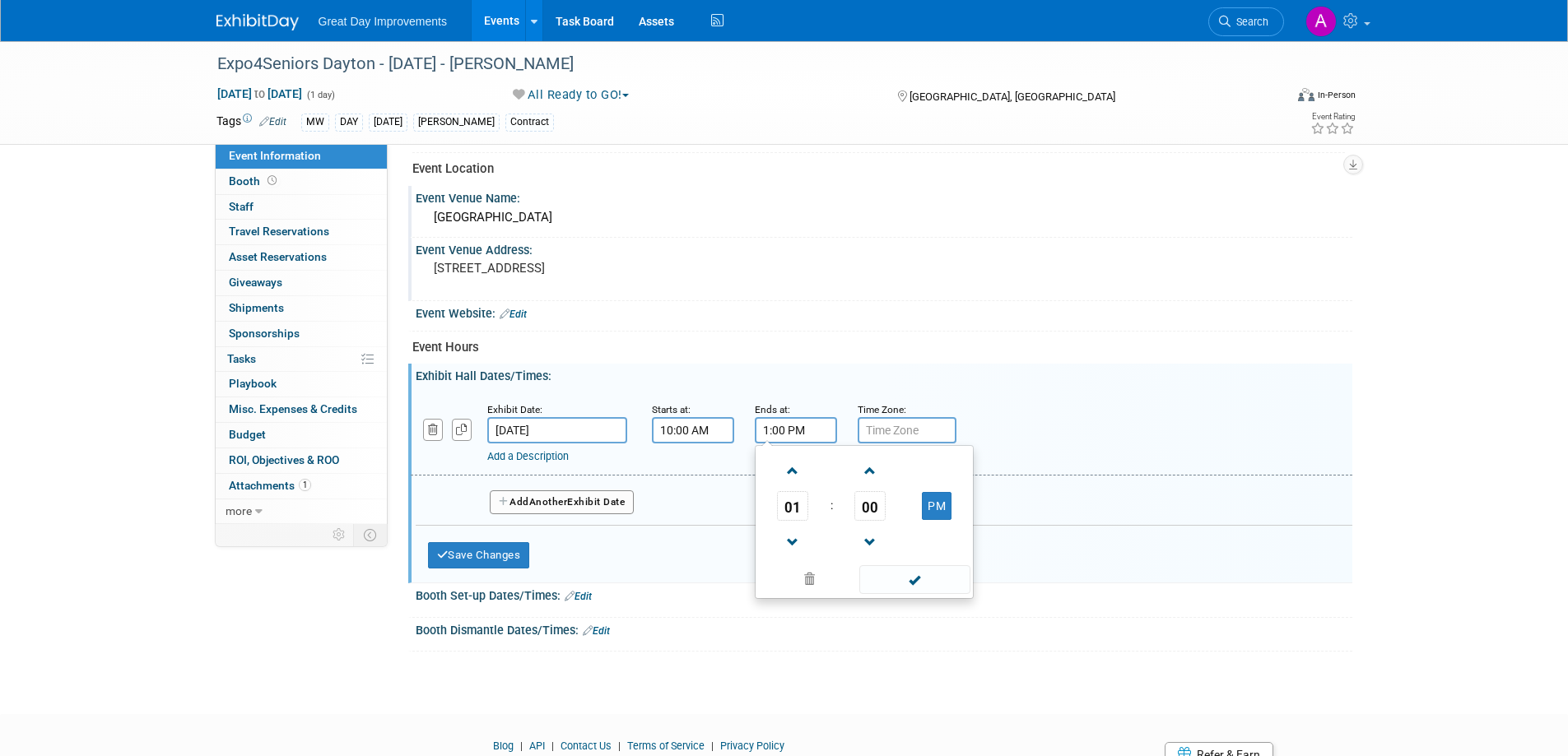
click at [913, 582] on span at bounding box center [915, 580] width 111 height 29
click at [898, 435] on input "text" at bounding box center [907, 430] width 99 height 26
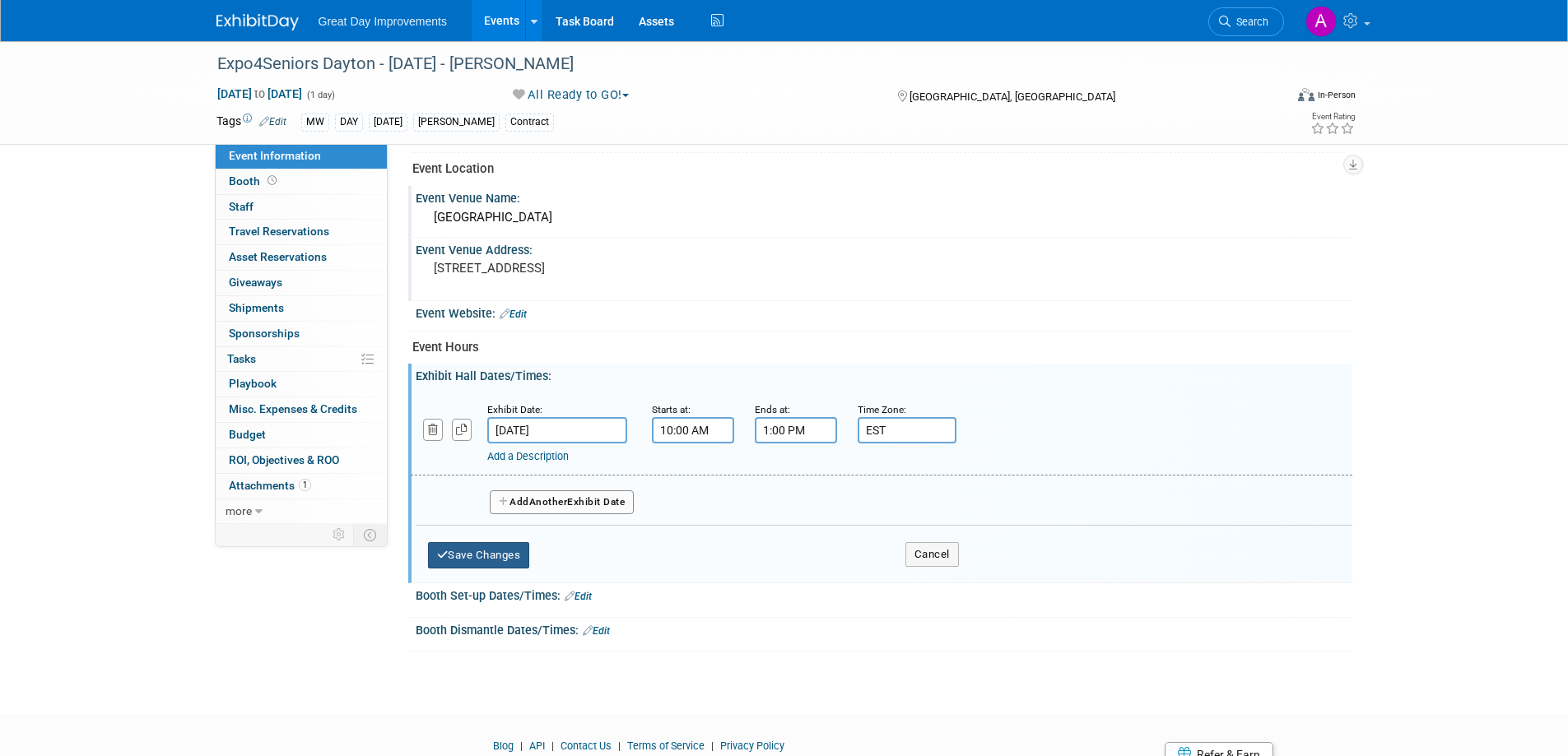
type input "EST"
click at [500, 555] on button "Save Changes" at bounding box center [479, 555] width 102 height 26
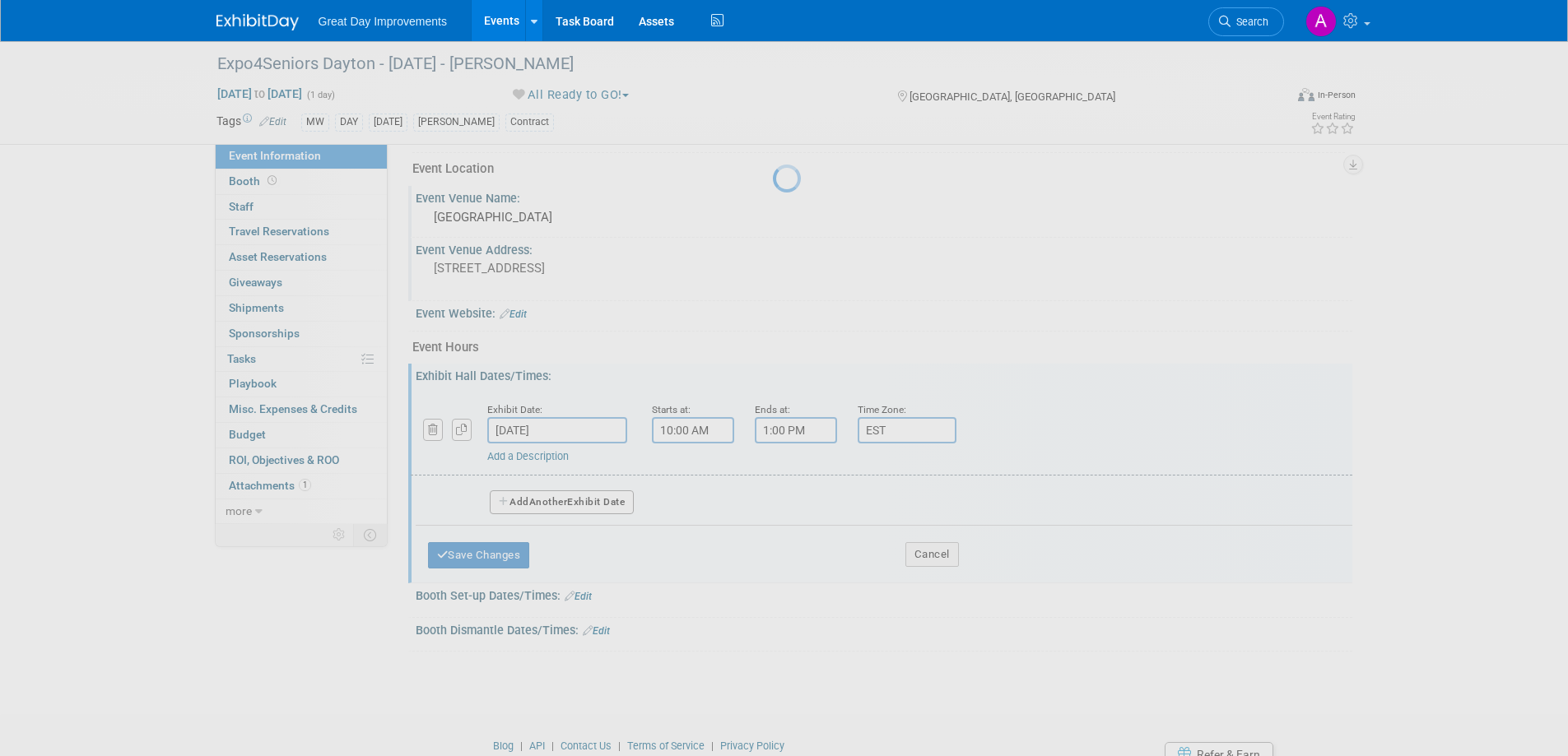
scroll to position [460, 0]
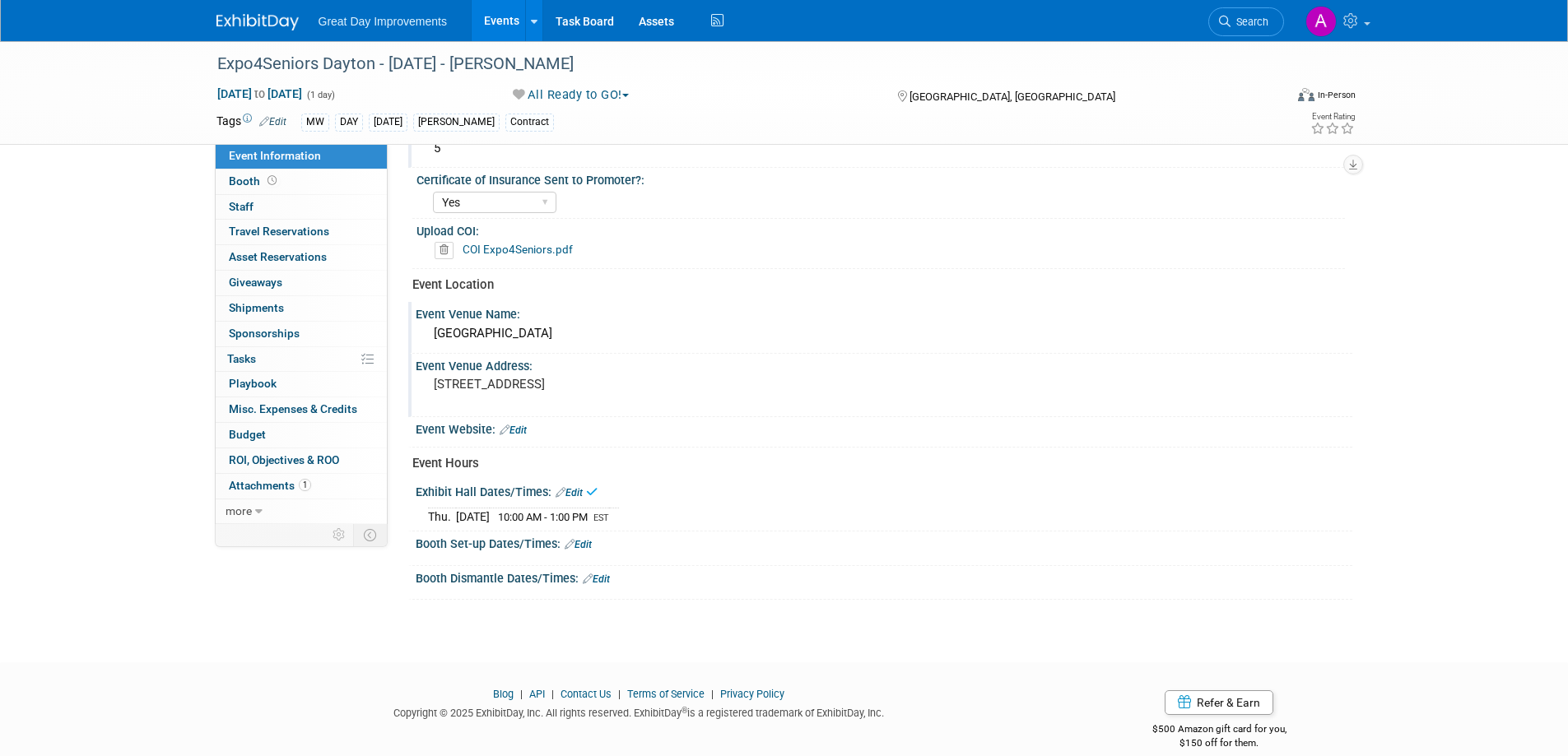
click at [585, 545] on link "Edit" at bounding box center [578, 545] width 27 height 11
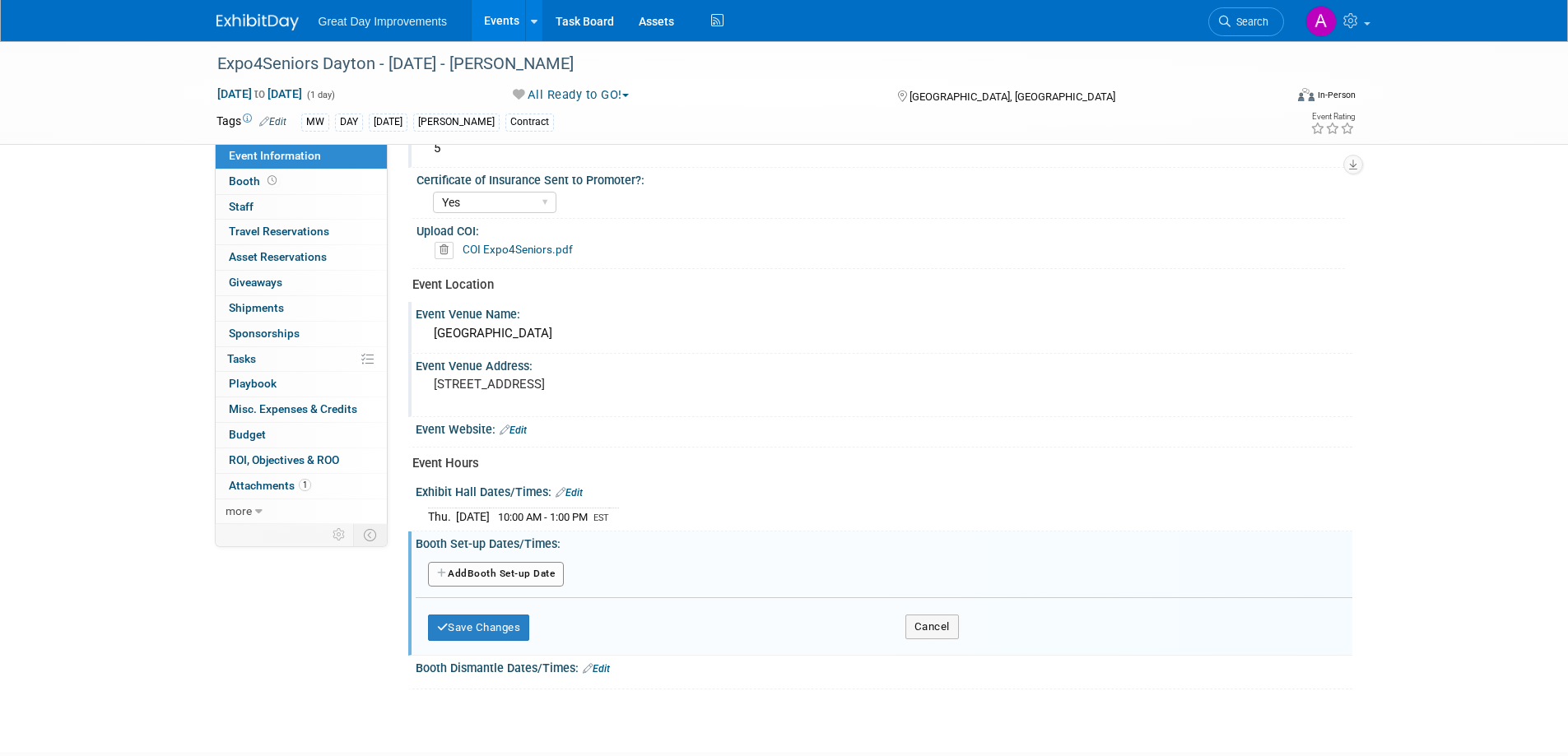
click at [532, 568] on button "Add Another Booth Set-up Date" at bounding box center [497, 574] width 136 height 24
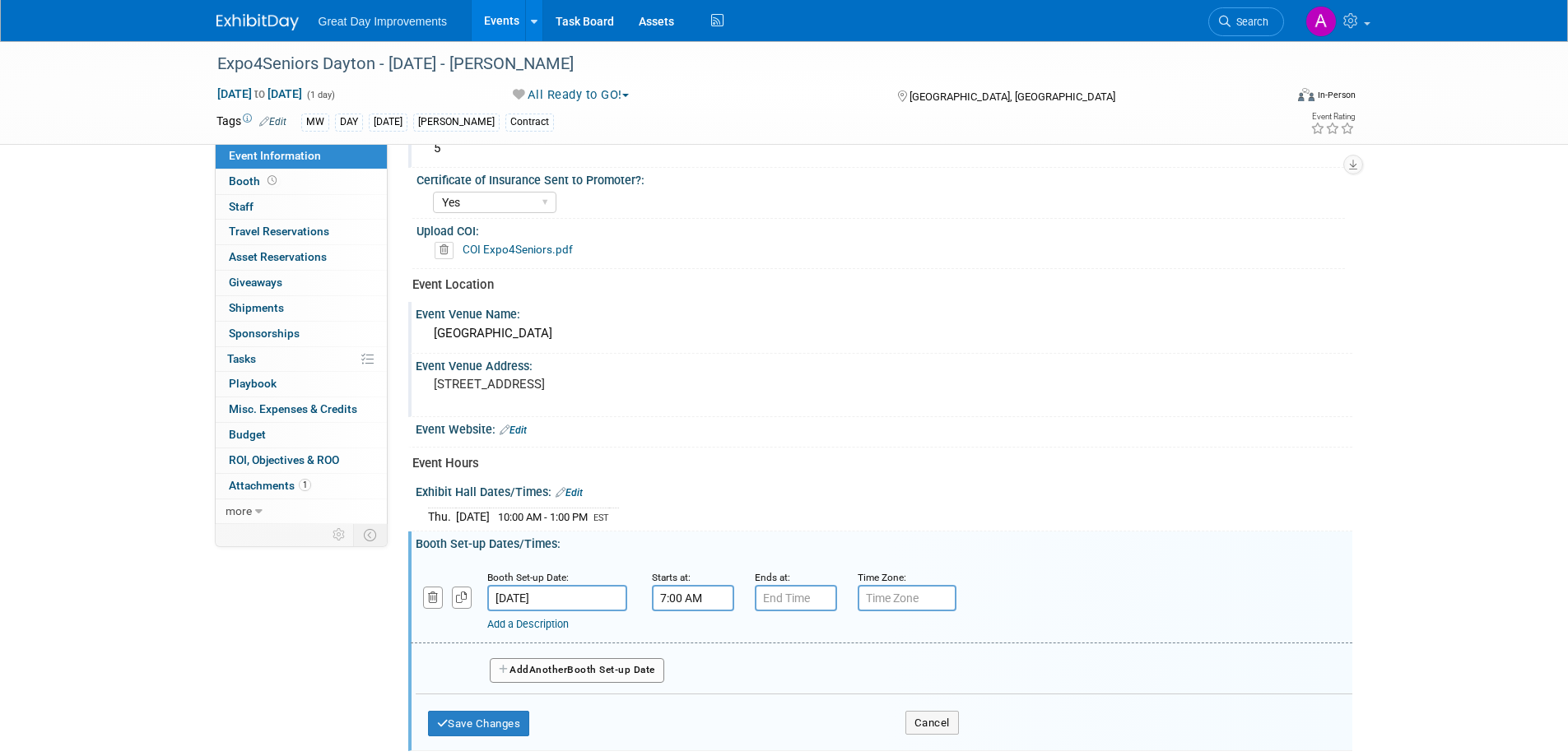
click at [686, 599] on input "7:00 AM" at bounding box center [693, 598] width 82 height 26
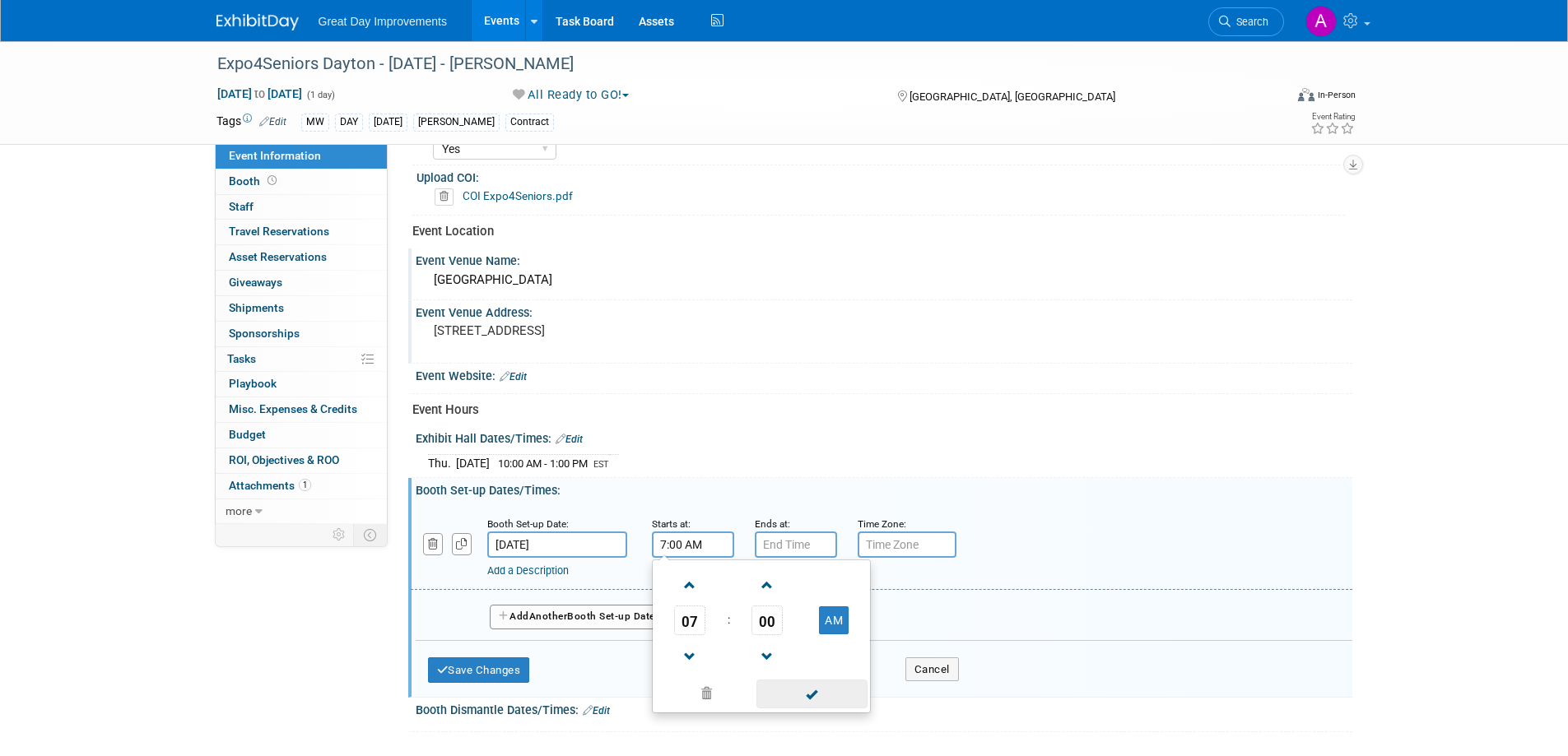
scroll to position [542, 0]
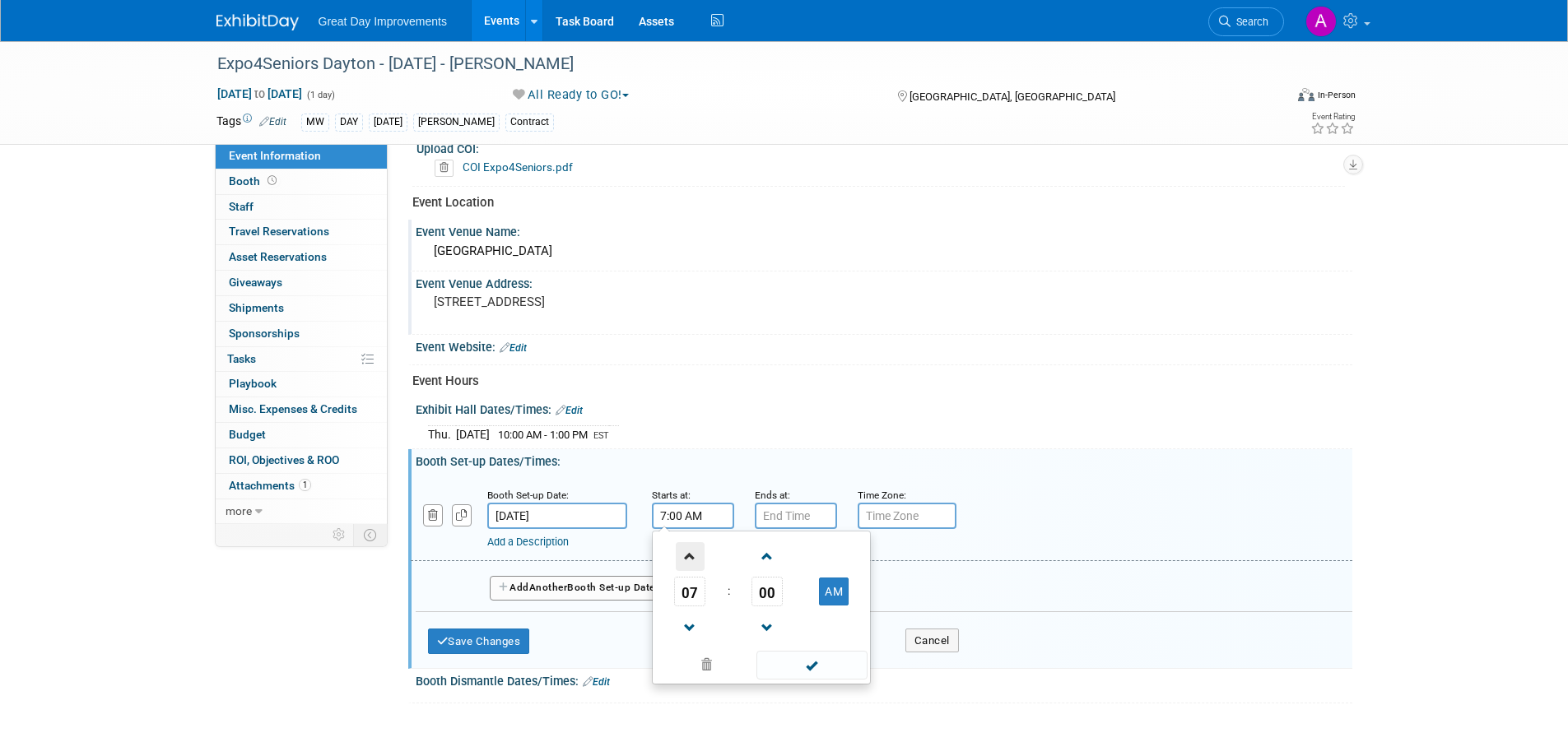
click at [686, 553] on span at bounding box center [690, 556] width 29 height 29
type input "8:00 AM"
drag, startPoint x: 801, startPoint y: 665, endPoint x: 809, endPoint y: 649, distance: 17.9
click at [801, 664] on span at bounding box center [811, 665] width 111 height 29
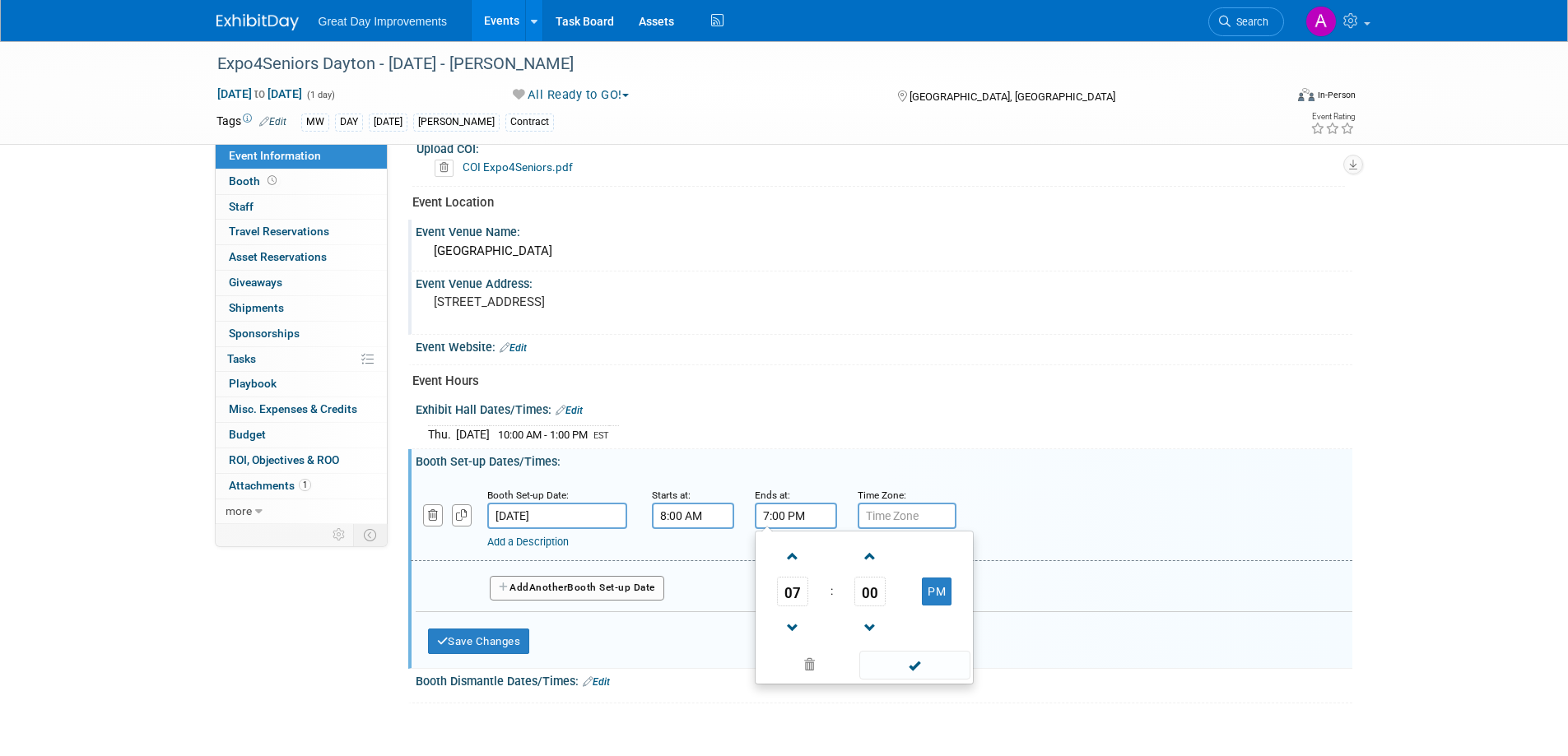
click at [801, 516] on input "7:00 PM" at bounding box center [796, 516] width 82 height 26
click at [791, 555] on span at bounding box center [792, 556] width 29 height 29
click at [791, 554] on span at bounding box center [792, 556] width 29 height 29
click at [867, 551] on span at bounding box center [870, 556] width 29 height 29
click at [867, 552] on span at bounding box center [870, 556] width 29 height 29
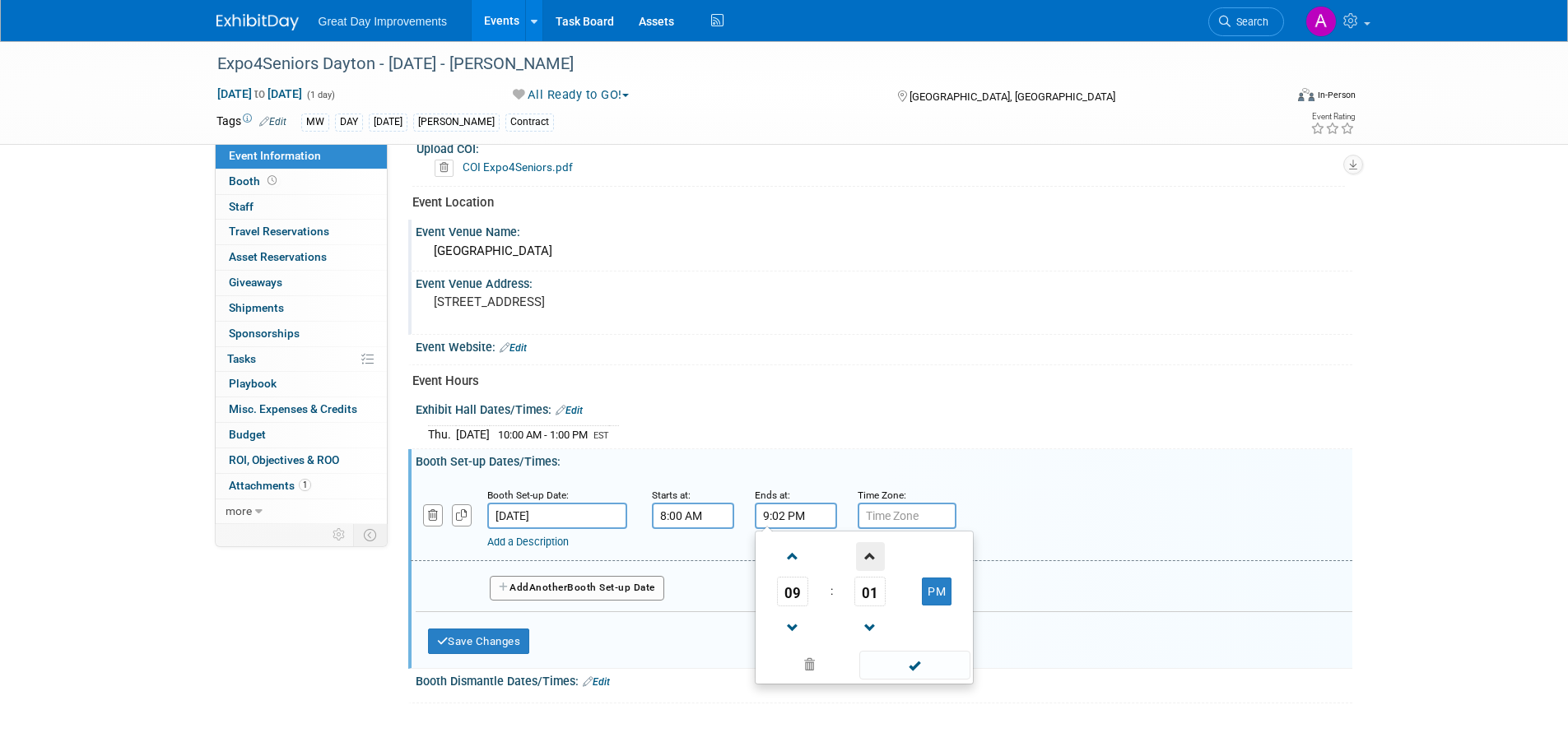
click at [867, 552] on span at bounding box center [870, 556] width 29 height 29
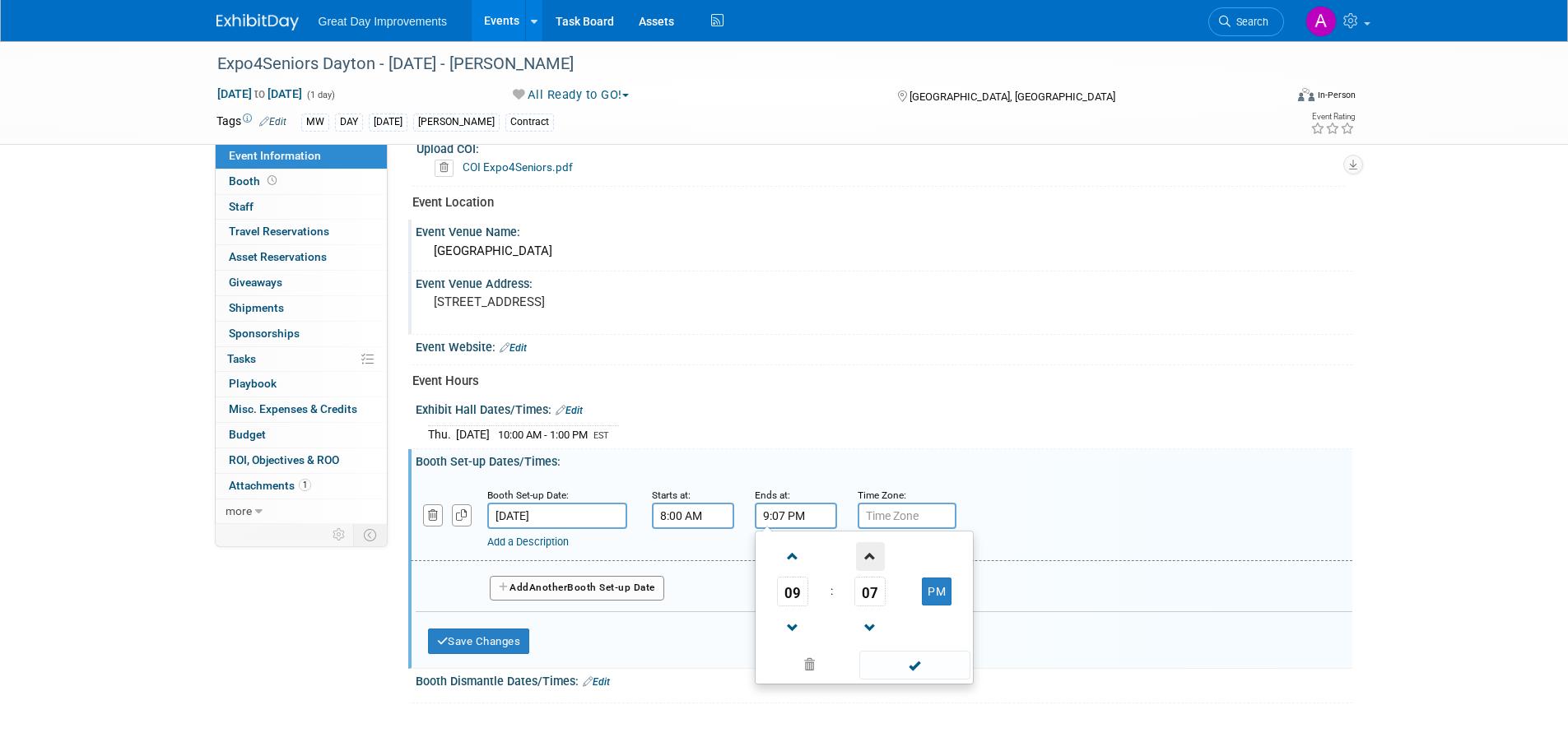
click at [867, 552] on span at bounding box center [870, 556] width 29 height 29
click at [867, 553] on span at bounding box center [870, 556] width 29 height 29
click at [867, 553] on span at bounding box center [870, 556] width 29 height 29
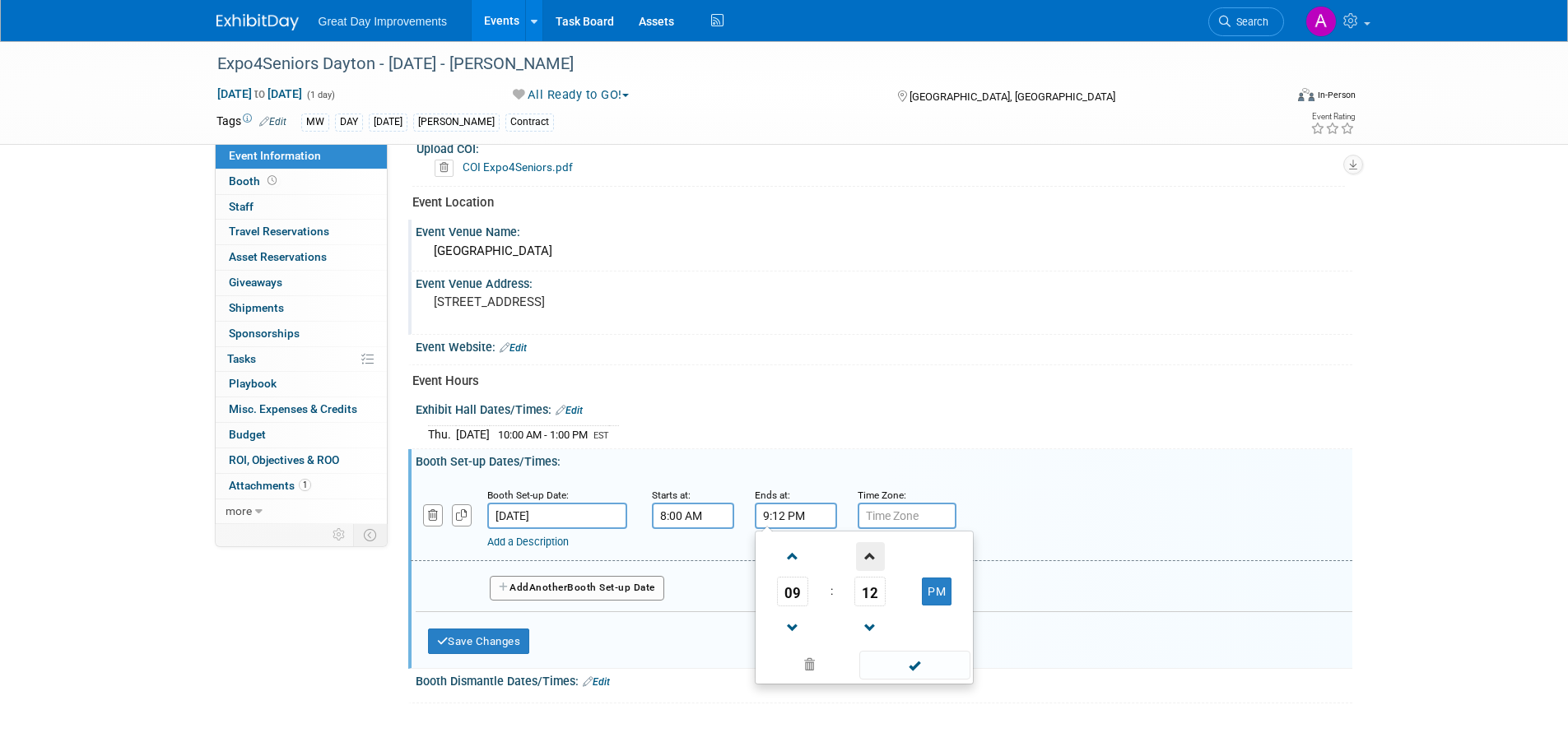
click at [867, 553] on span at bounding box center [870, 556] width 29 height 29
click at [869, 553] on span at bounding box center [870, 556] width 29 height 29
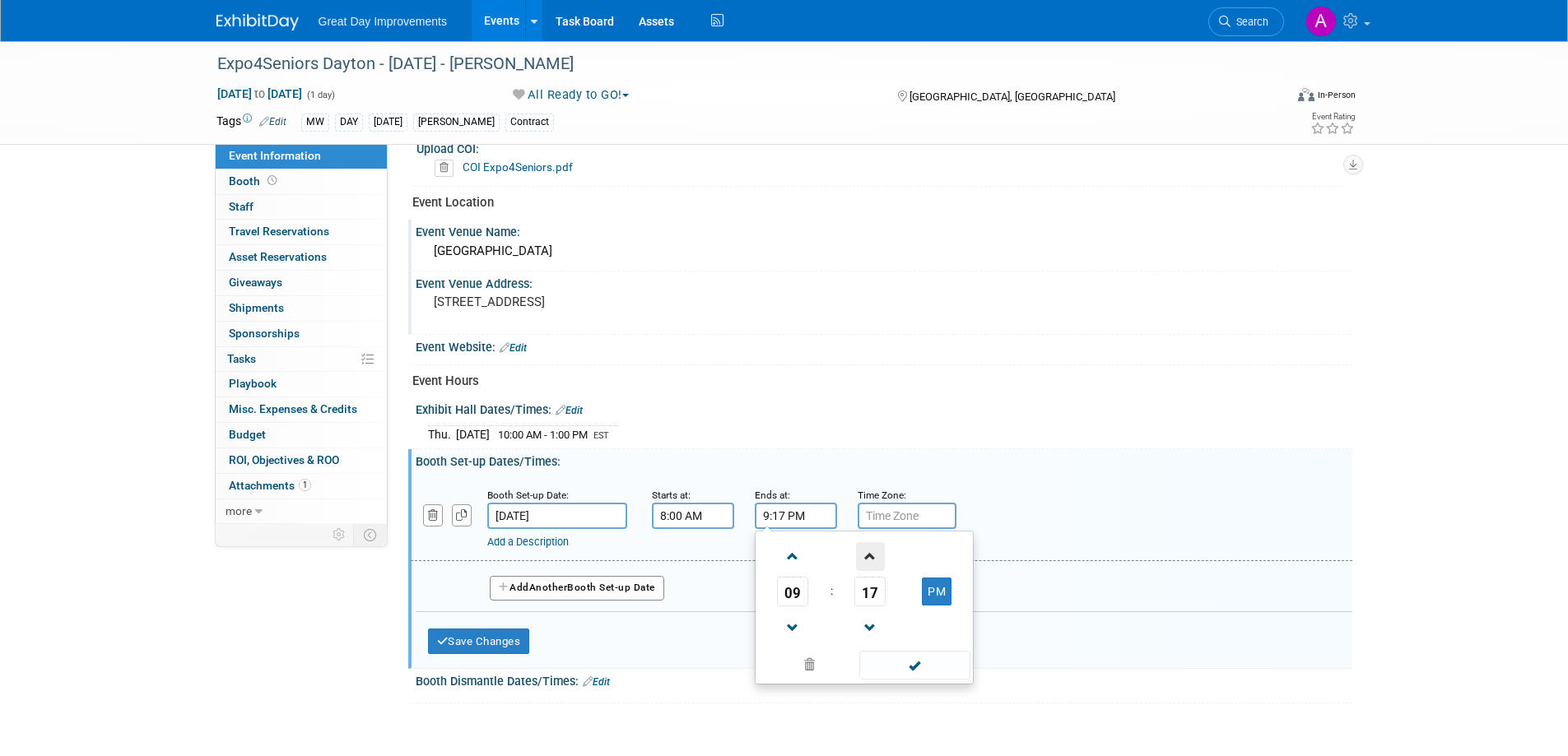
click at [871, 553] on span at bounding box center [870, 556] width 29 height 29
click at [871, 554] on span at bounding box center [870, 556] width 29 height 29
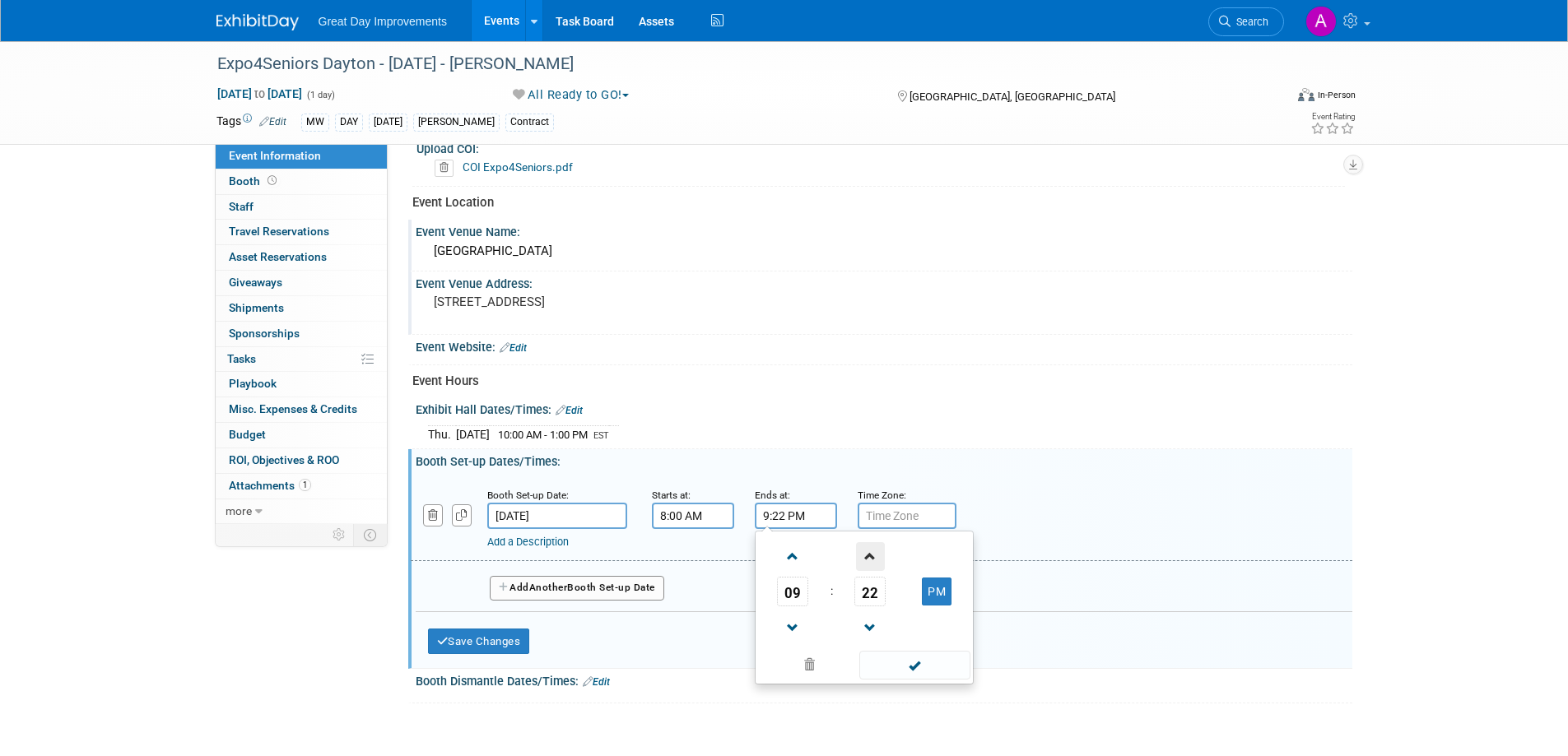
click at [871, 556] on span at bounding box center [870, 556] width 29 height 29
click at [871, 559] on span at bounding box center [870, 556] width 29 height 29
click at [871, 560] on span at bounding box center [870, 556] width 29 height 29
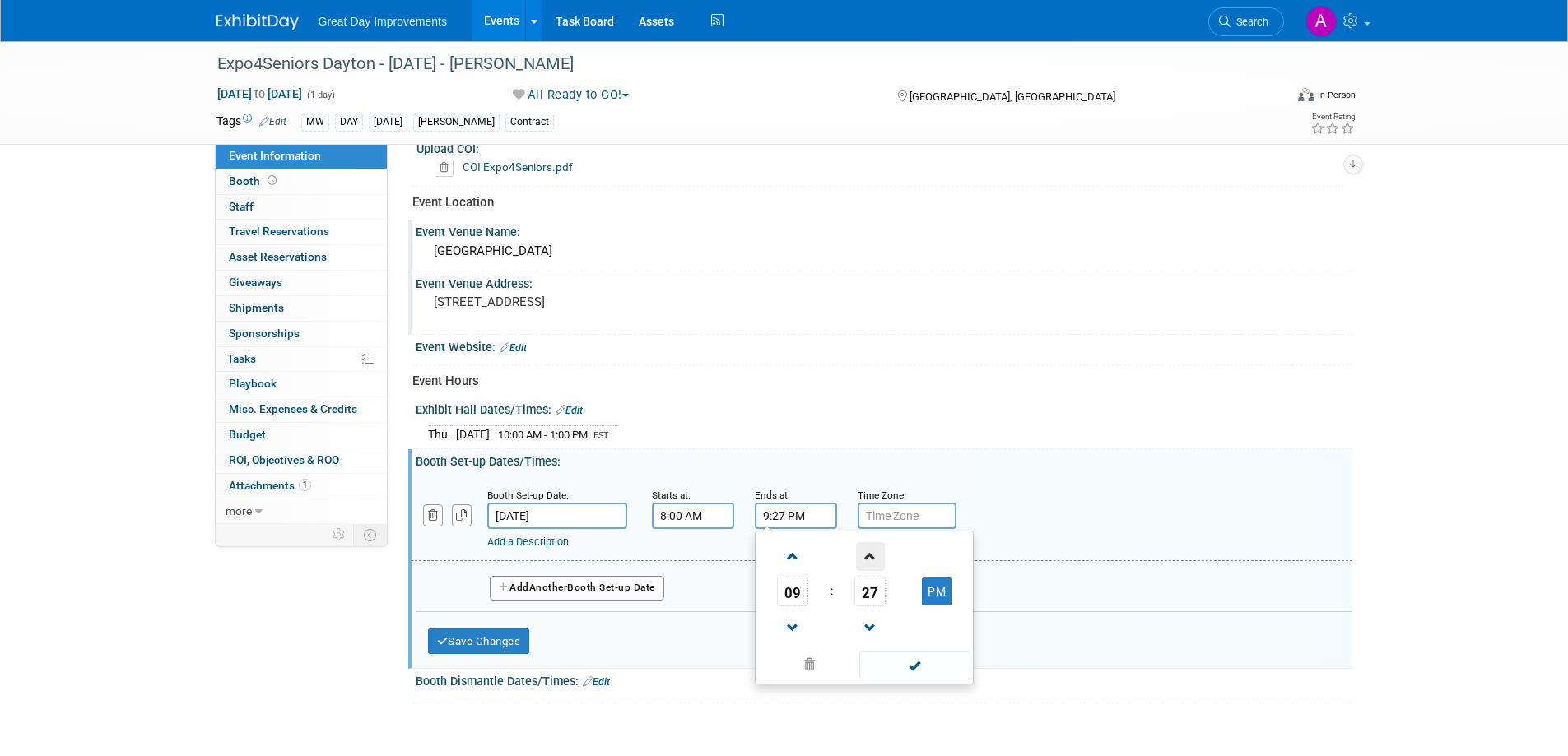
click at [871, 560] on span at bounding box center [870, 556] width 29 height 29
click at [929, 591] on button "PM" at bounding box center [937, 592] width 30 height 28
type input "9:30 AM"
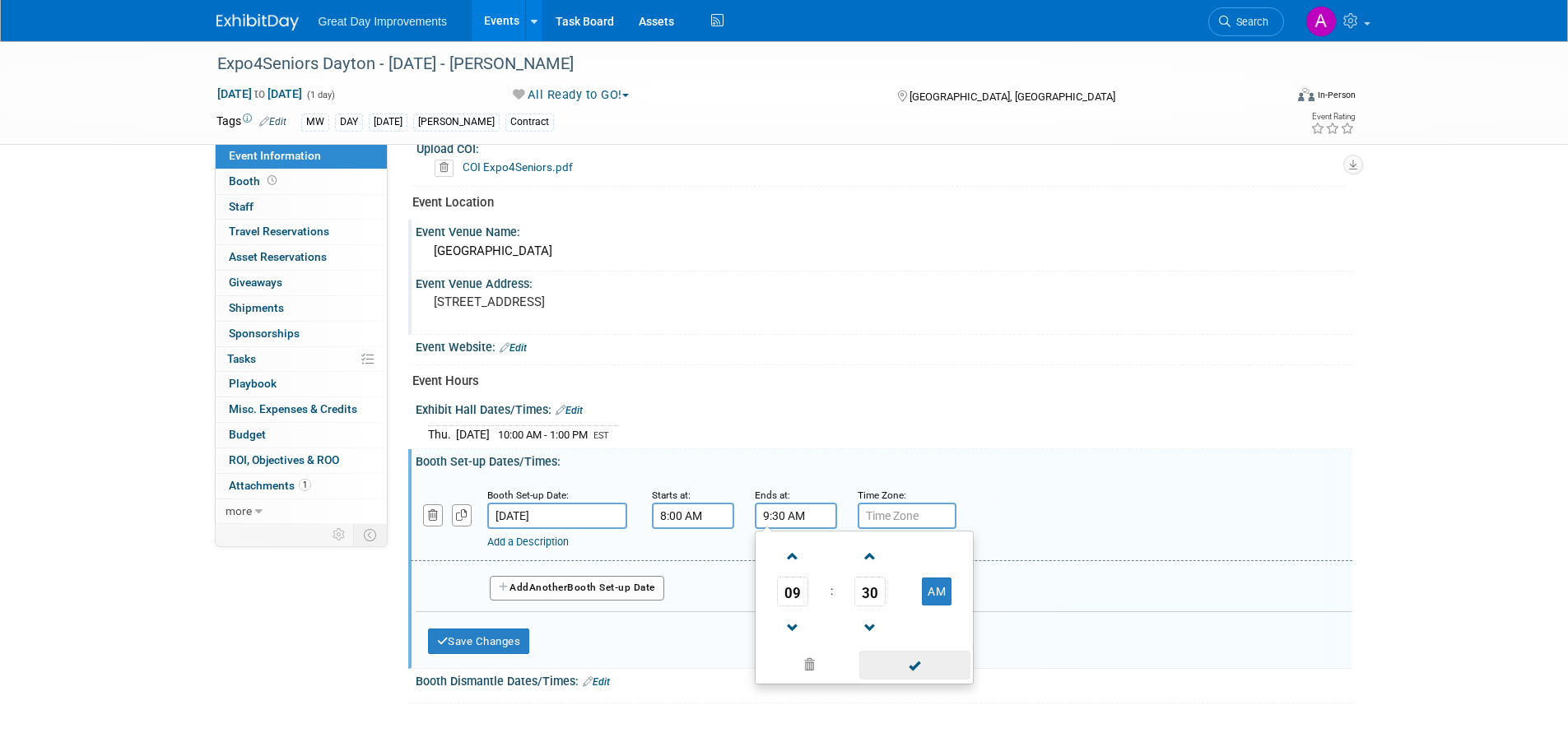
click at [928, 667] on span at bounding box center [915, 665] width 111 height 29
click at [916, 525] on input "text" at bounding box center [907, 516] width 99 height 26
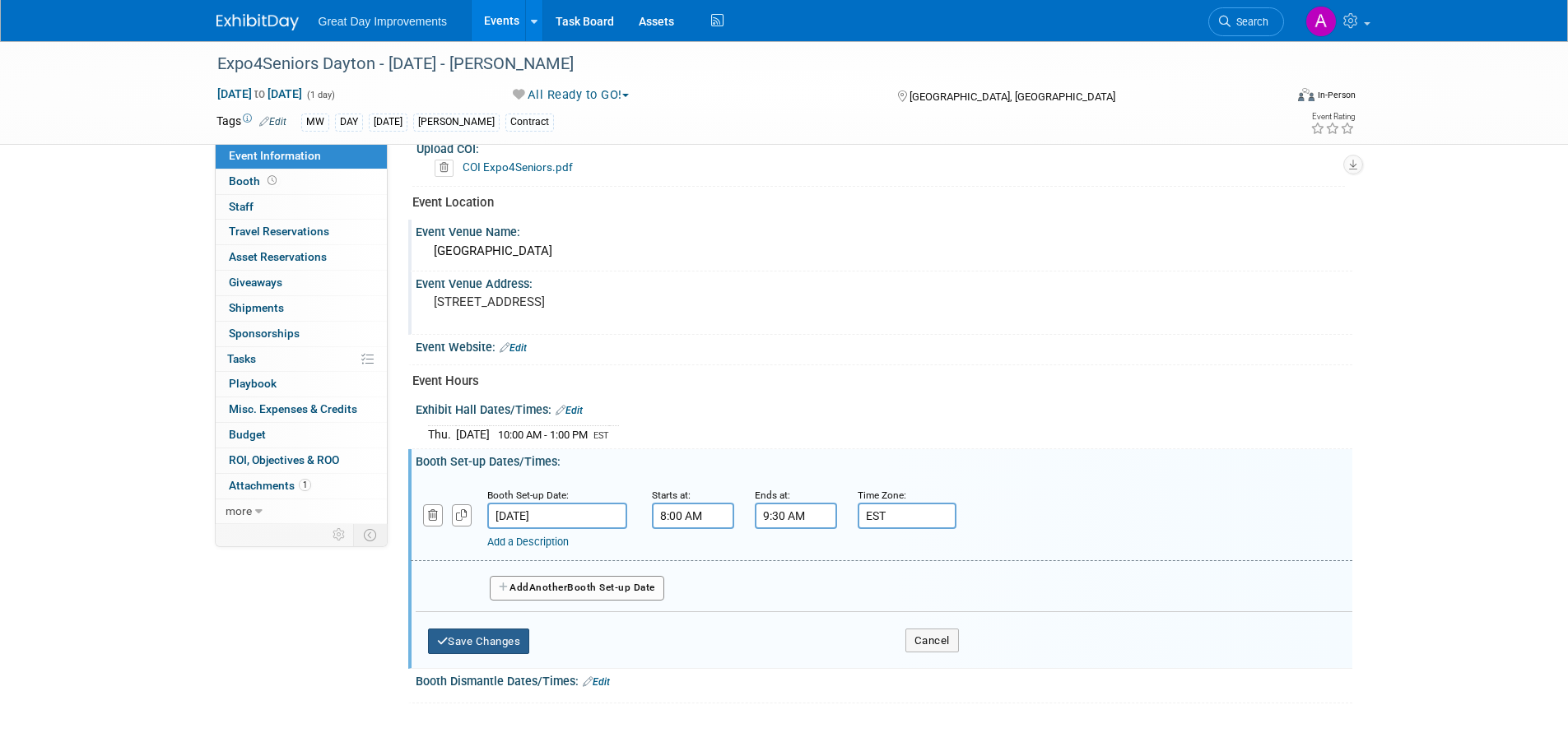
type input "EST"
click at [463, 644] on button "Save Changes" at bounding box center [479, 642] width 102 height 26
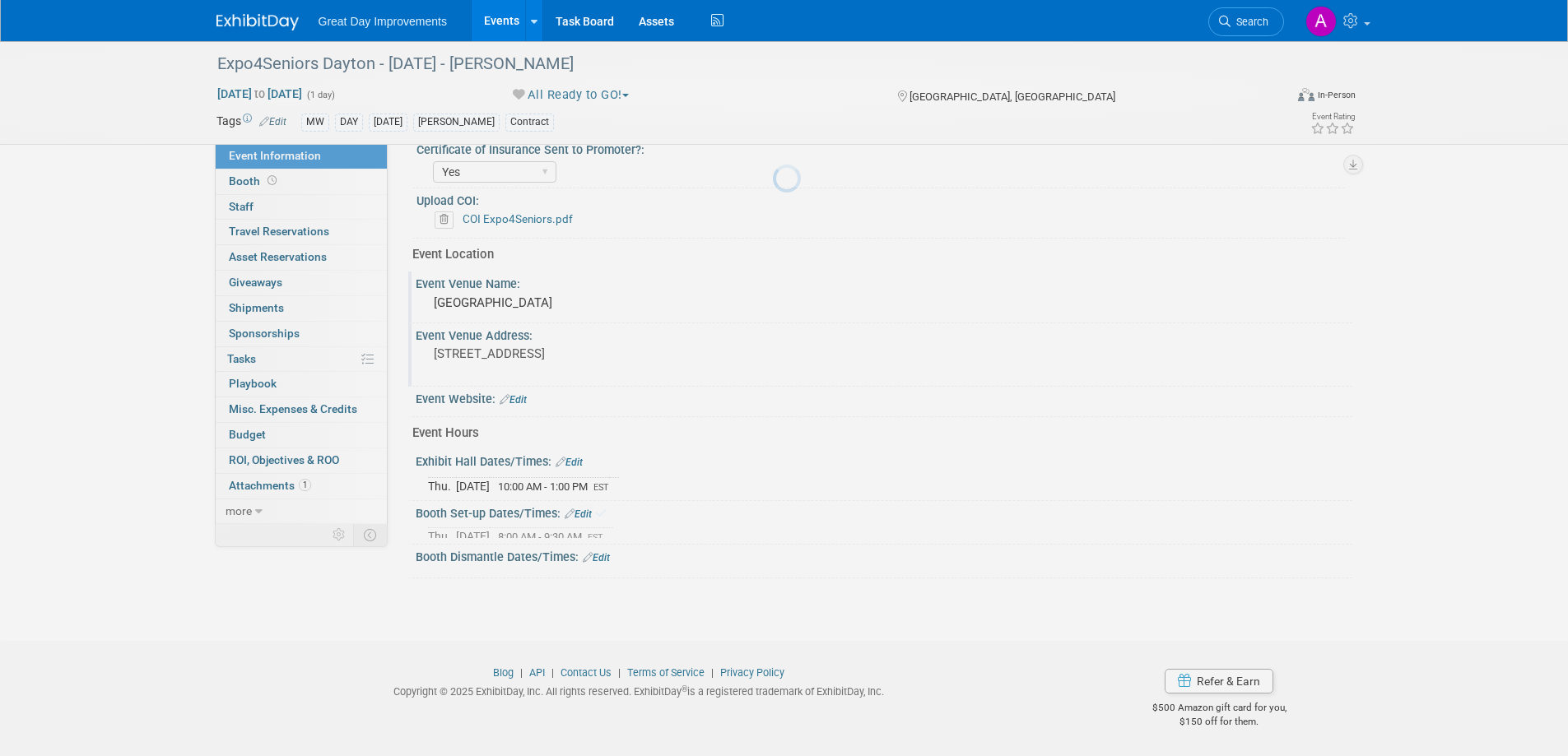
scroll to position [477, 0]
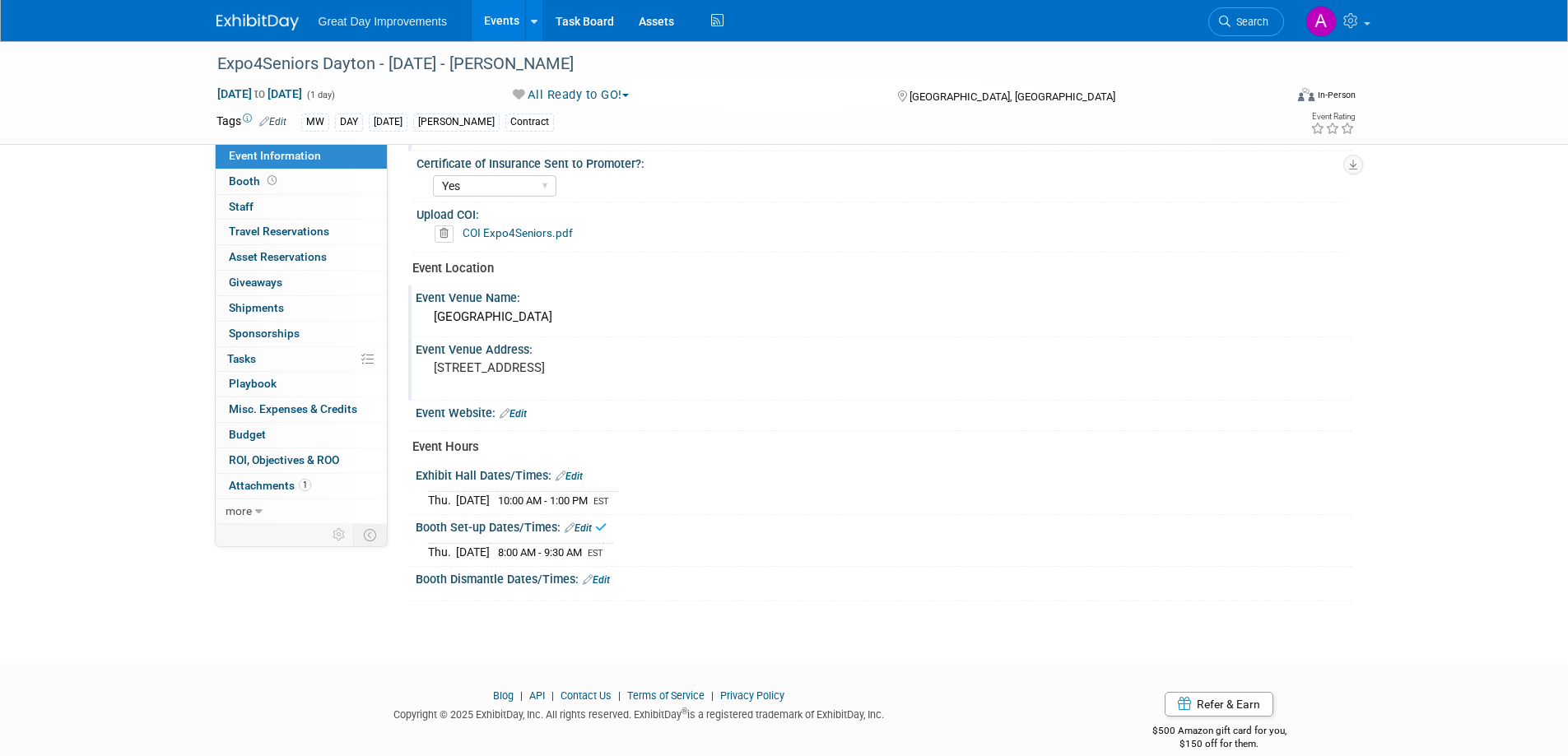
click at [606, 579] on link "Edit" at bounding box center [595, 580] width 27 height 11
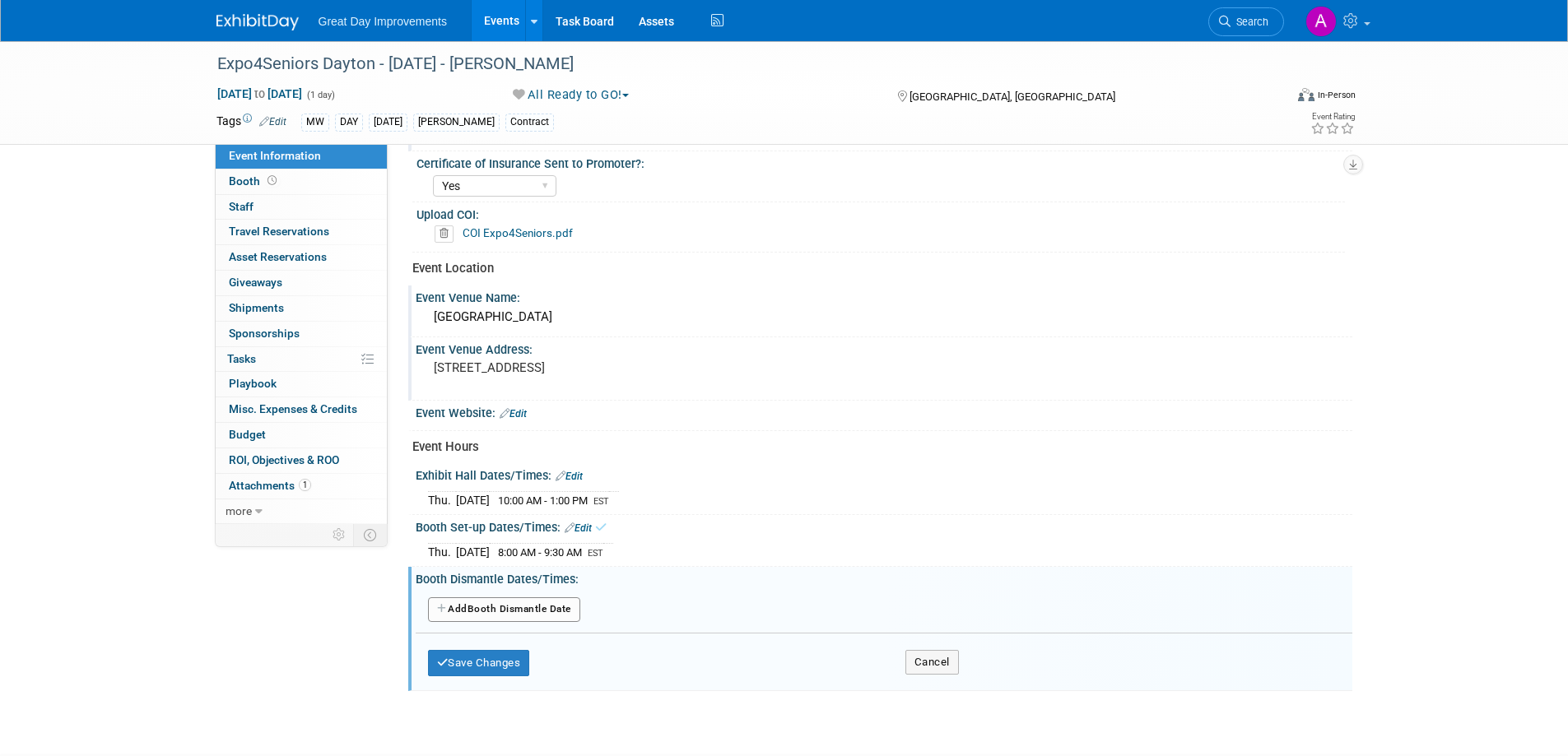
click at [538, 602] on button "Add Another Booth Dismantle Date" at bounding box center [504, 609] width 152 height 24
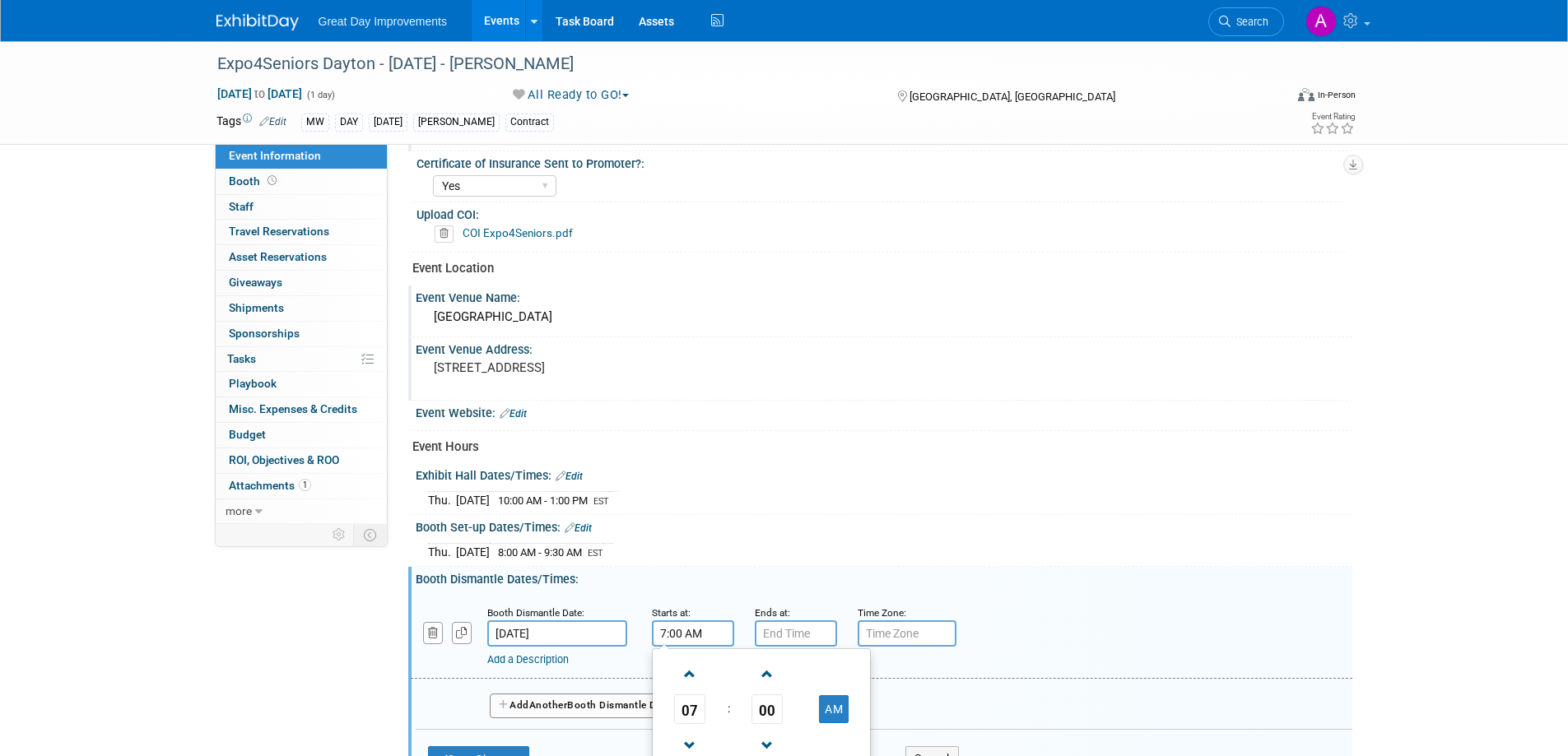
click at [679, 633] on input "7:00 AM" at bounding box center [693, 634] width 82 height 26
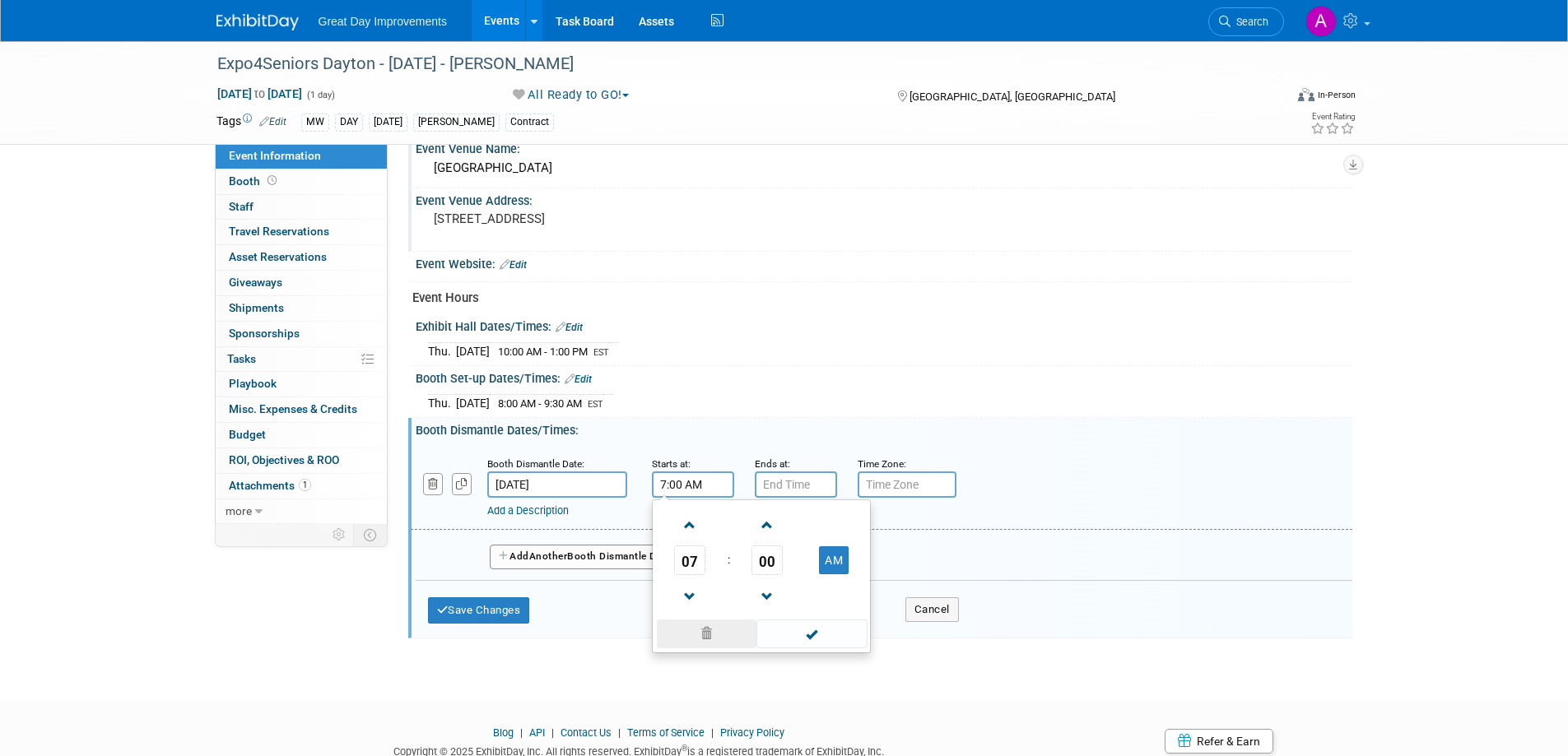
scroll to position [641, 0]
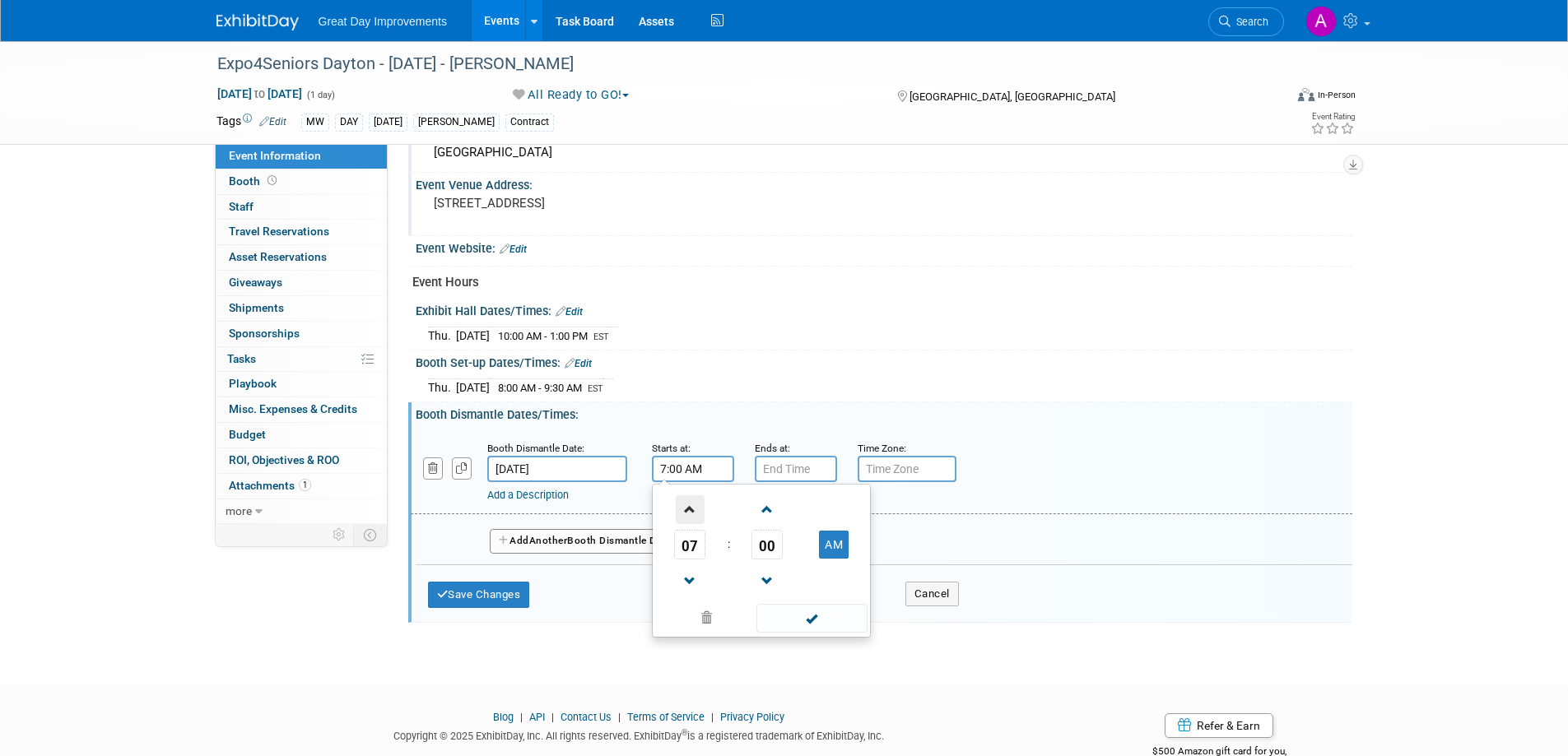
click at [689, 516] on span at bounding box center [690, 510] width 29 height 29
click at [693, 513] on span at bounding box center [690, 510] width 29 height 29
click at [691, 514] on span at bounding box center [690, 510] width 29 height 29
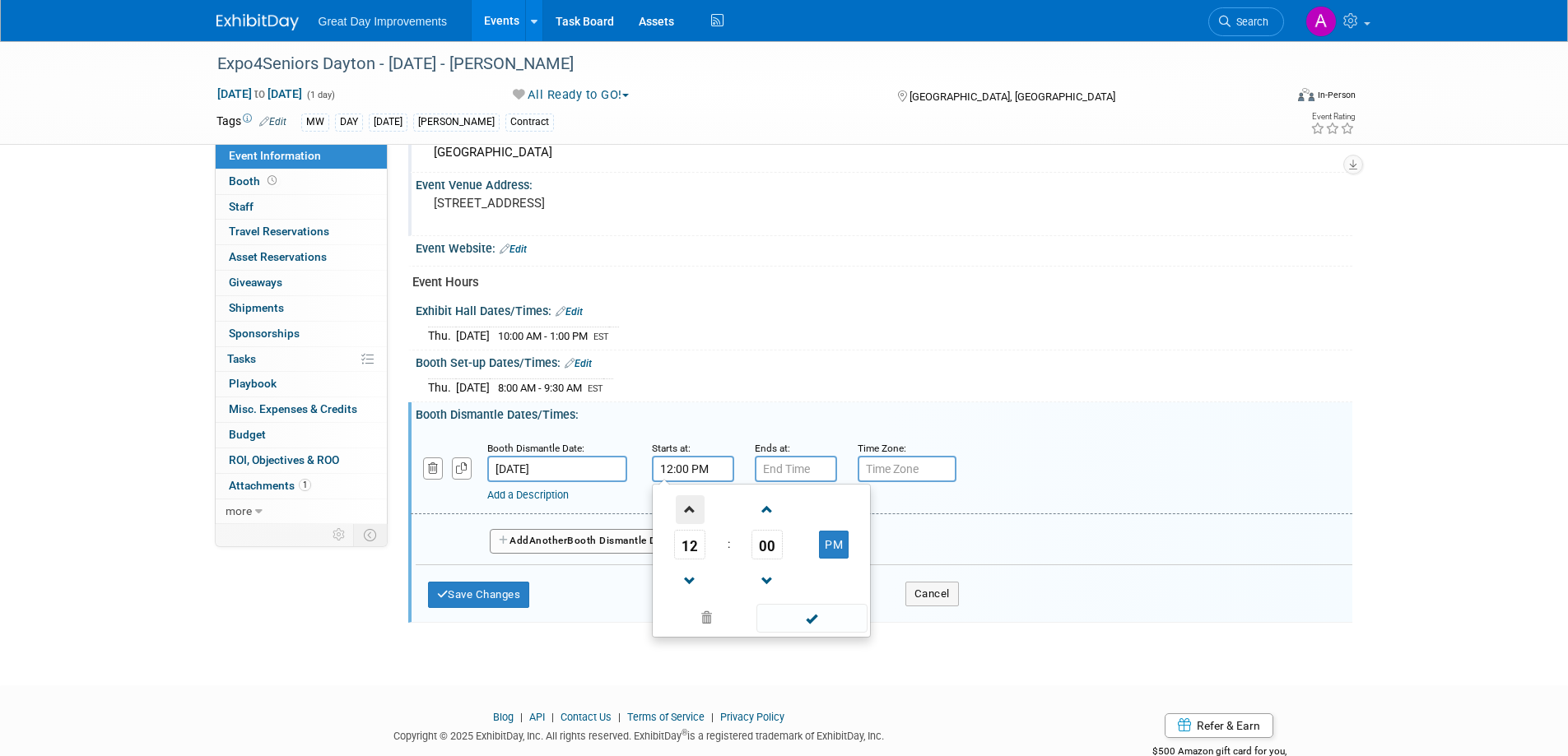
click at [691, 514] on span at bounding box center [690, 510] width 29 height 29
type input "1:00 PM"
click at [825, 615] on span at bounding box center [811, 618] width 111 height 29
click at [793, 472] on input "7:00 PM" at bounding box center [796, 469] width 82 height 26
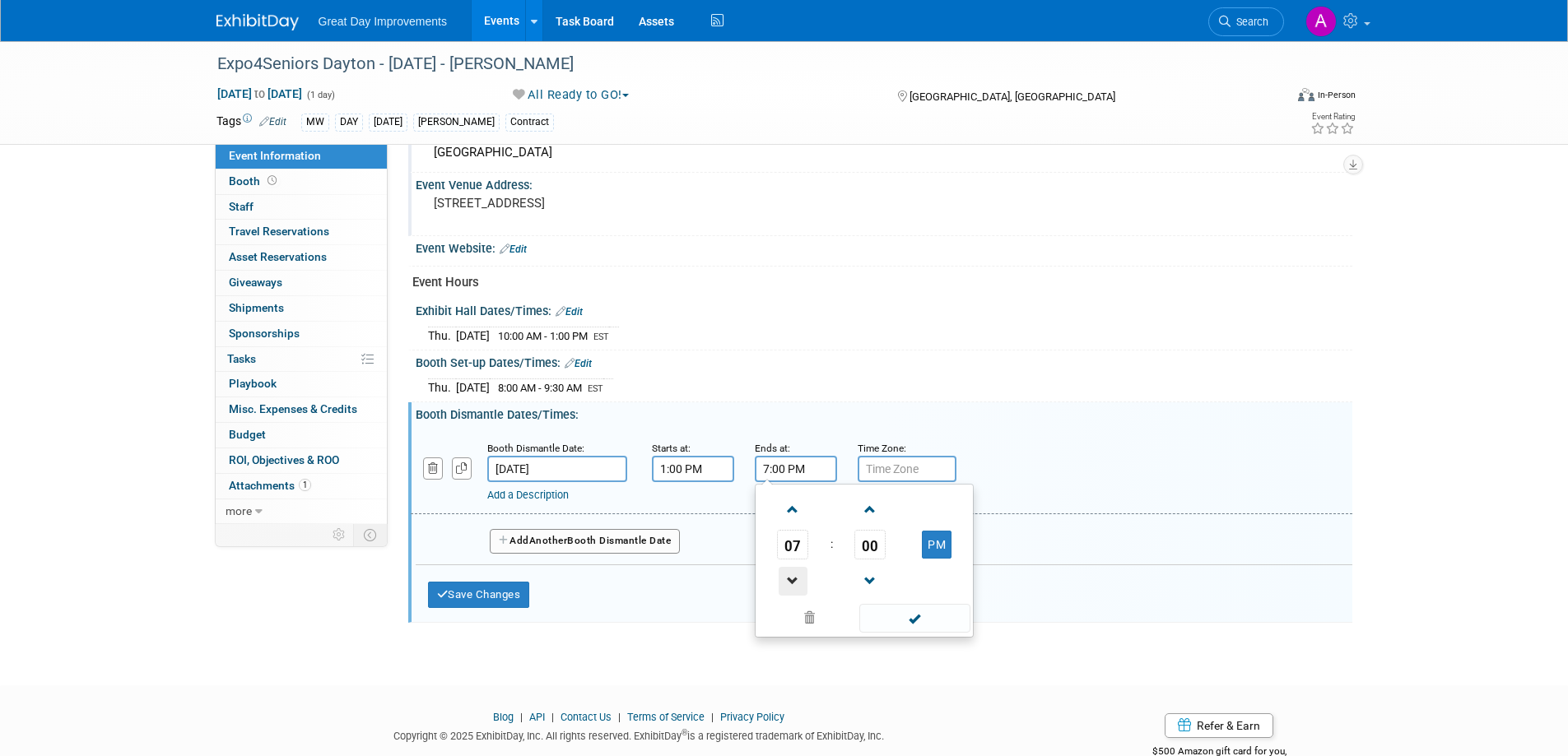
click at [794, 580] on span at bounding box center [792, 581] width 29 height 29
click at [794, 579] on span at bounding box center [792, 581] width 29 height 29
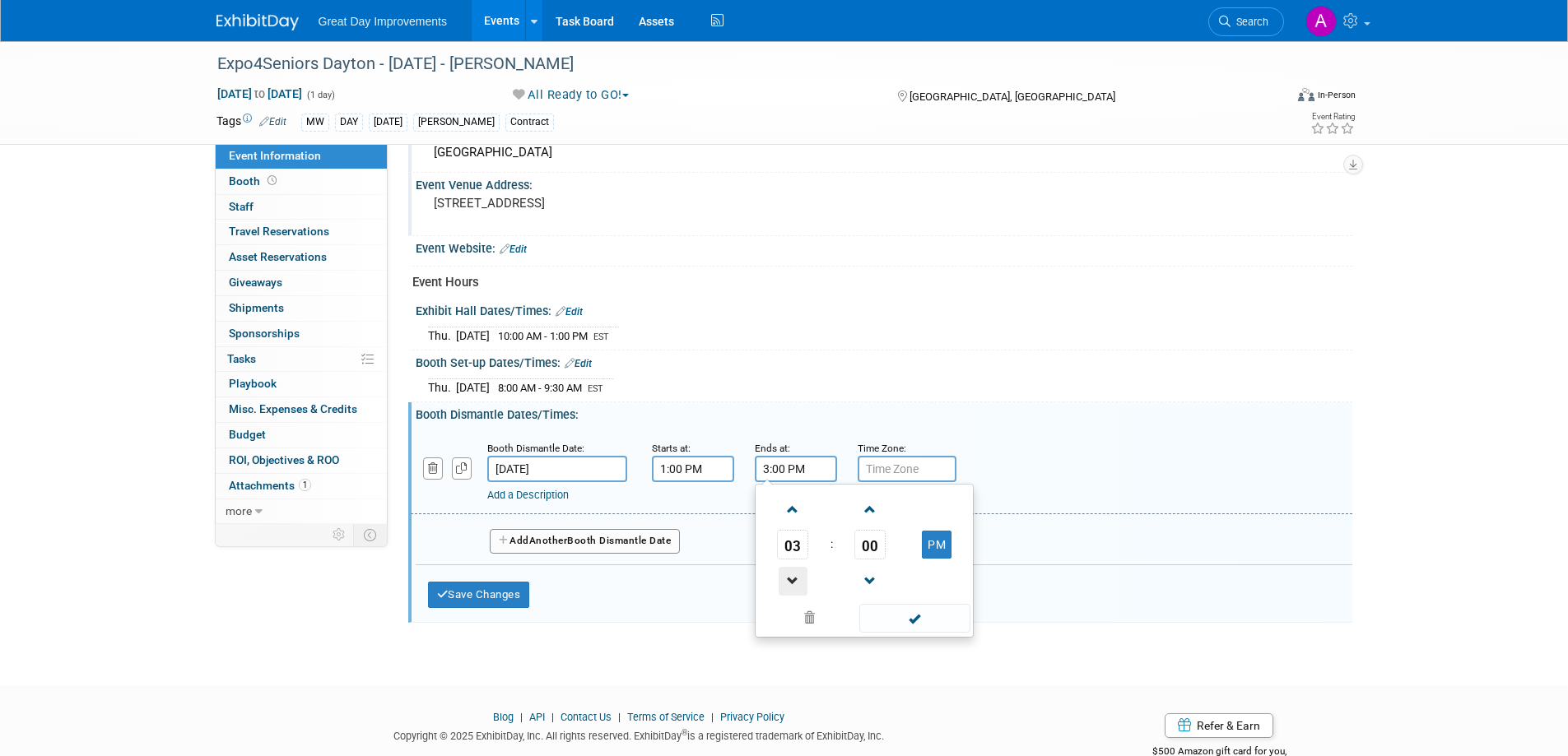
type input "2:00 PM"
click at [929, 625] on span at bounding box center [915, 618] width 111 height 29
click at [895, 467] on input "text" at bounding box center [907, 469] width 99 height 26
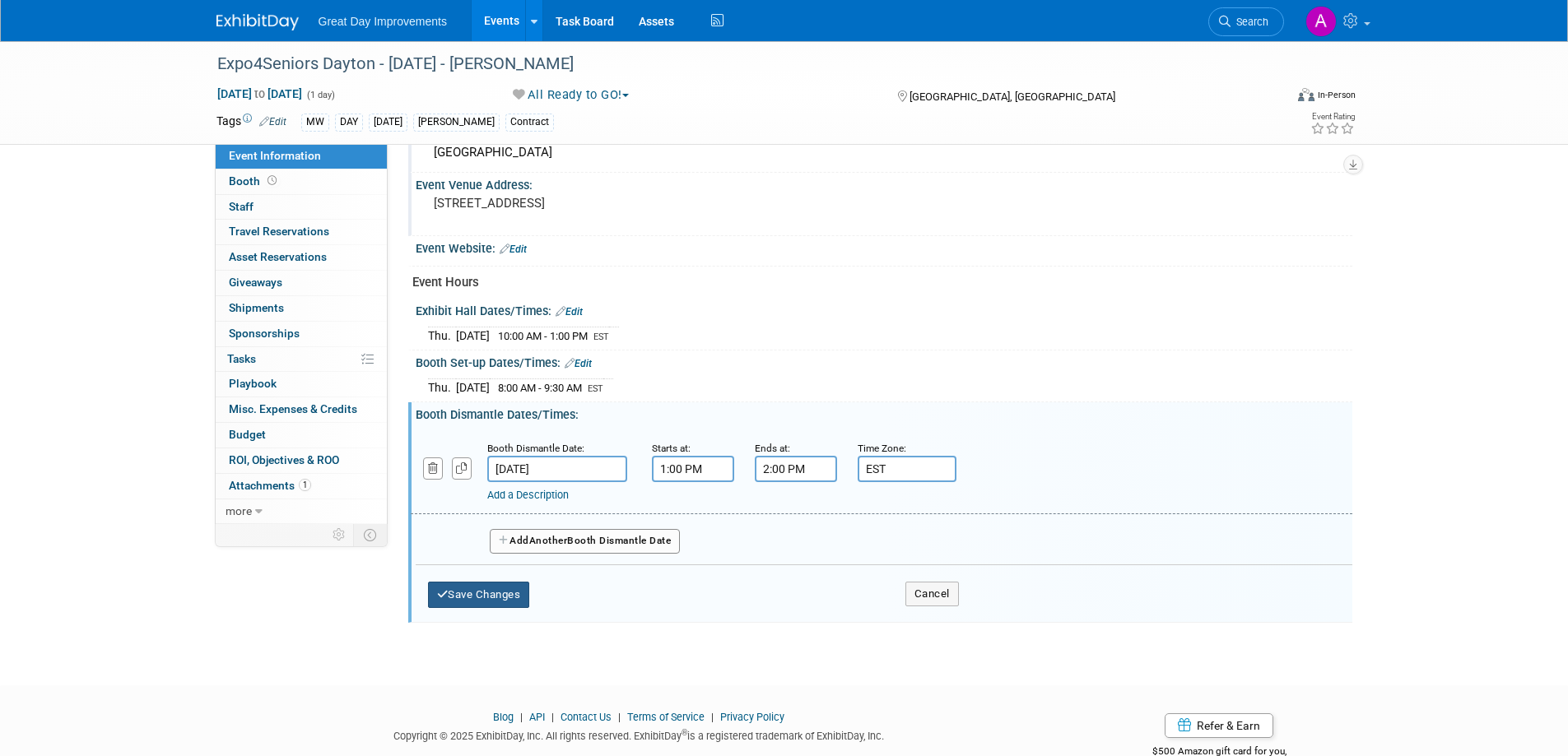
type input "EST"
click at [462, 593] on button "Save Changes" at bounding box center [479, 595] width 102 height 26
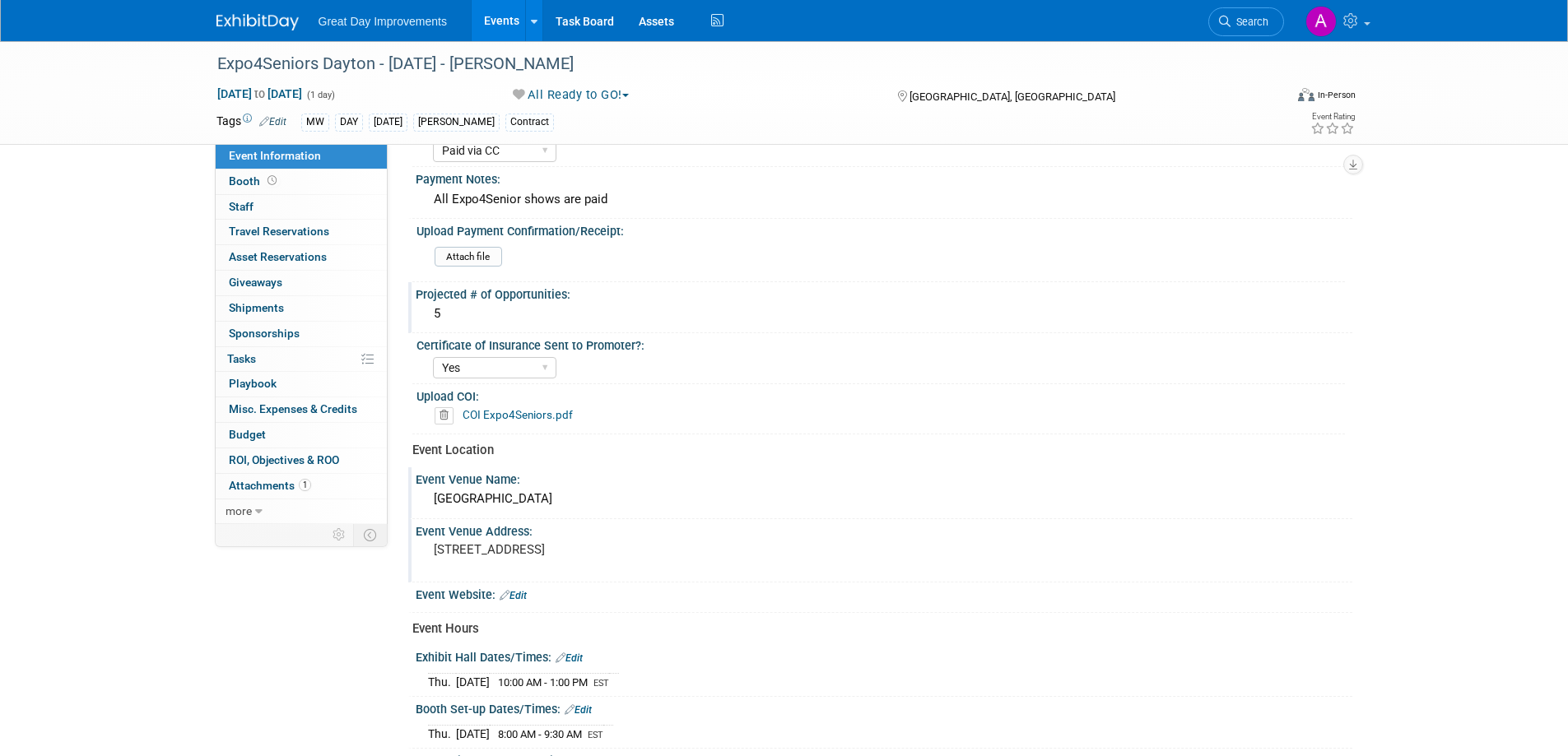
scroll to position [247, 0]
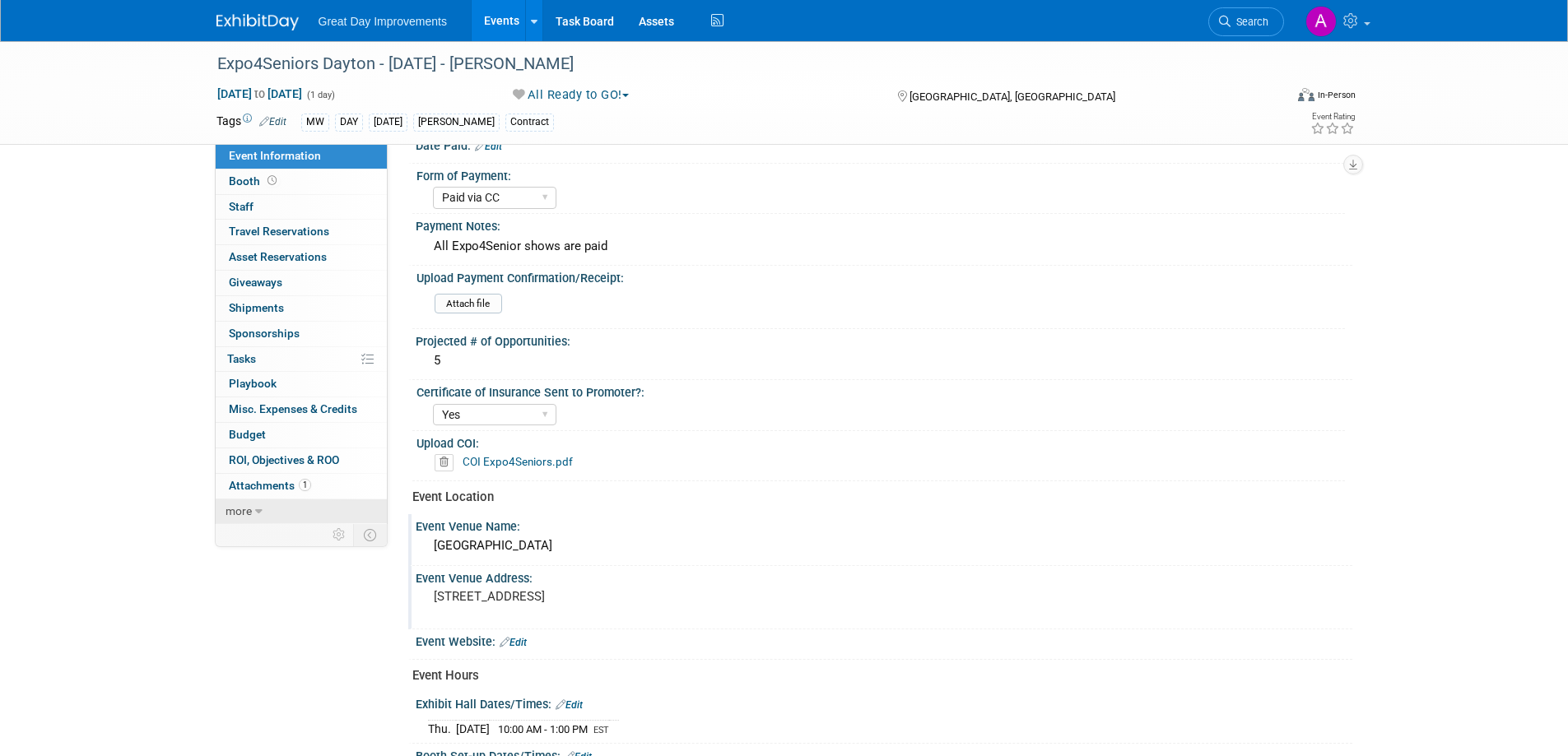
click at [255, 515] on icon at bounding box center [259, 511] width 7 height 11
click at [272, 539] on span "Event Binder (.pdf export)" at bounding box center [294, 536] width 132 height 13
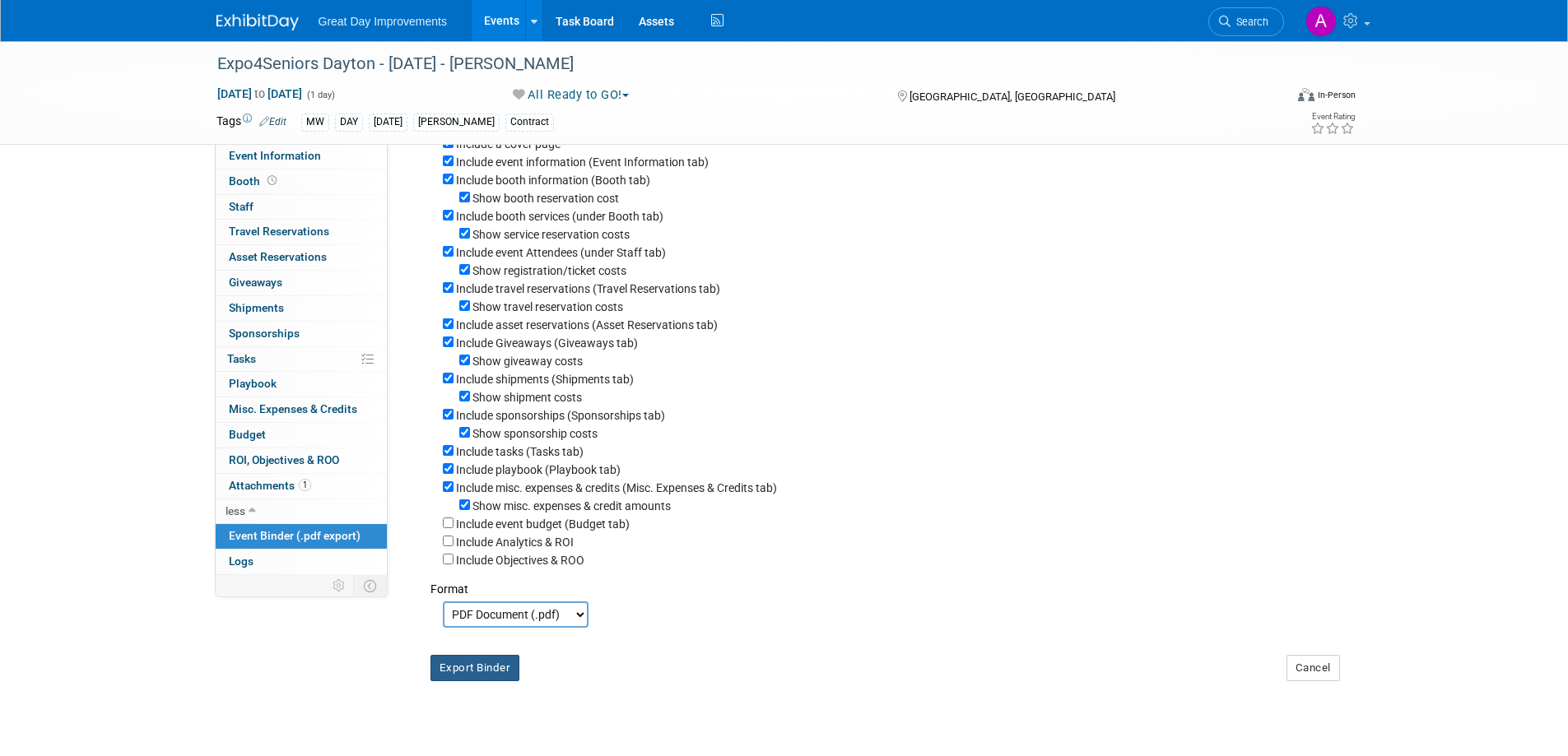
scroll to position [219, 0]
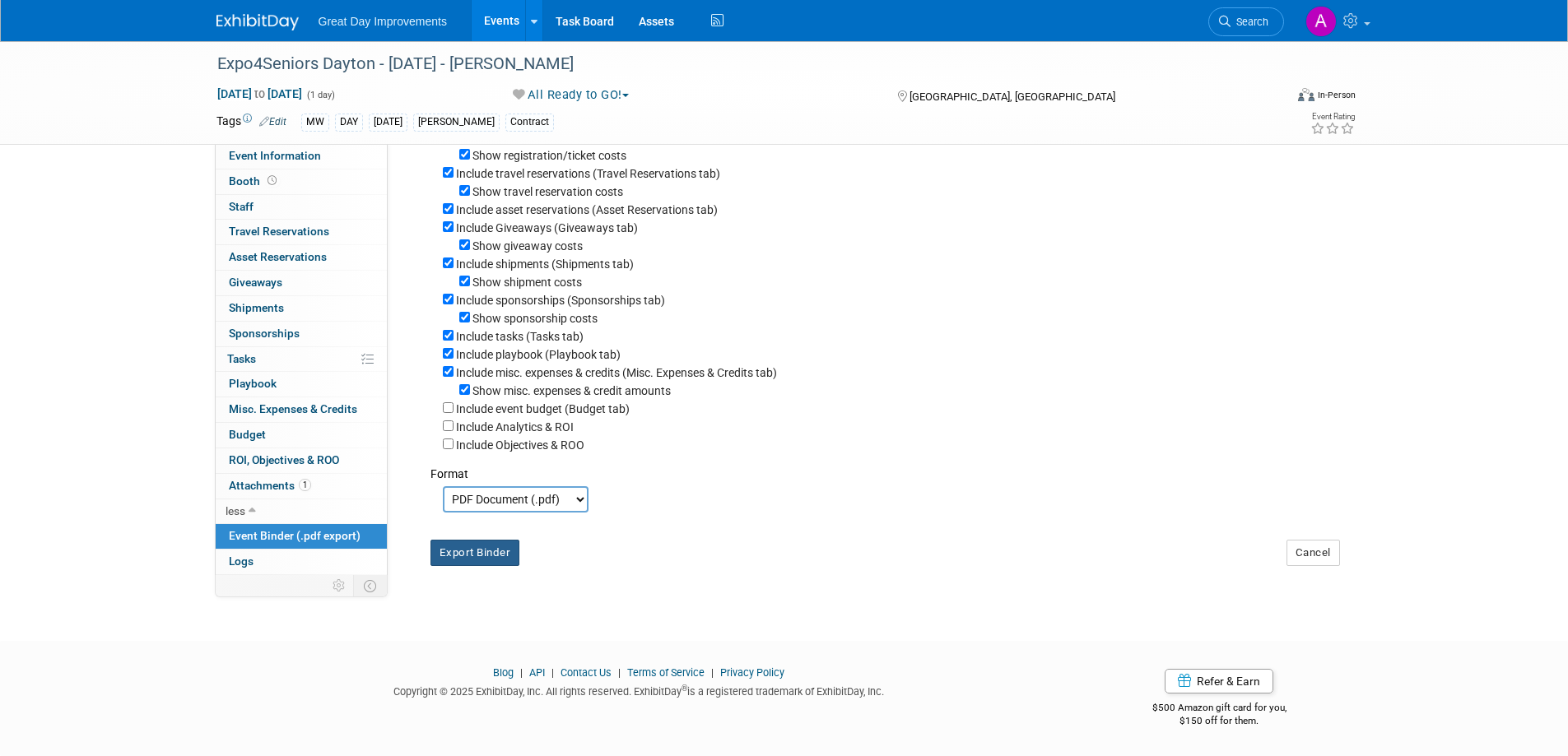
click at [485, 553] on button "Export Binder" at bounding box center [475, 553] width 90 height 26
